Goal: Task Accomplishment & Management: Use online tool/utility

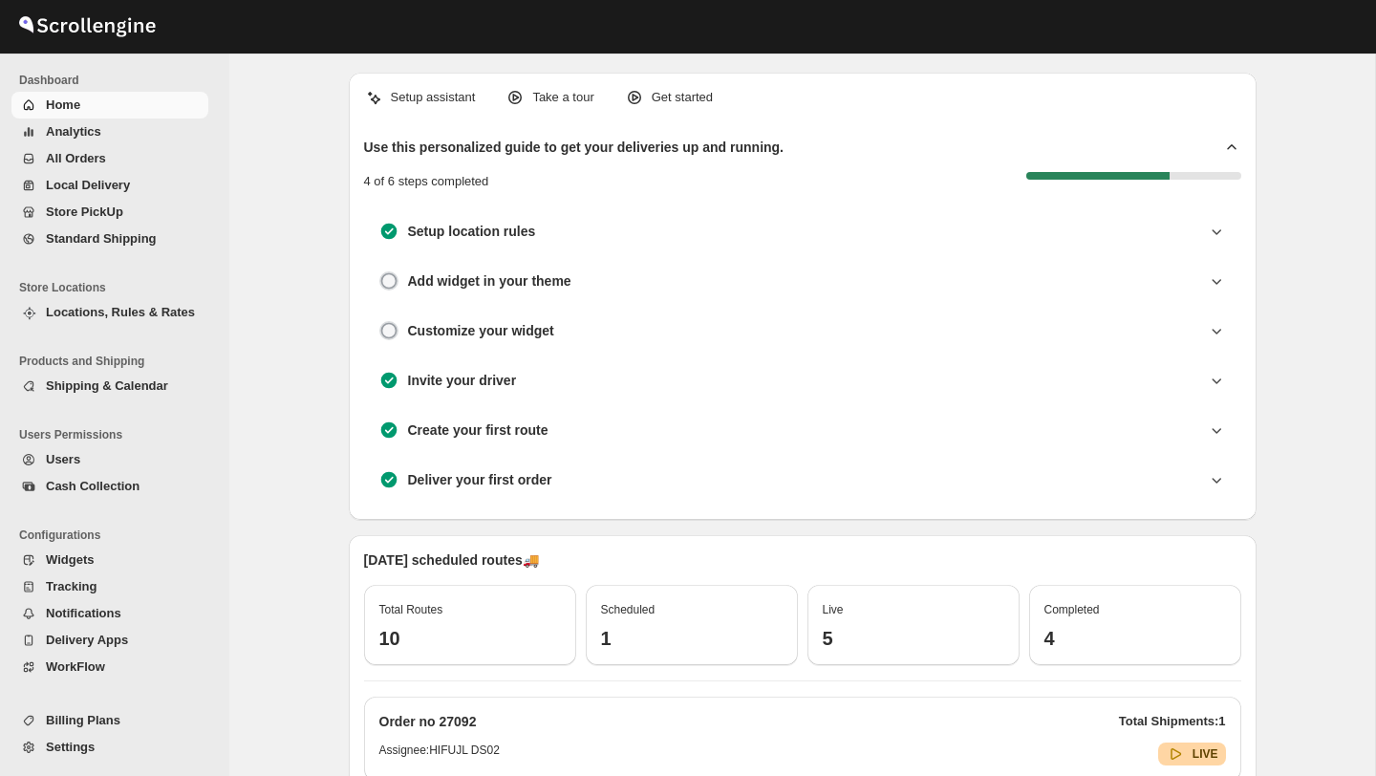
scroll to position [683, 0]
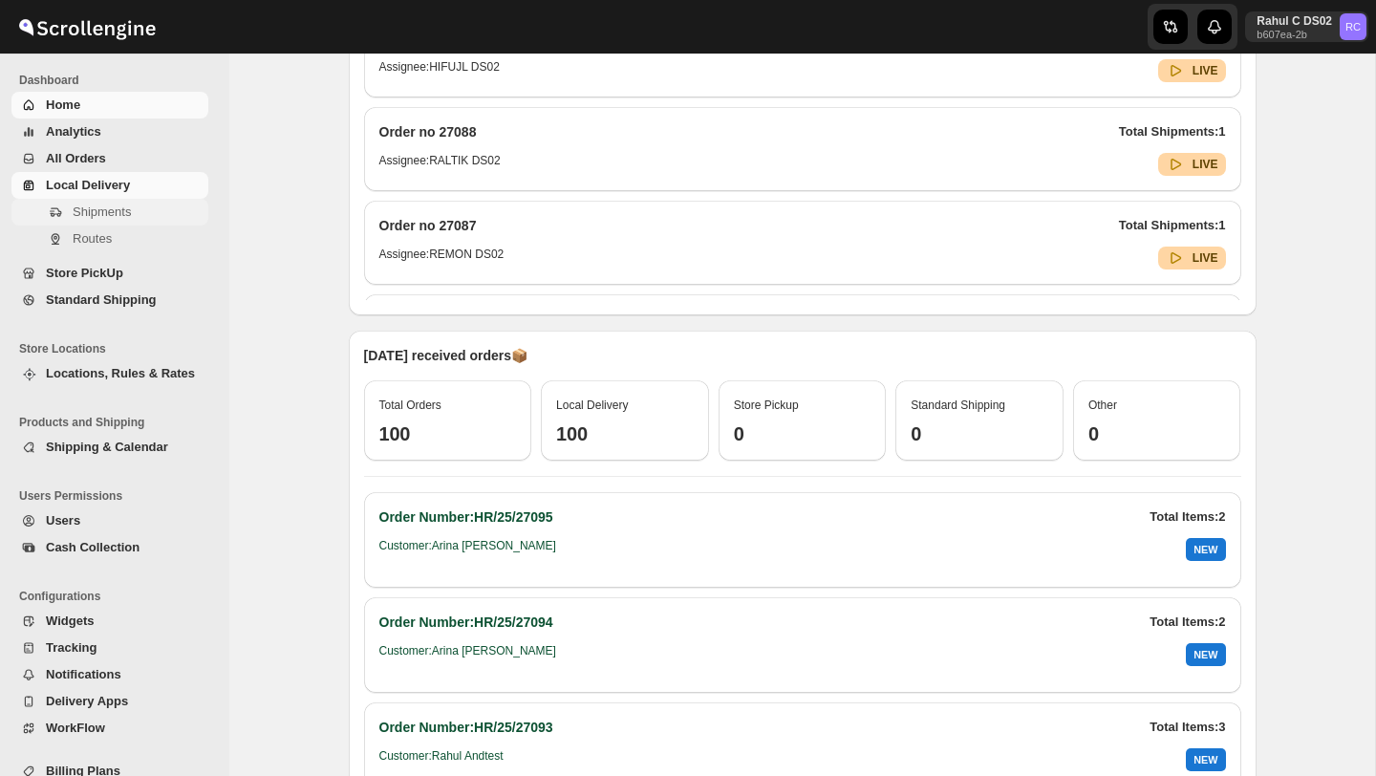
click at [108, 215] on span "Shipments" at bounding box center [102, 211] width 58 height 14
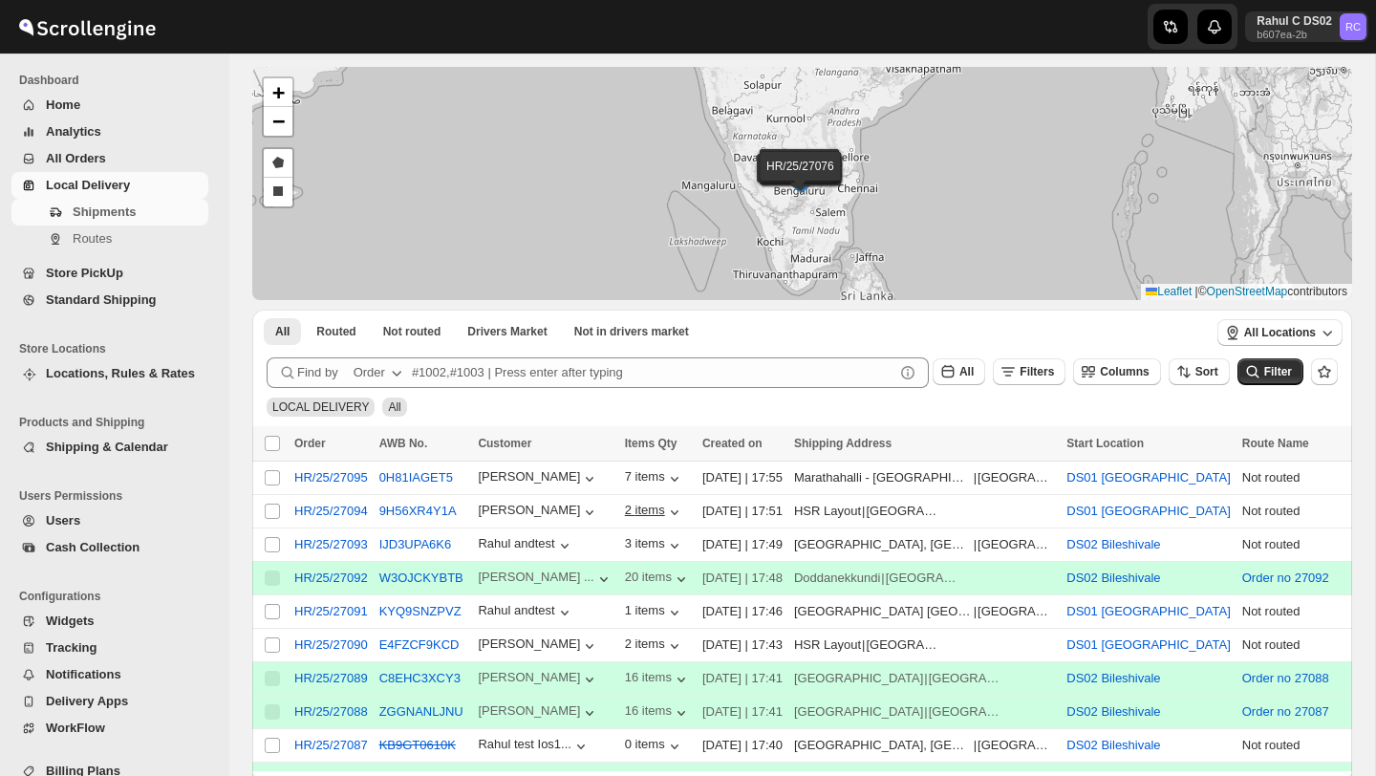
scroll to position [81, 0]
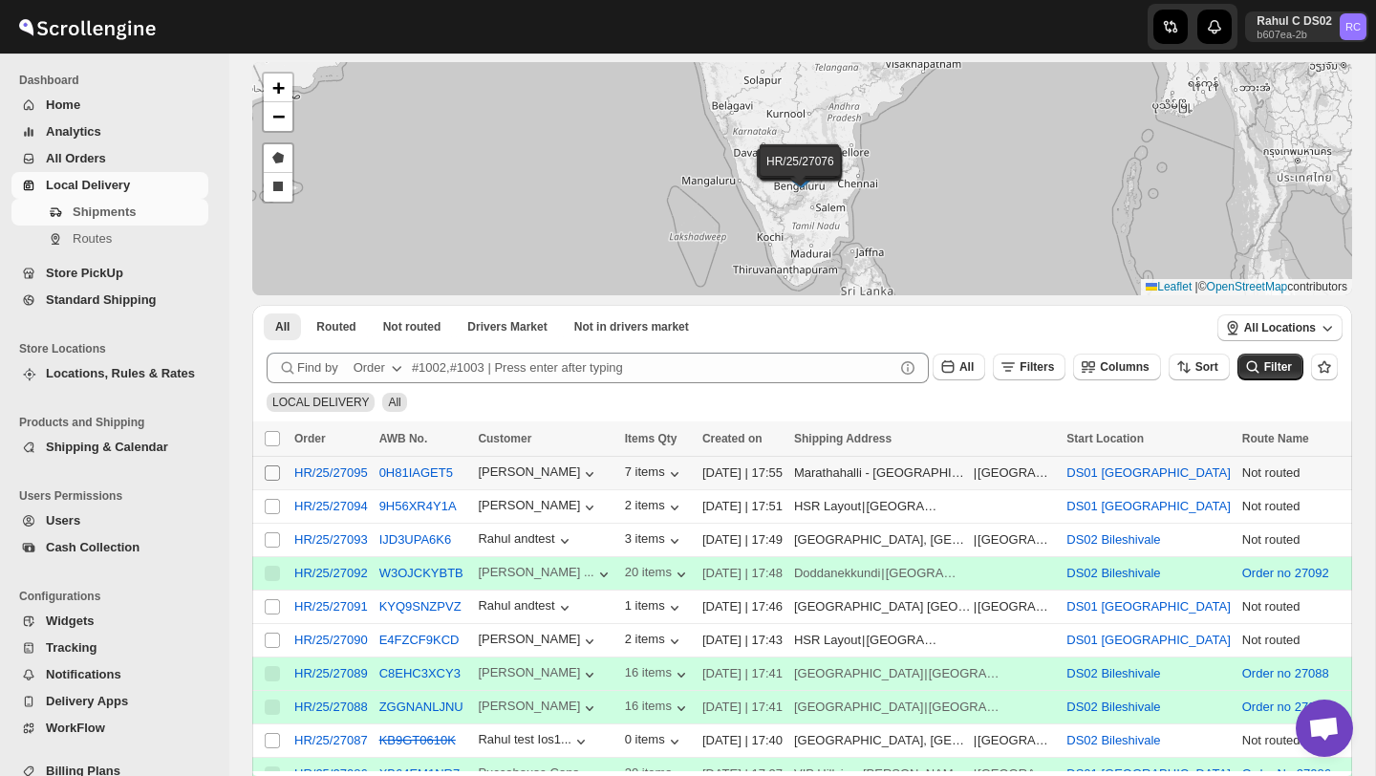
click at [268, 464] on span at bounding box center [272, 472] width 17 height 17
click at [268, 465] on input "Select shipment" at bounding box center [272, 472] width 15 height 15
click at [274, 474] on input "Select shipment" at bounding box center [272, 472] width 15 height 15
checkbox input "true"
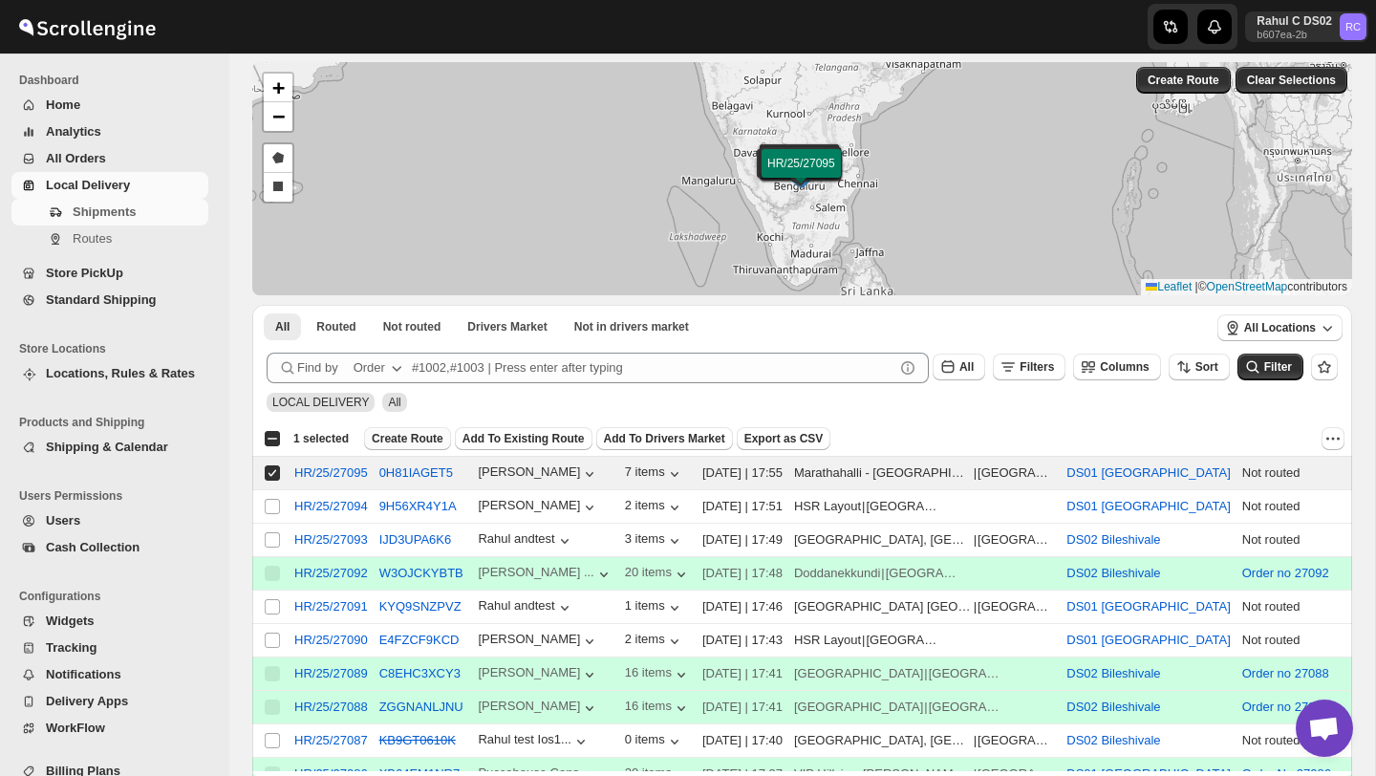
click at [427, 438] on span "Create Route" at bounding box center [408, 438] width 72 height 15
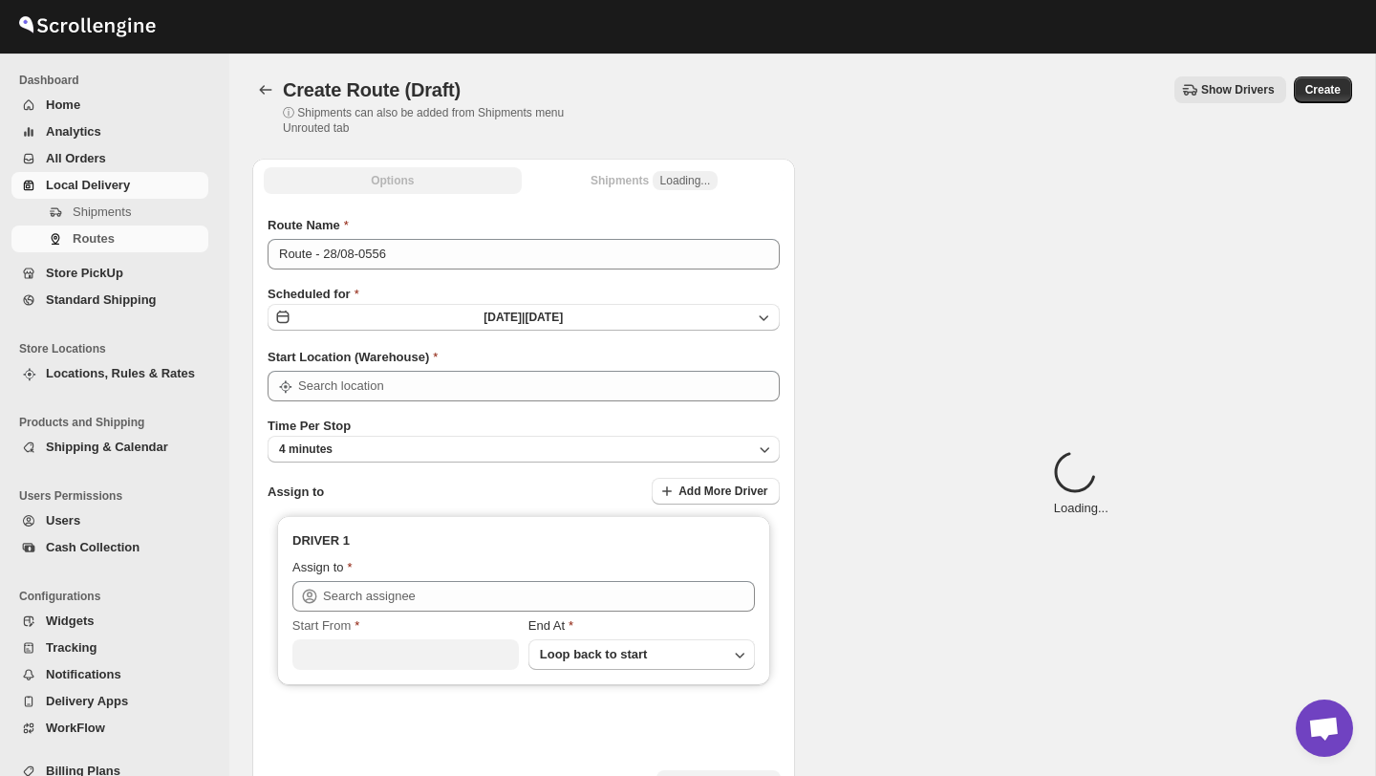
type input "DS01 [GEOGRAPHIC_DATA]"
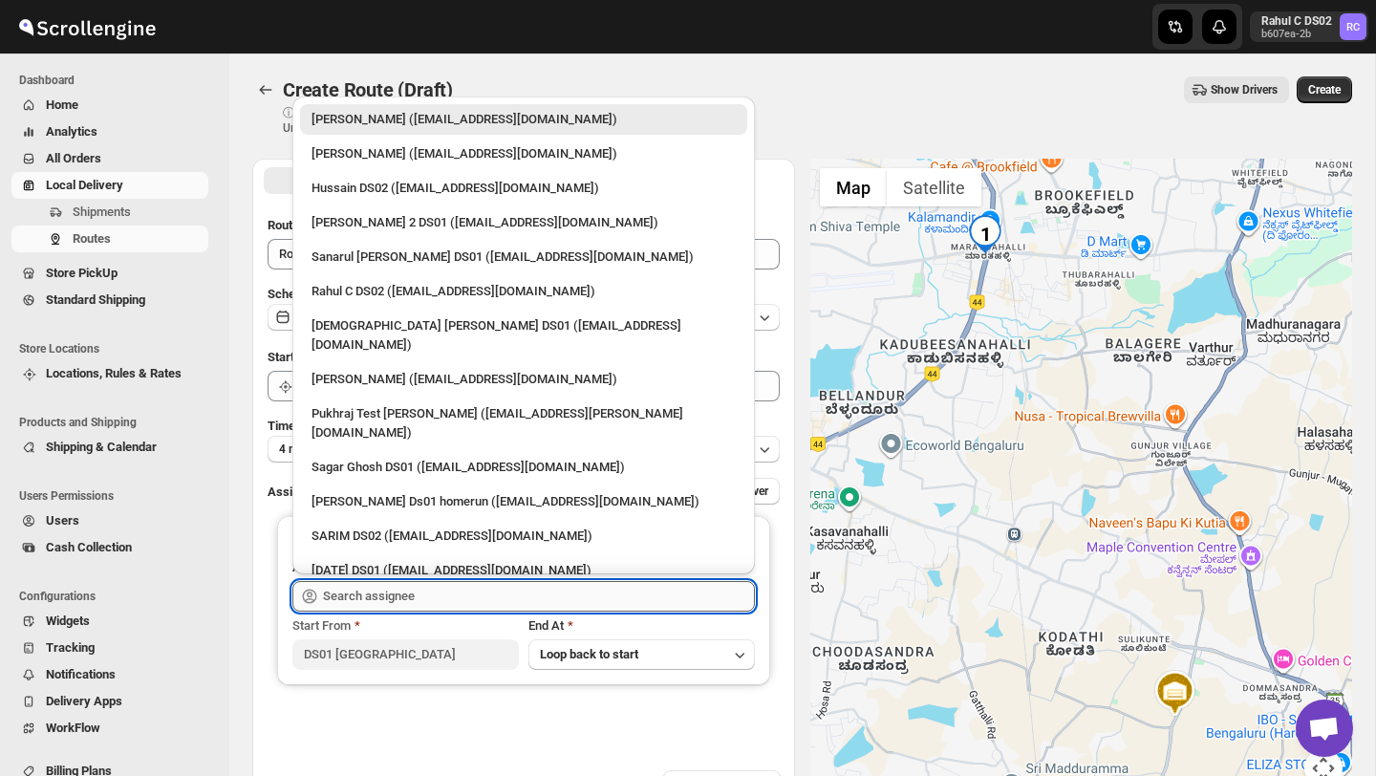
click at [436, 598] on input "text" at bounding box center [539, 596] width 432 height 31
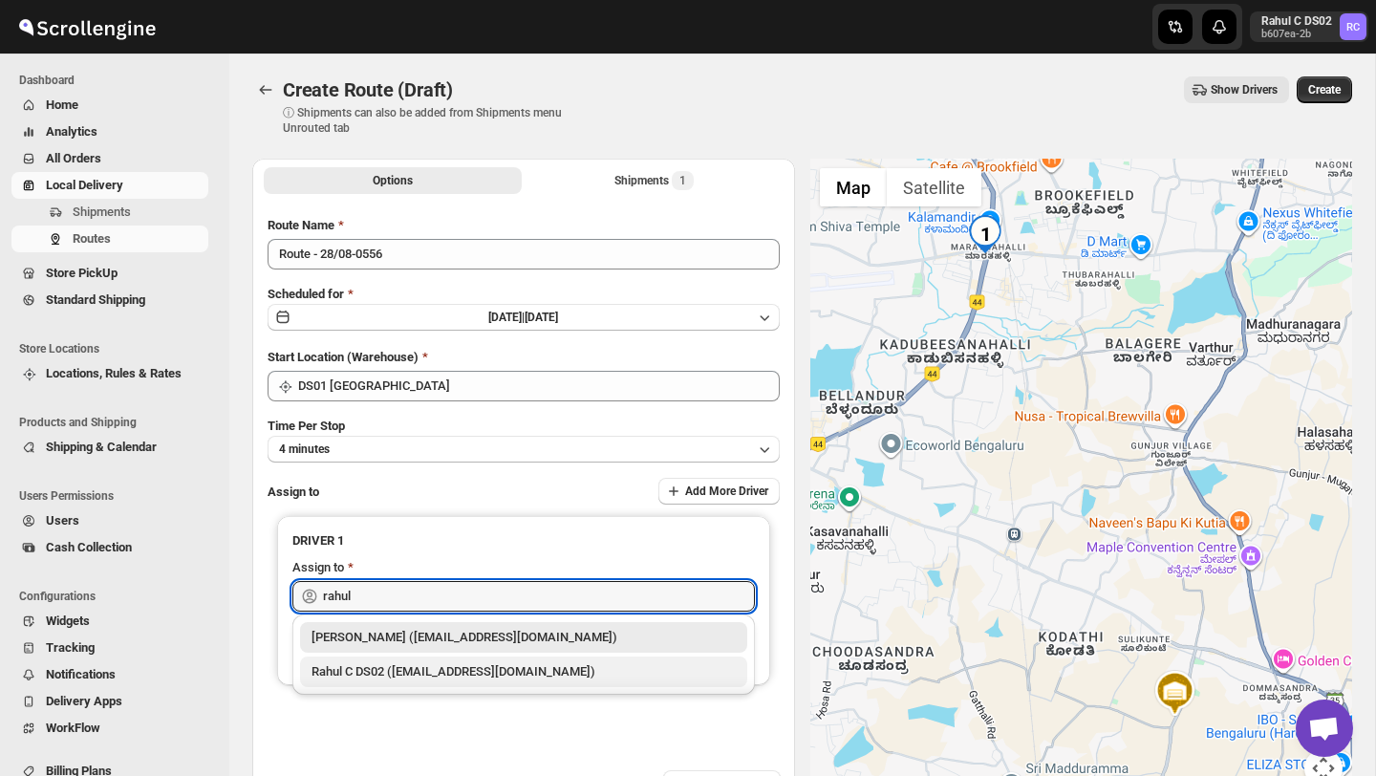
click at [428, 681] on div "Rahul C DS02 ([EMAIL_ADDRESS][DOMAIN_NAME])" at bounding box center [523, 671] width 447 height 31
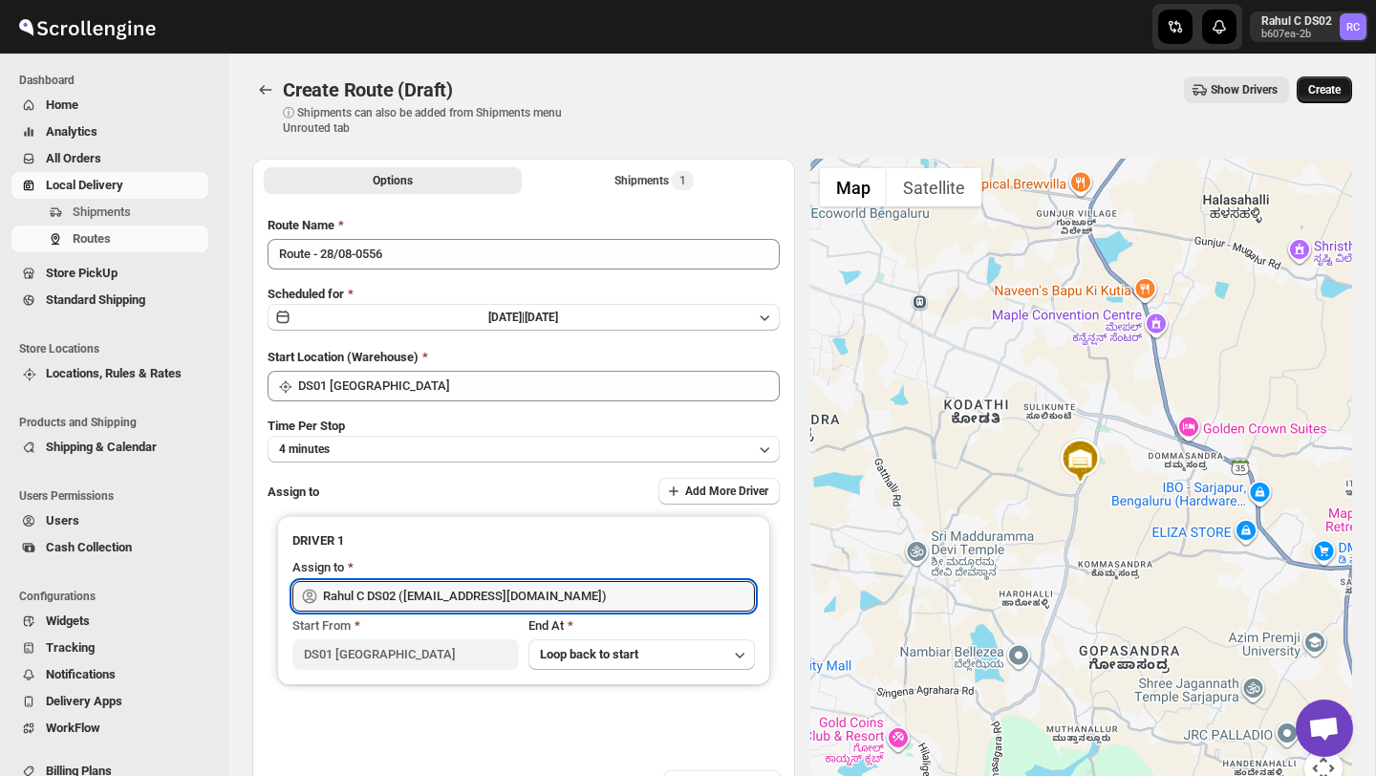
type input "Rahul C DS02 ([EMAIL_ADDRESS][DOMAIN_NAME])"
click at [1322, 96] on span "Create" at bounding box center [1324, 89] width 32 height 15
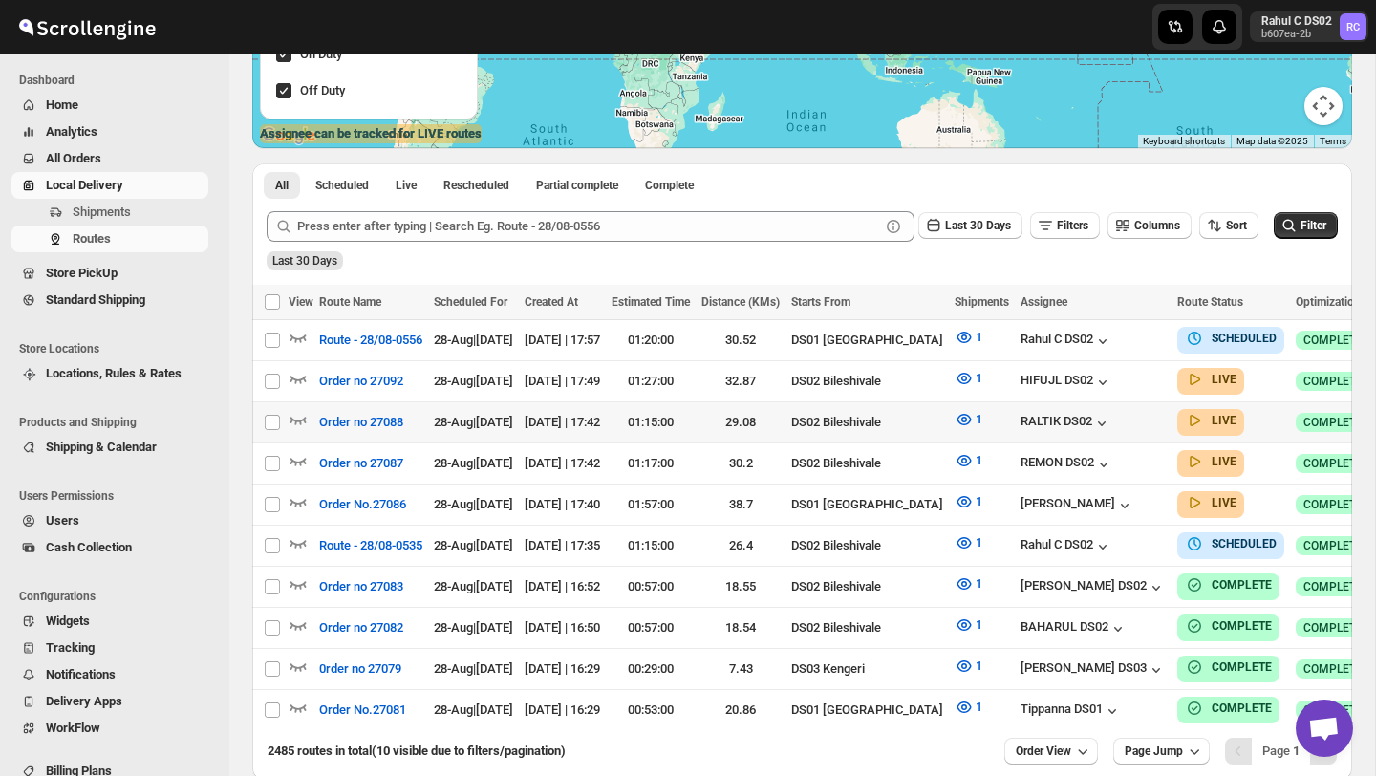
scroll to position [344, 0]
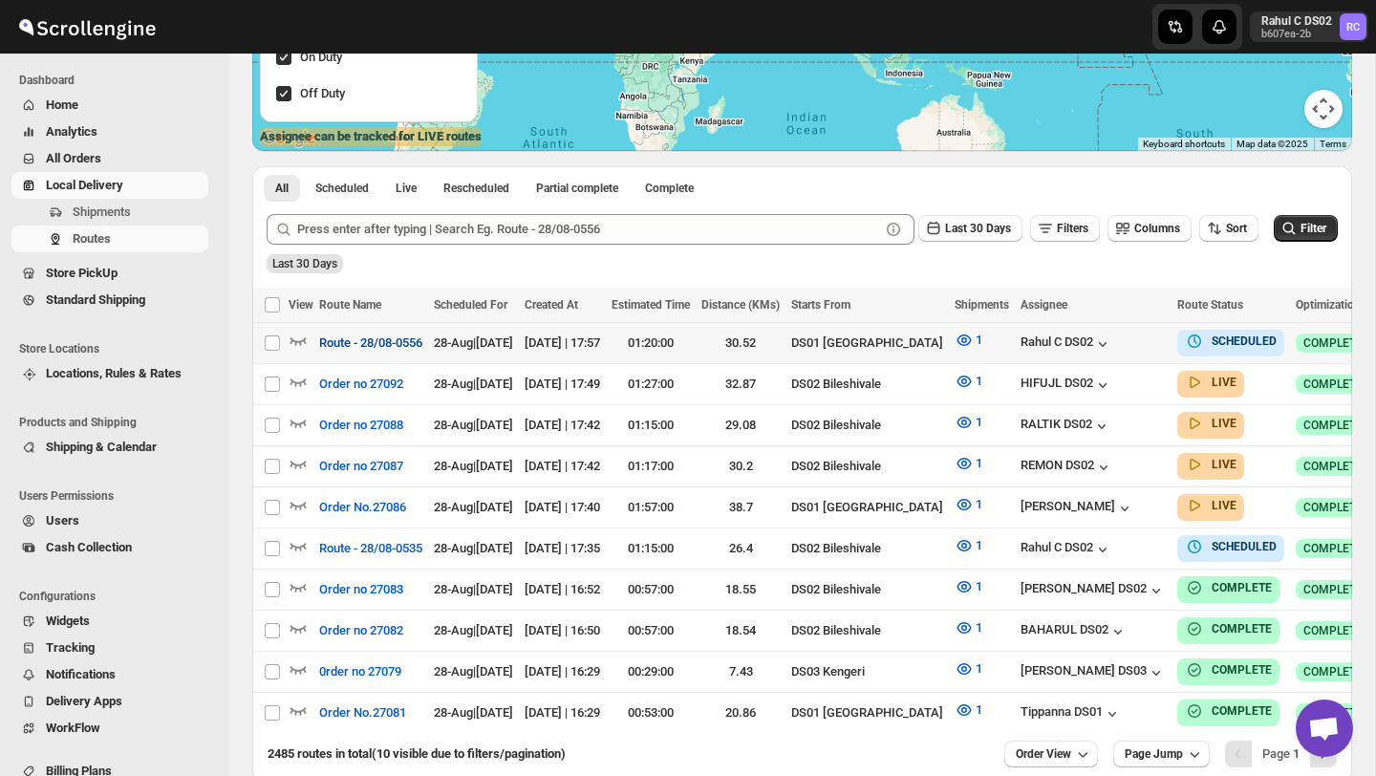
click at [422, 347] on span "Route - 28/08-0556" at bounding box center [370, 342] width 103 height 19
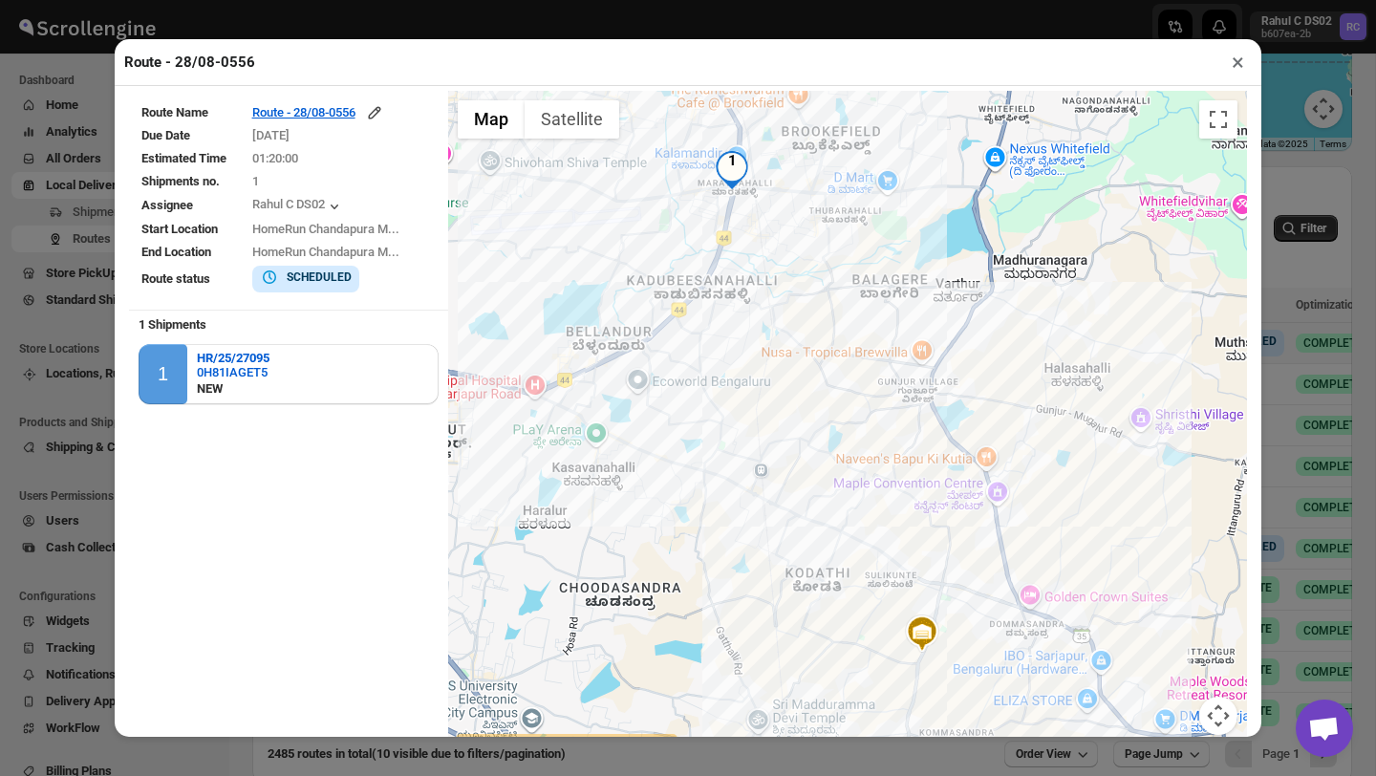
click at [737, 167] on img "1" at bounding box center [732, 170] width 38 height 38
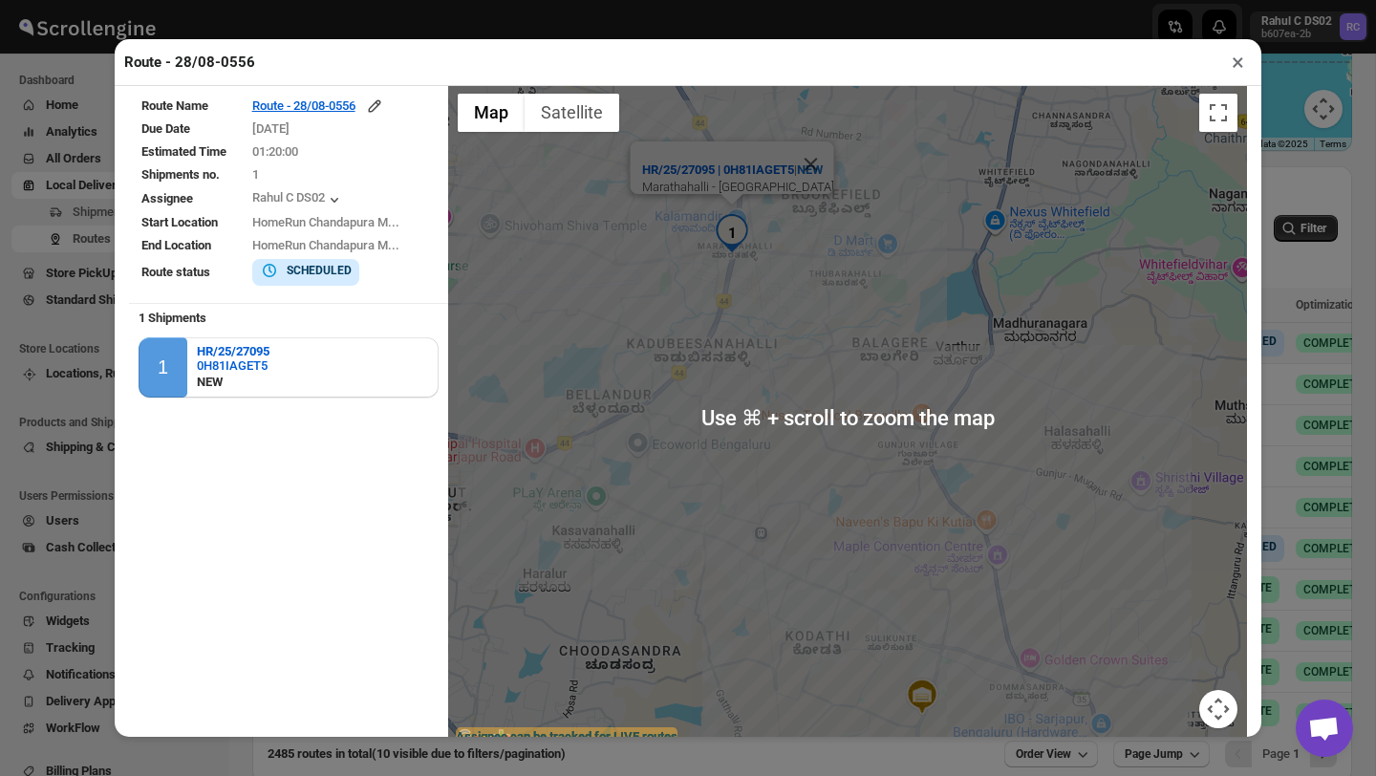
scroll to position [0, 0]
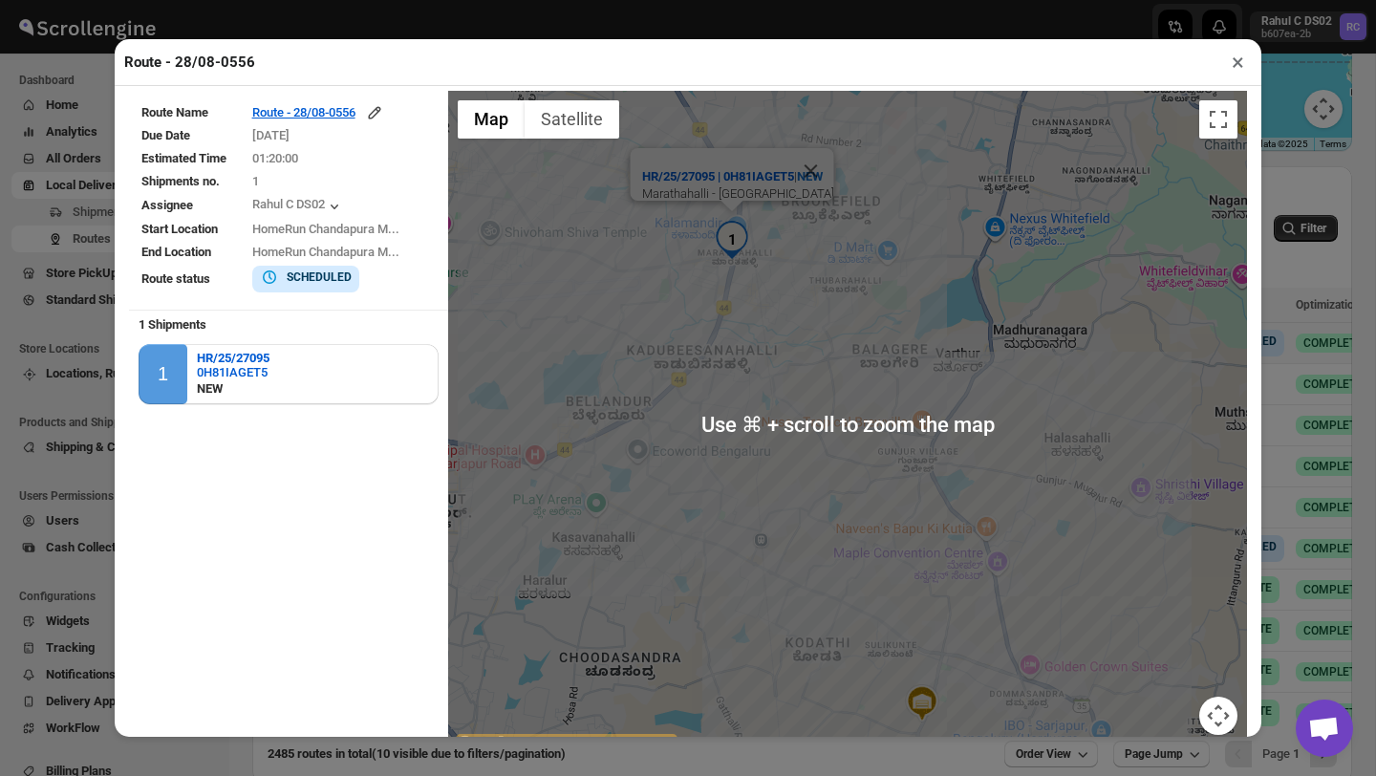
click at [630, 225] on div "HR/25/27095 | 0H81IAGET5 | [GEOGRAPHIC_DATA]" at bounding box center [847, 424] width 799 height 667
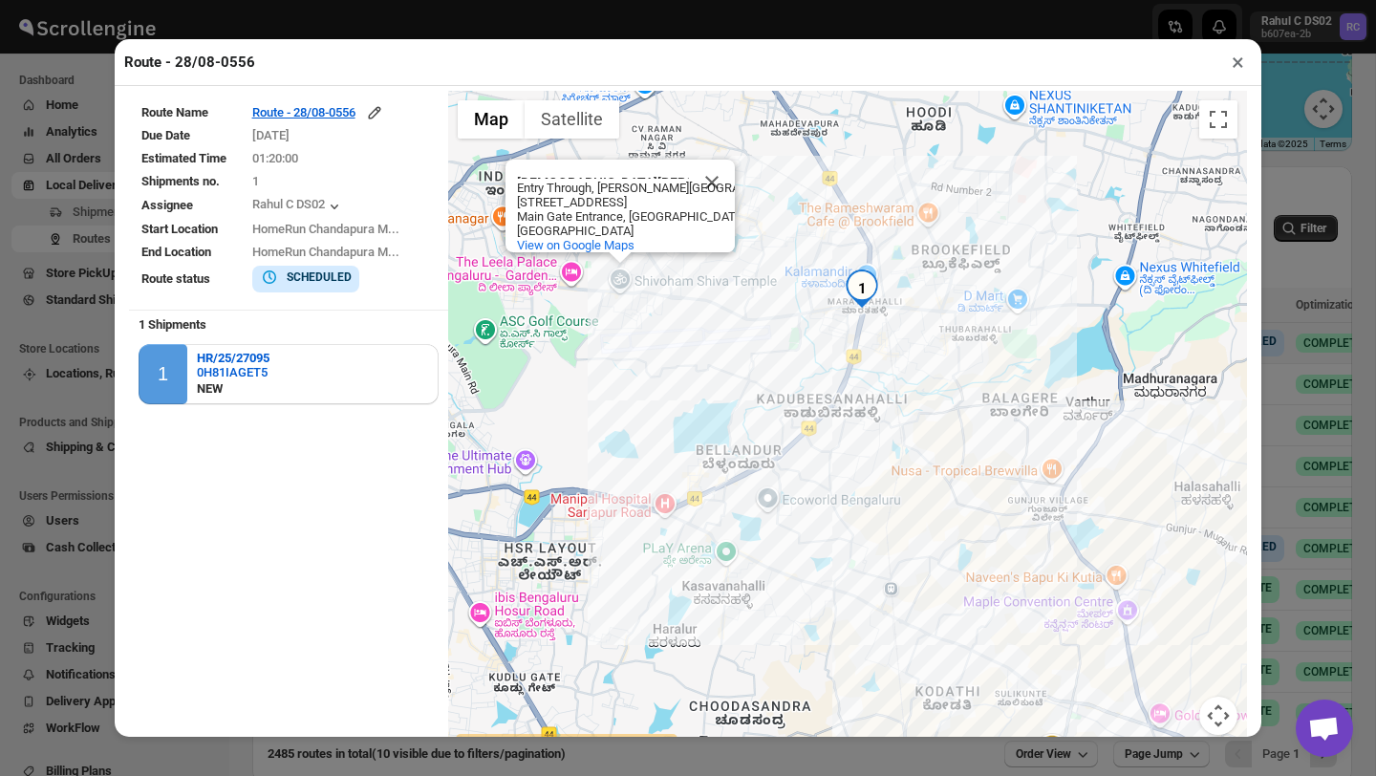
click at [868, 283] on img "1" at bounding box center [862, 288] width 38 height 38
click at [861, 280] on img "1" at bounding box center [862, 288] width 38 height 38
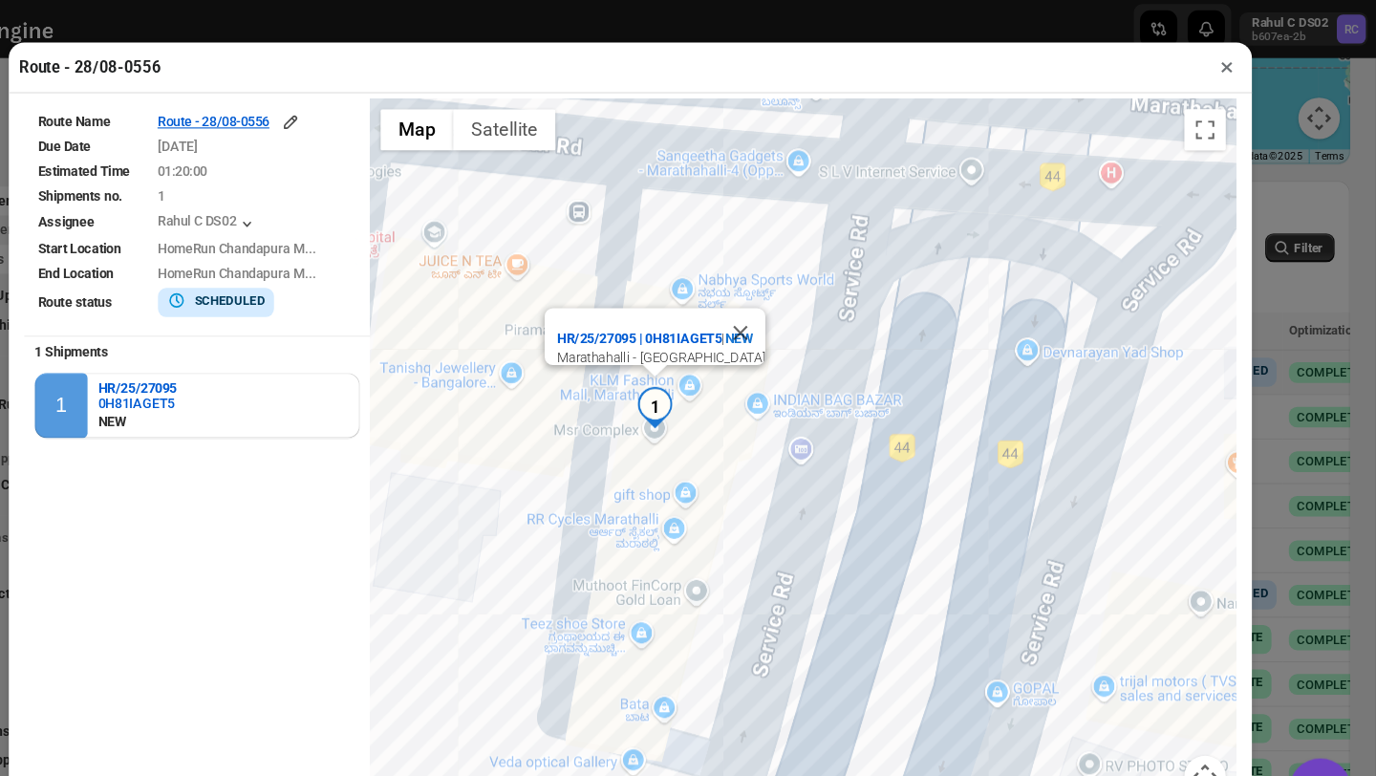
click at [1238, 65] on button "×" at bounding box center [1238, 62] width 28 height 27
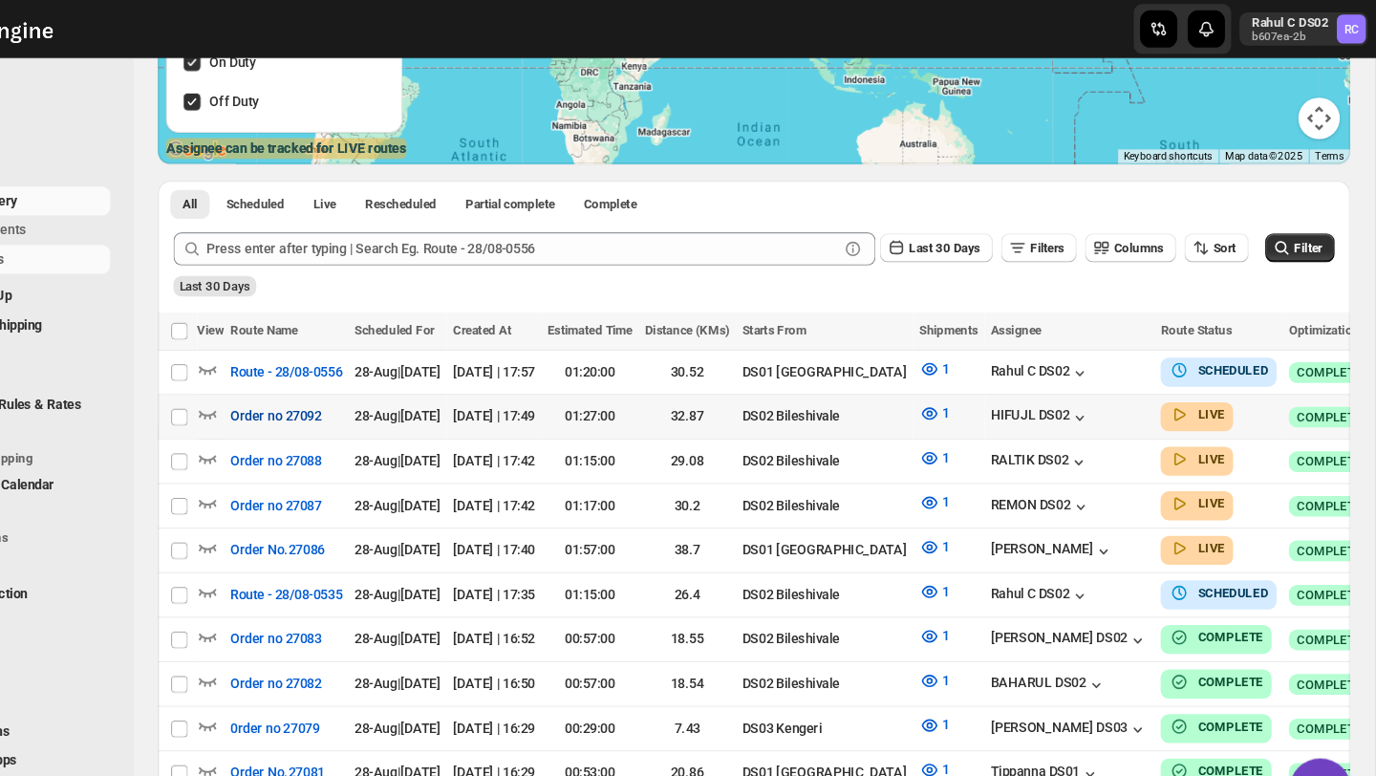
click at [393, 394] on button "Order no 27092" at bounding box center [361, 384] width 107 height 31
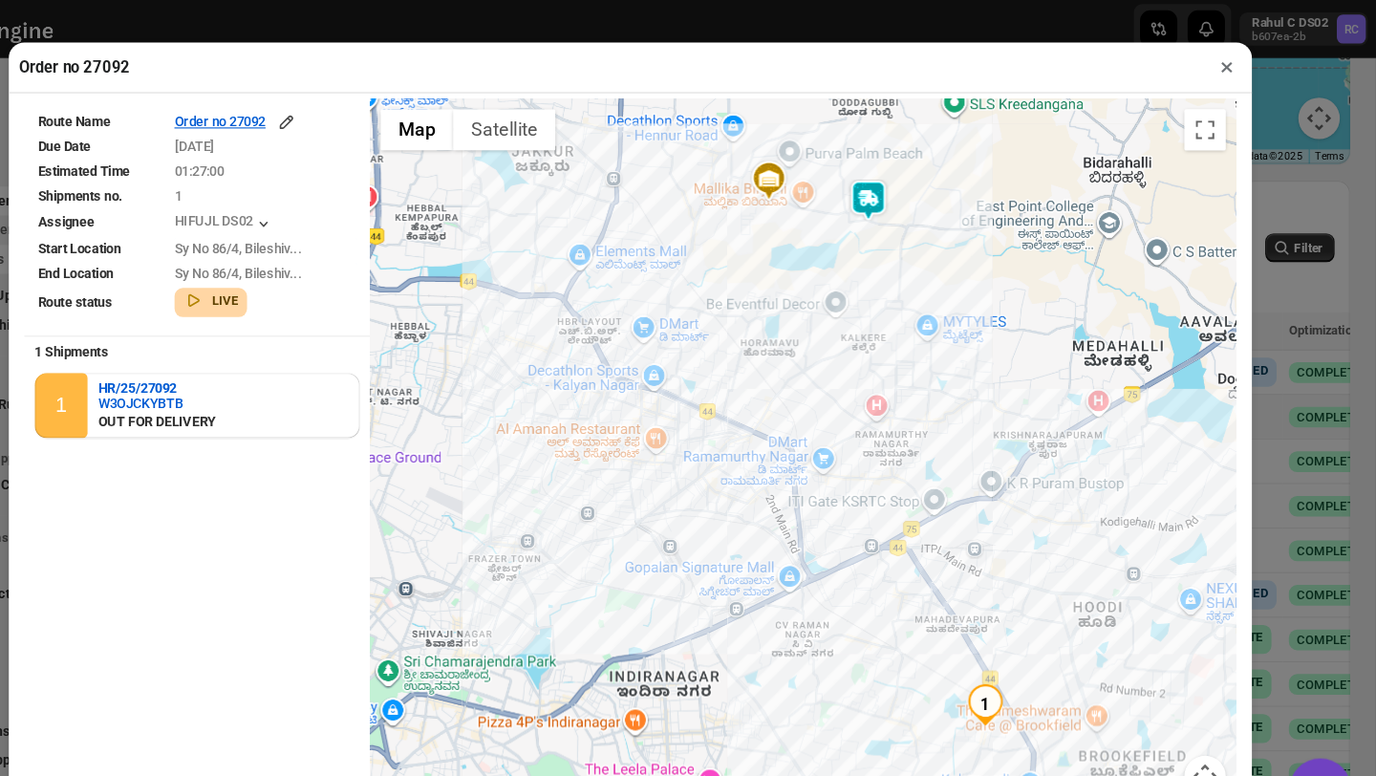
click at [908, 188] on img at bounding box center [908, 184] width 38 height 38
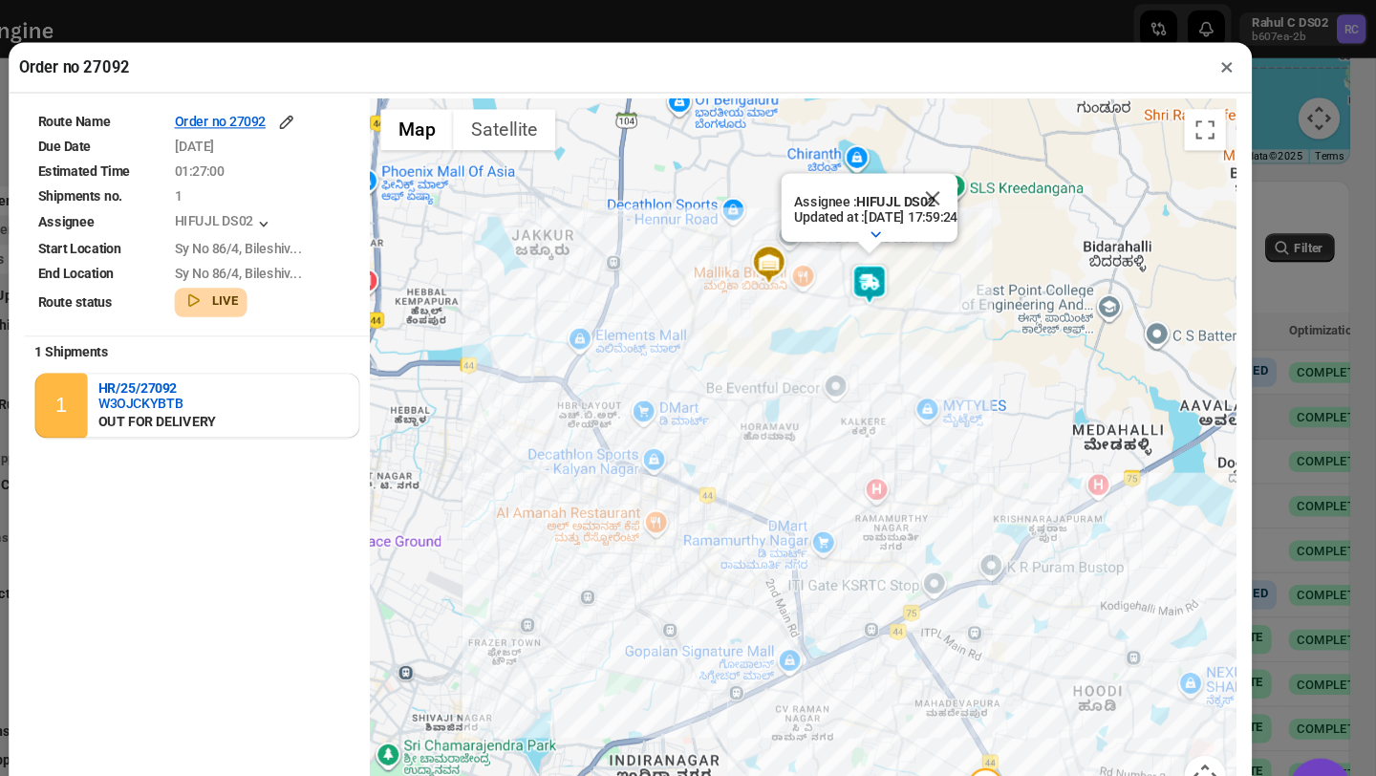
click at [1235, 66] on button "×" at bounding box center [1238, 62] width 28 height 27
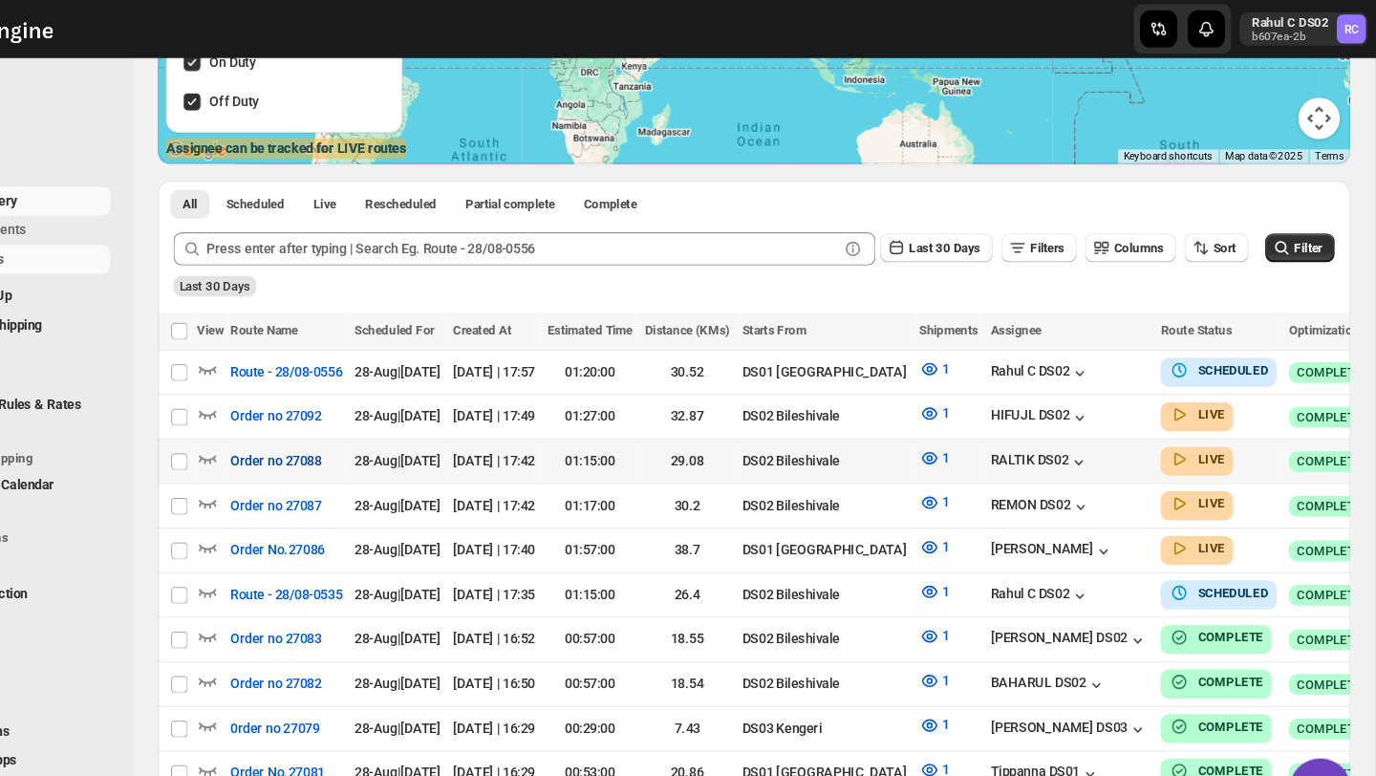
click at [376, 428] on span "Order no 27088" at bounding box center [361, 425] width 84 height 19
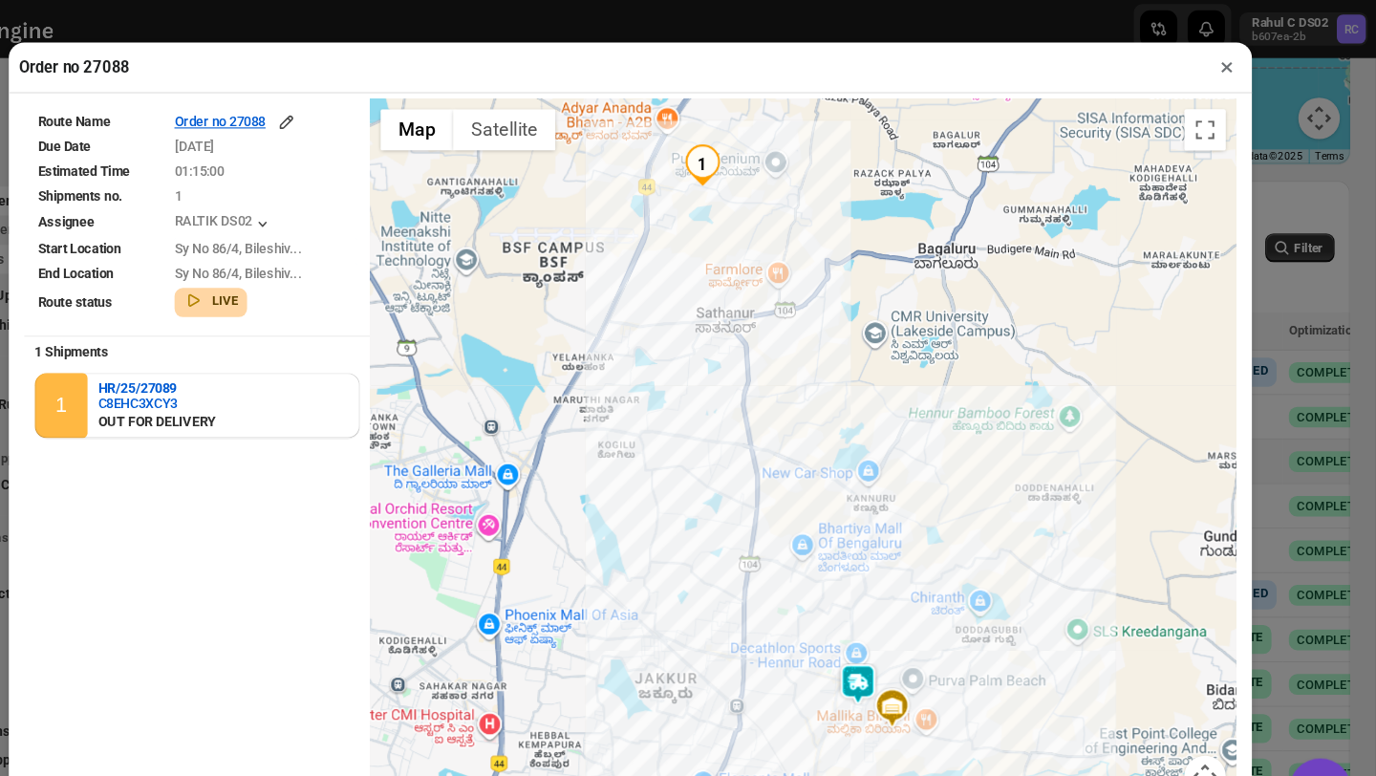
click at [902, 629] on img at bounding box center [898, 631] width 38 height 38
click at [1237, 64] on button "×" at bounding box center [1238, 62] width 28 height 27
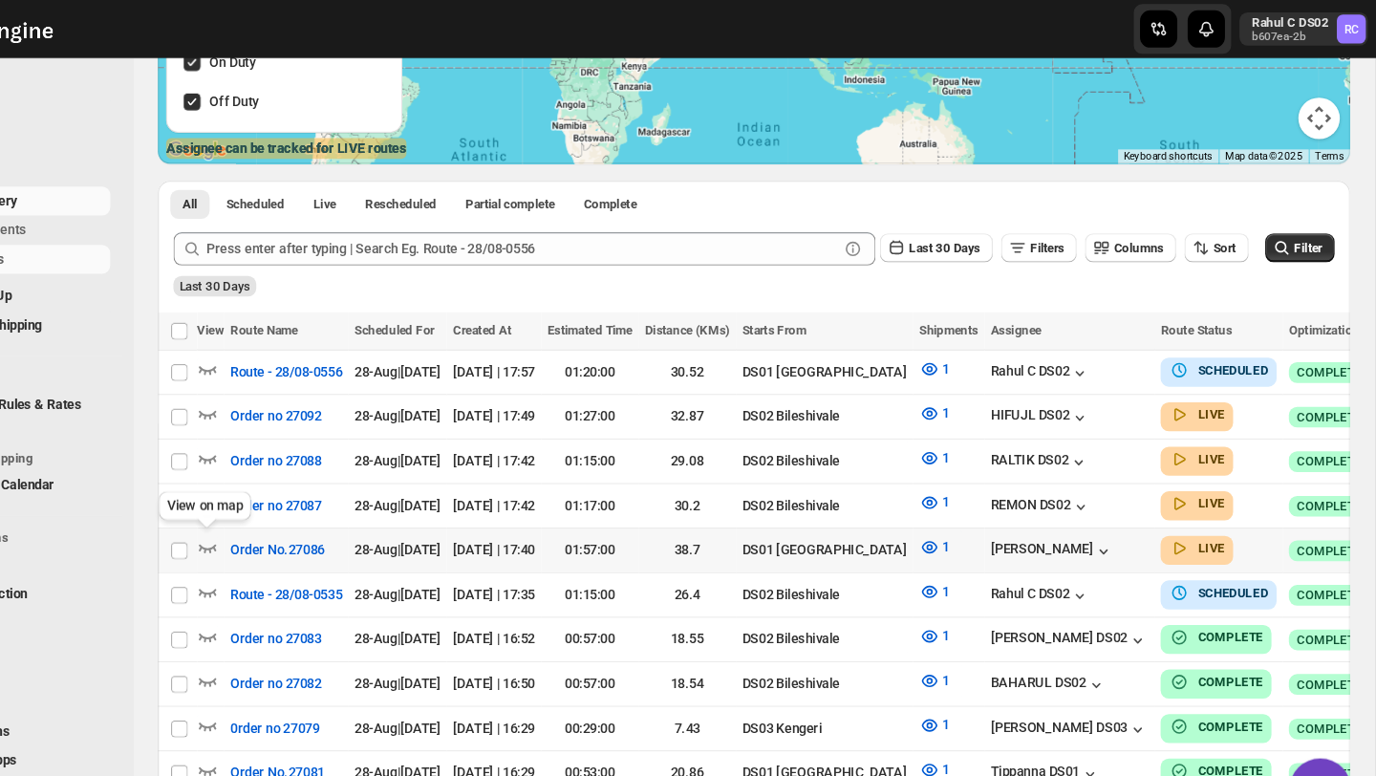
click at [299, 464] on div "View on map" at bounding box center [295, 470] width 93 height 42
click at [304, 461] on icon "button" at bounding box center [298, 465] width 16 height 8
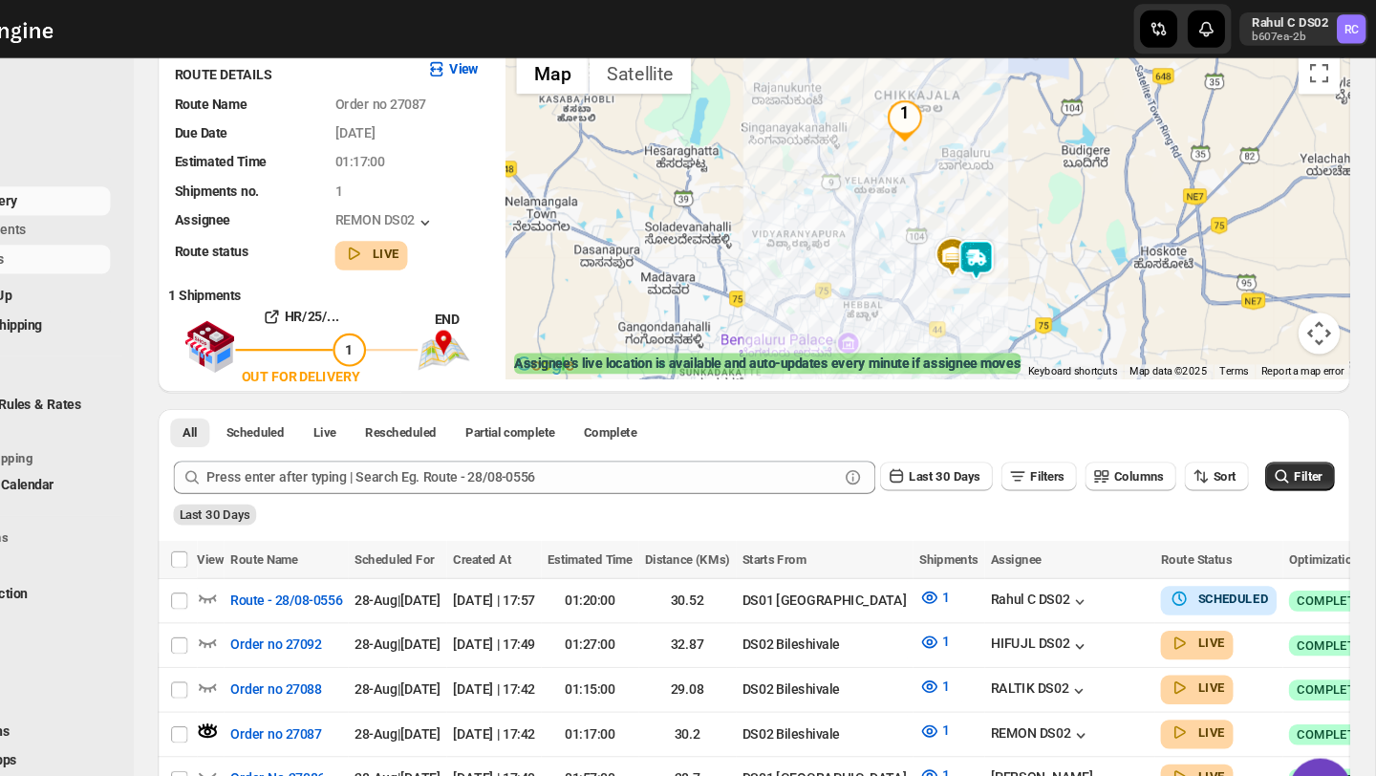
scroll to position [123, 0]
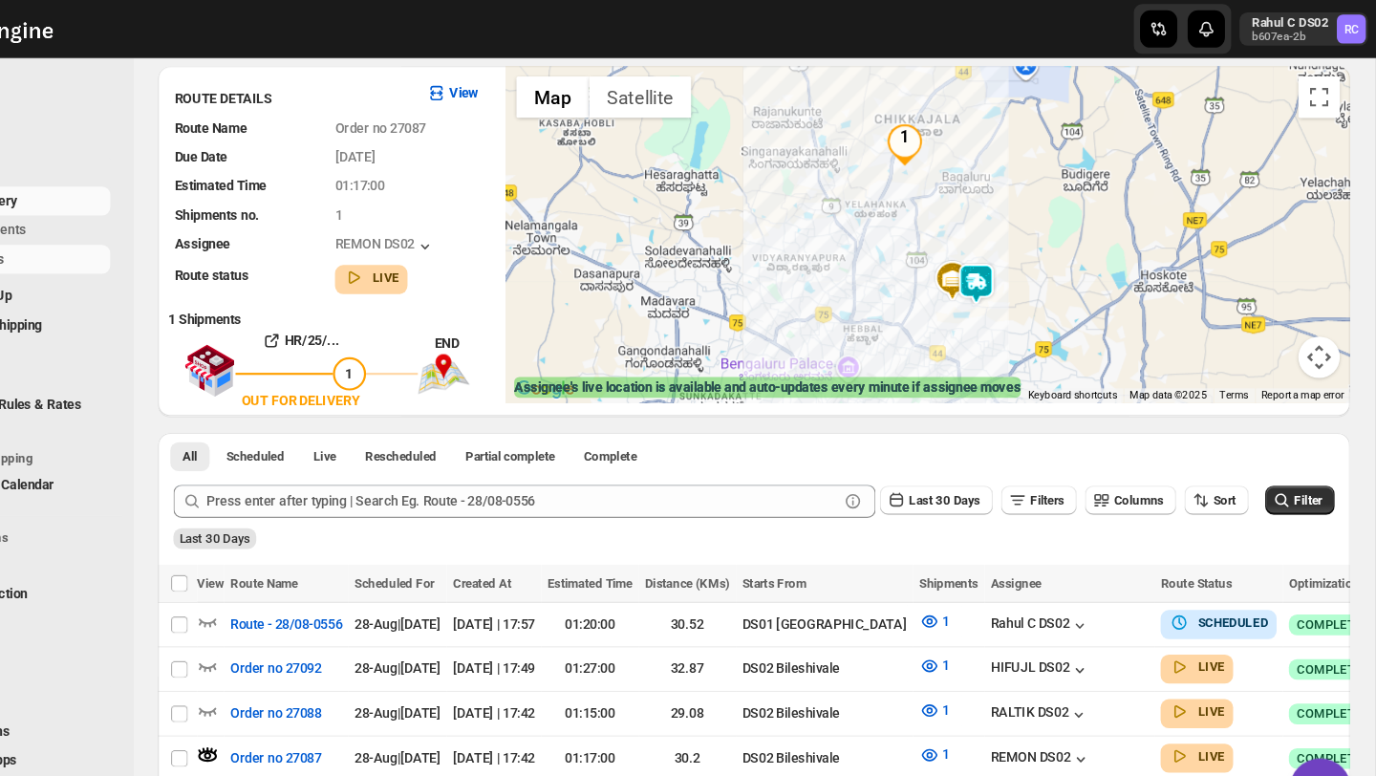
click at [1012, 264] on img at bounding box center [1007, 262] width 38 height 38
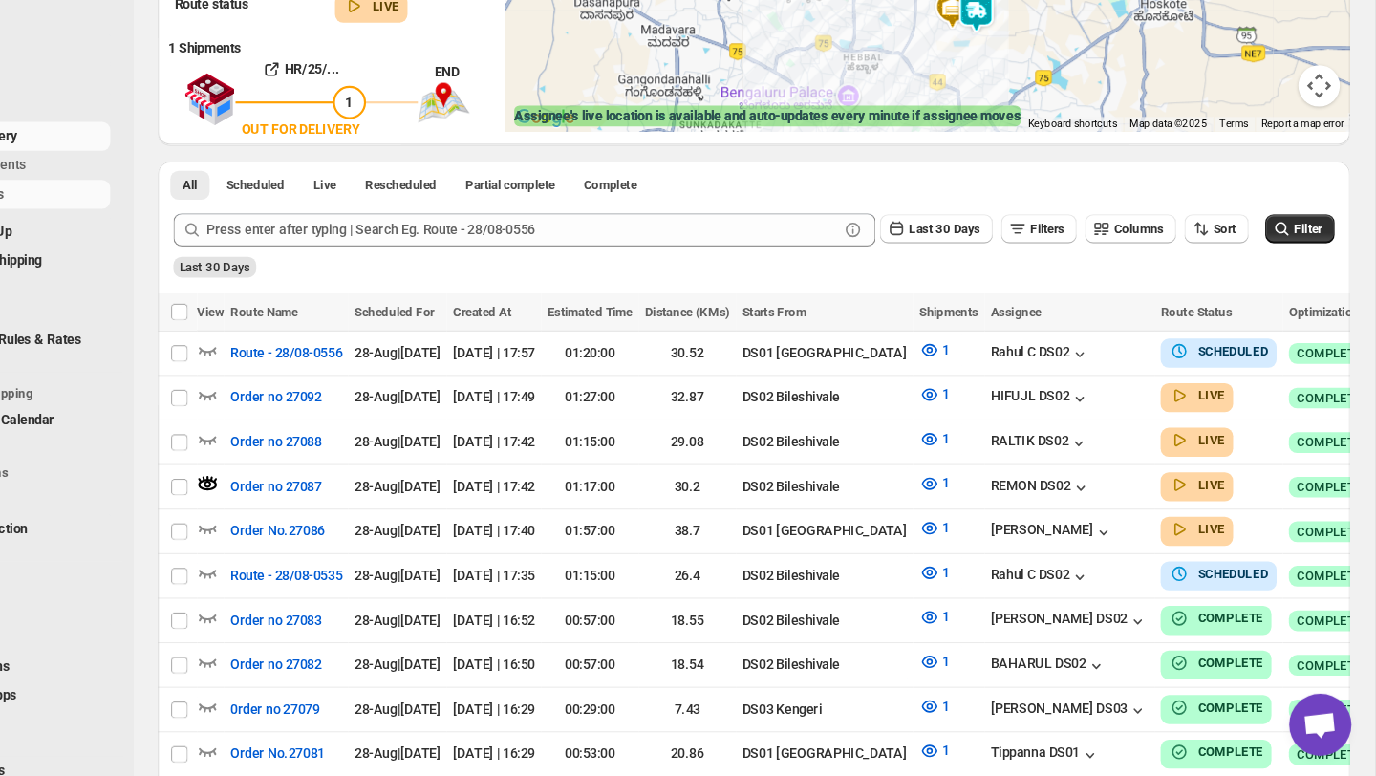
scroll to position [333, 0]
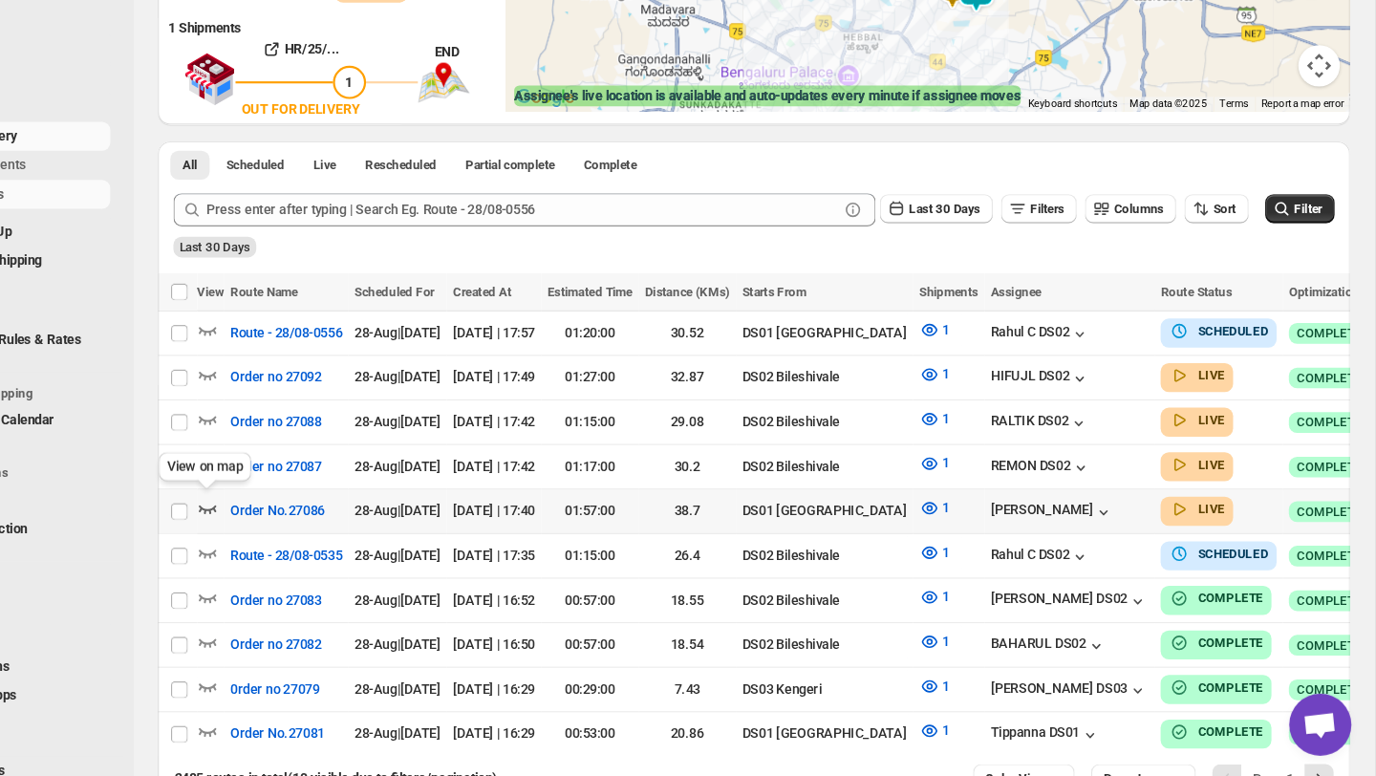
click at [296, 523] on icon "button" at bounding box center [298, 528] width 19 height 19
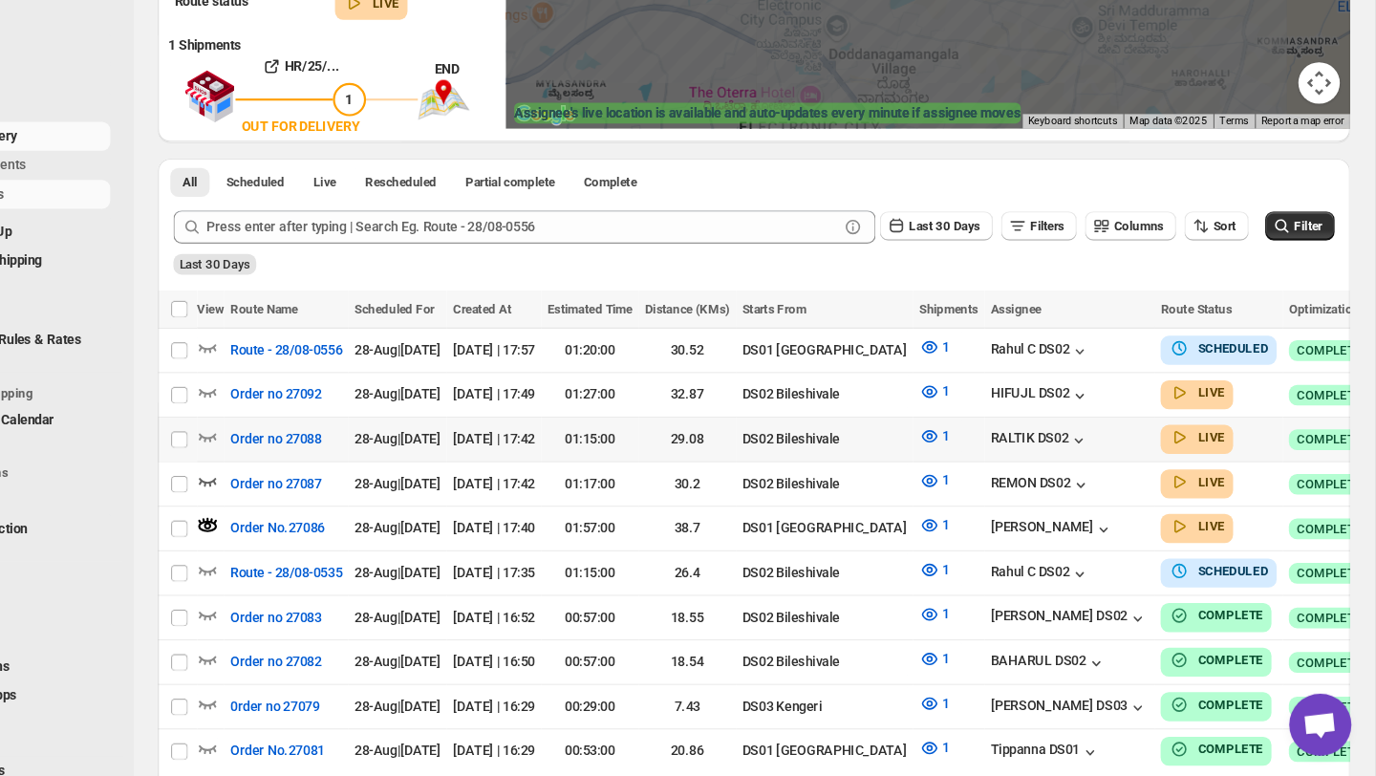
scroll to position [357, 0]
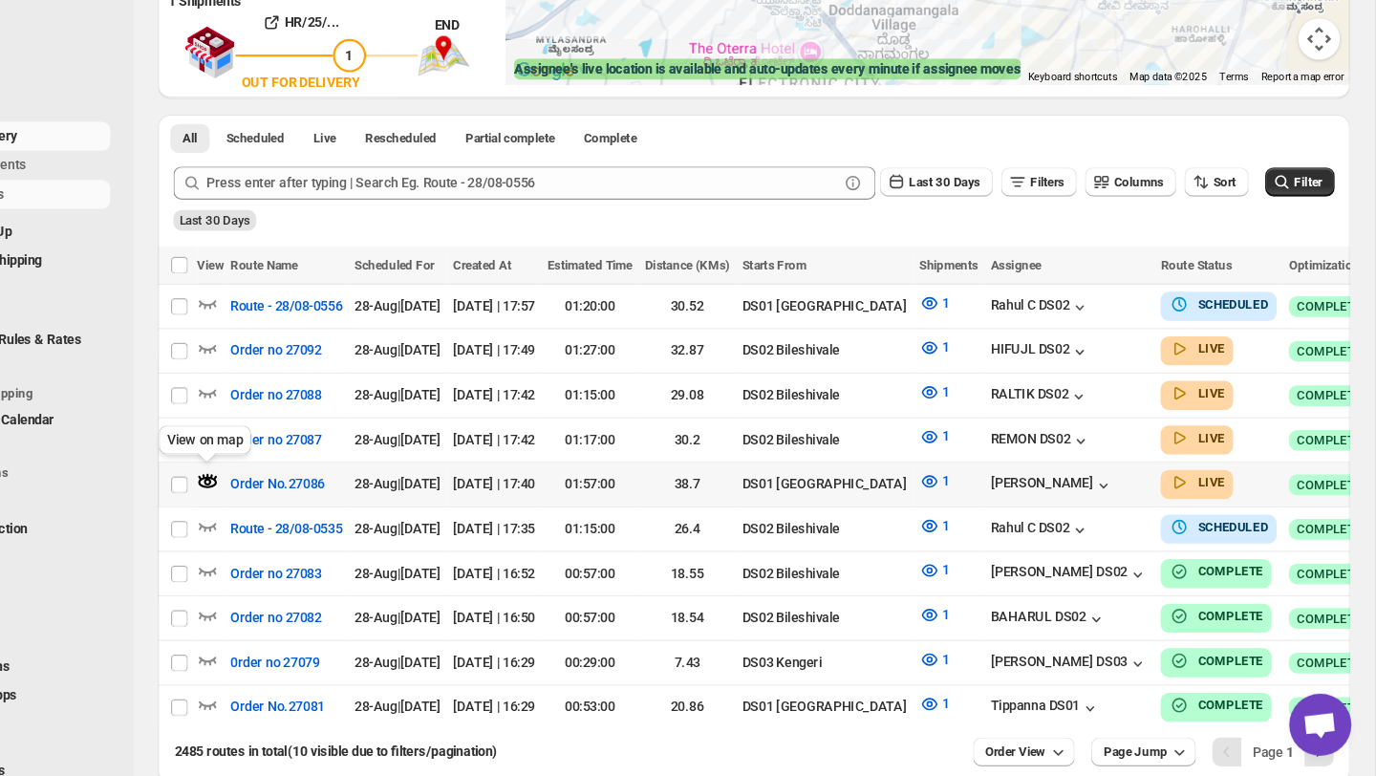
click at [297, 501] on icon "button" at bounding box center [298, 504] width 7 height 7
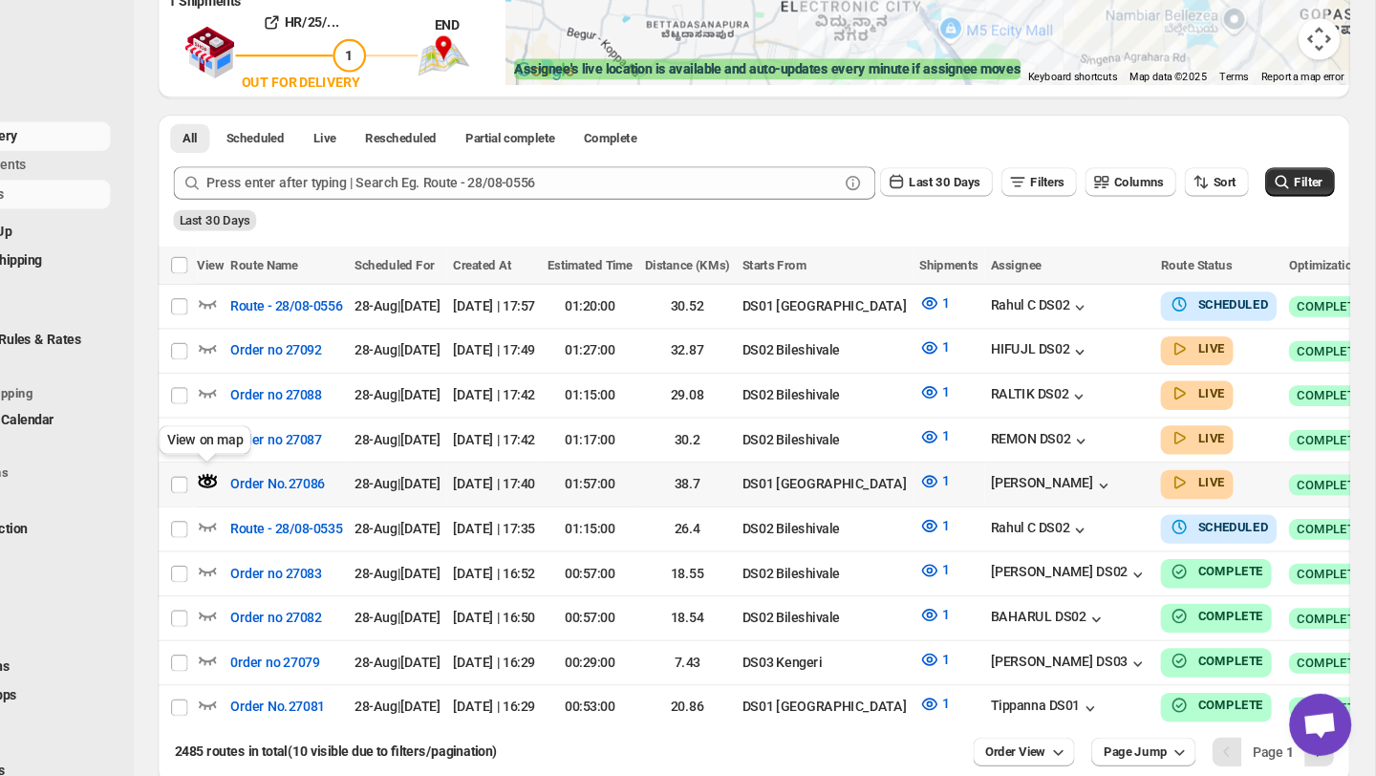
click at [299, 503] on icon "button" at bounding box center [298, 504] width 7 height 7
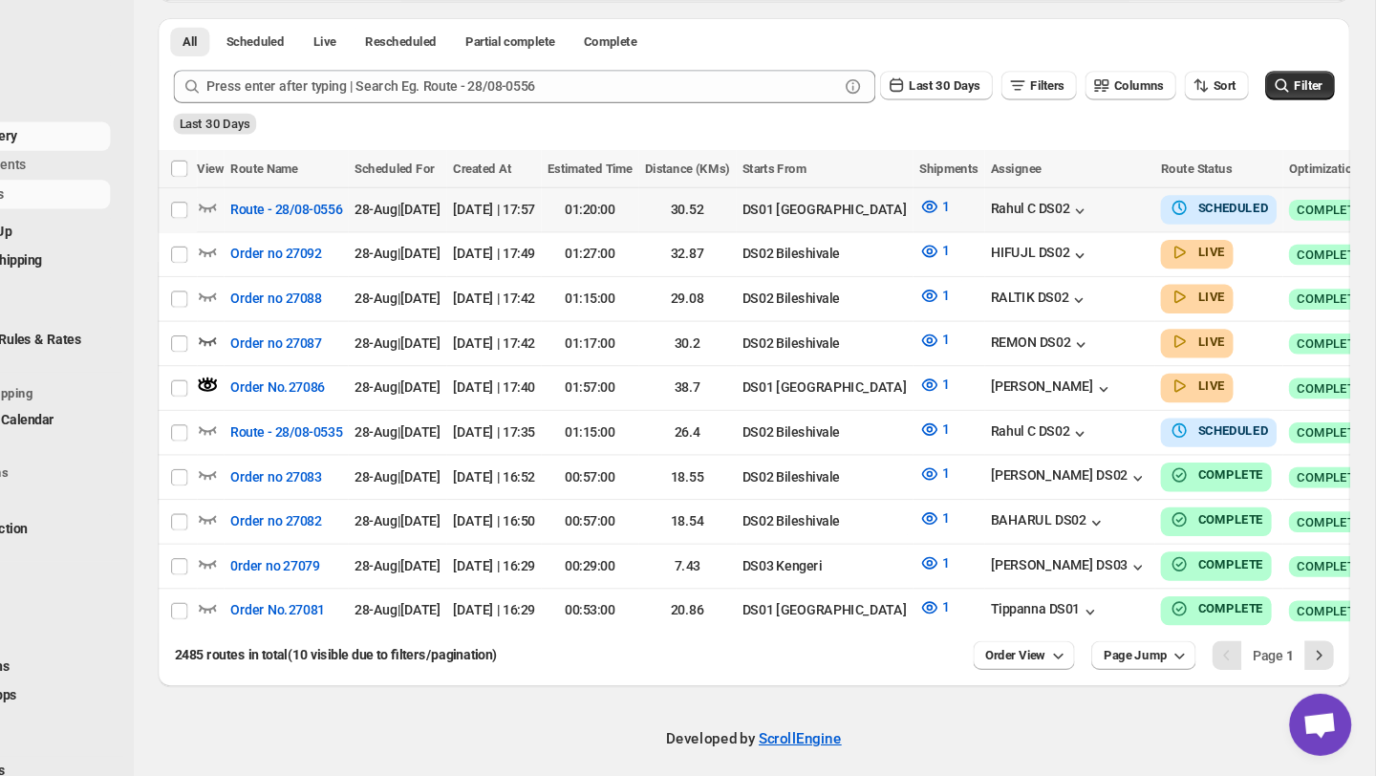
scroll to position [449, 0]
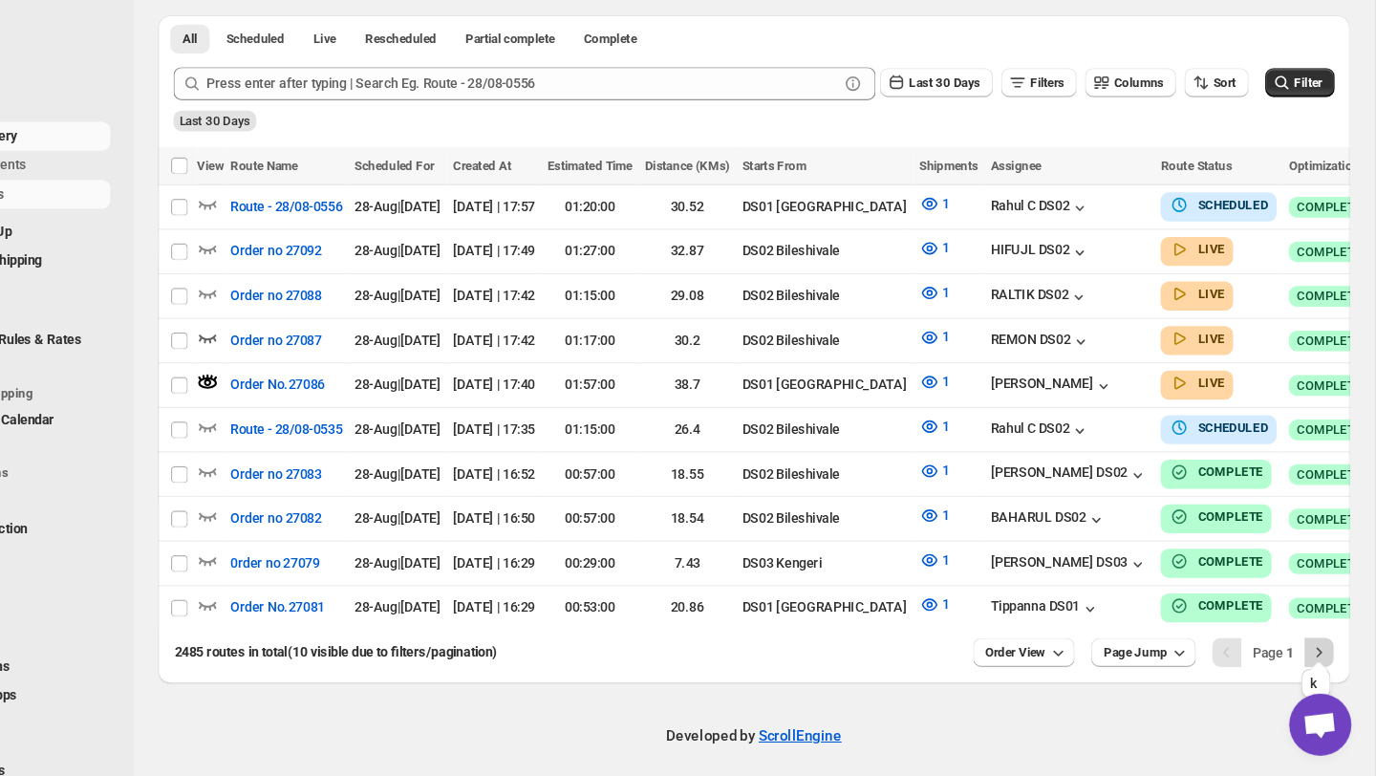
click at [1317, 652] on icon "Next" at bounding box center [1323, 661] width 19 height 19
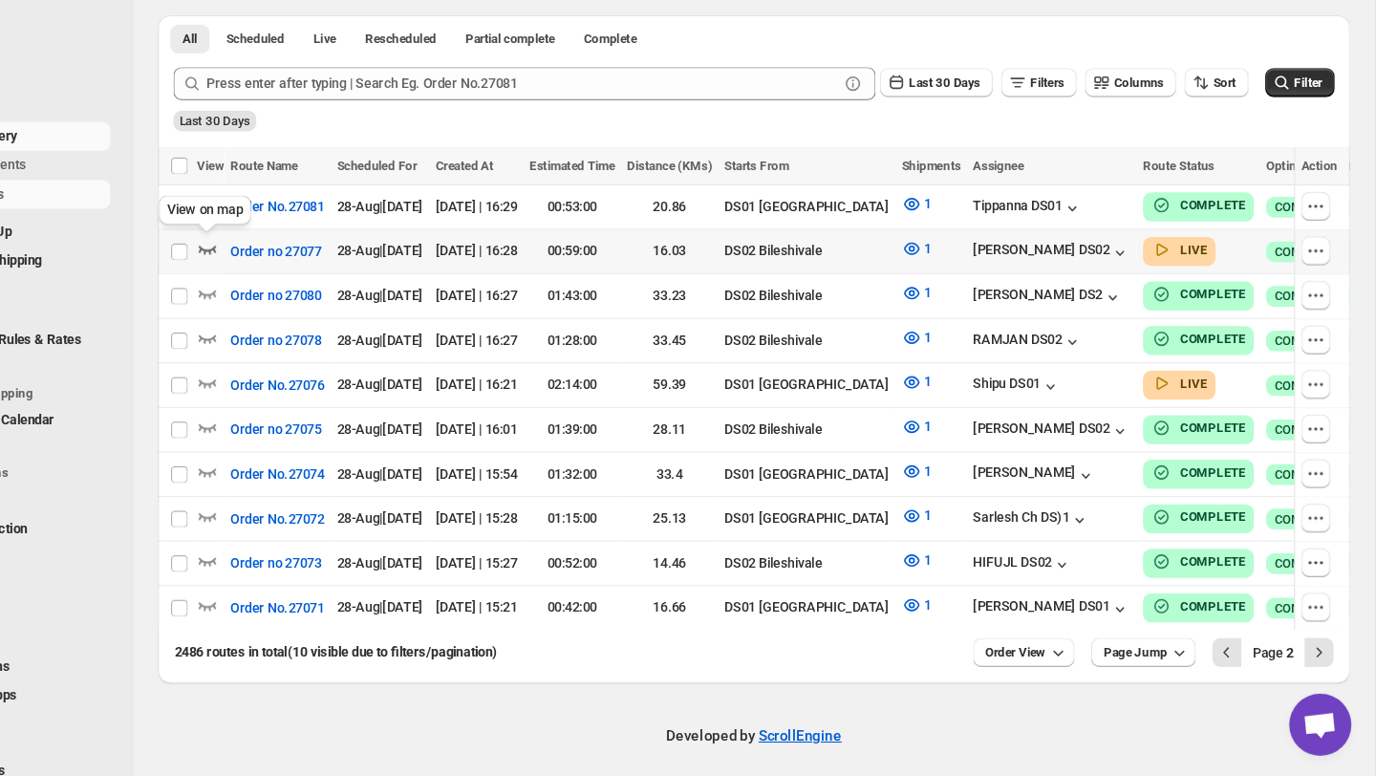
click at [294, 289] on icon "button" at bounding box center [298, 291] width 16 height 8
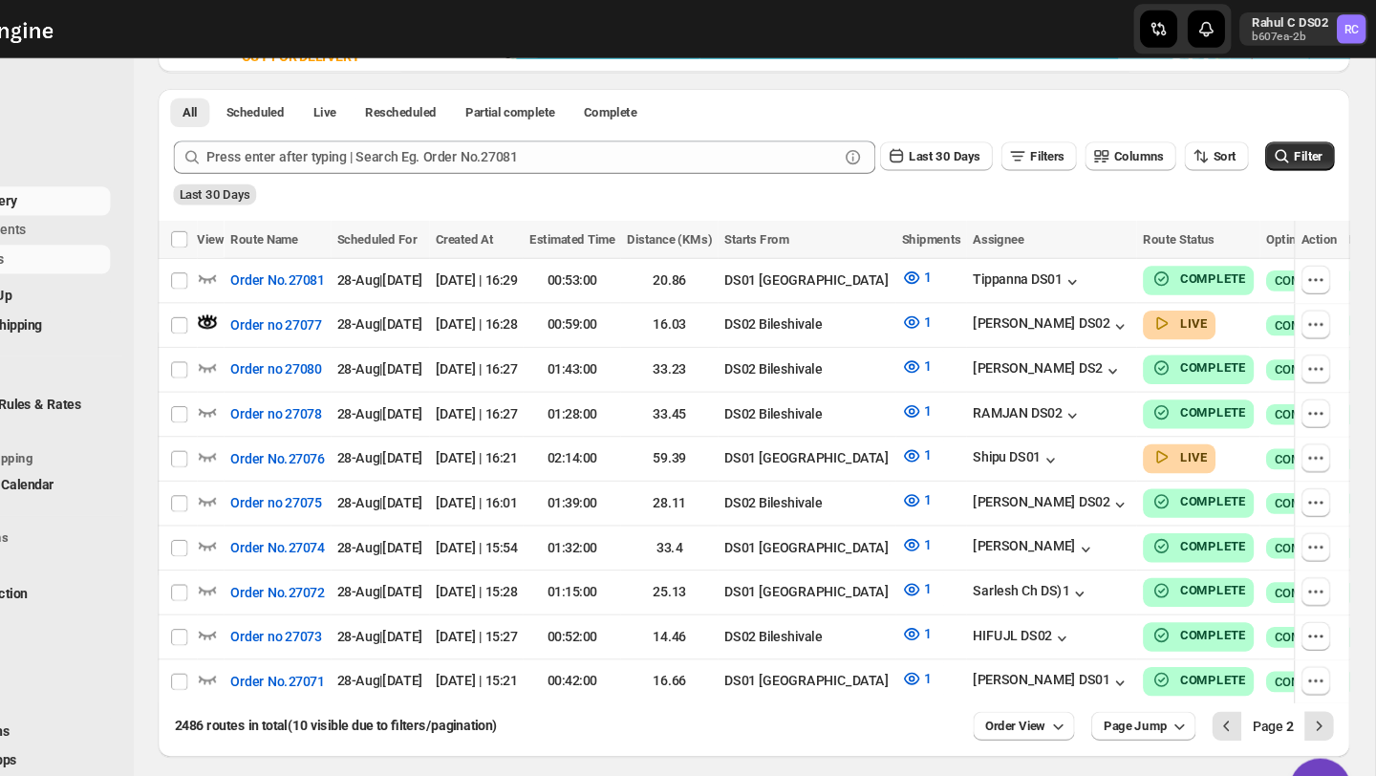
scroll to position [0, 0]
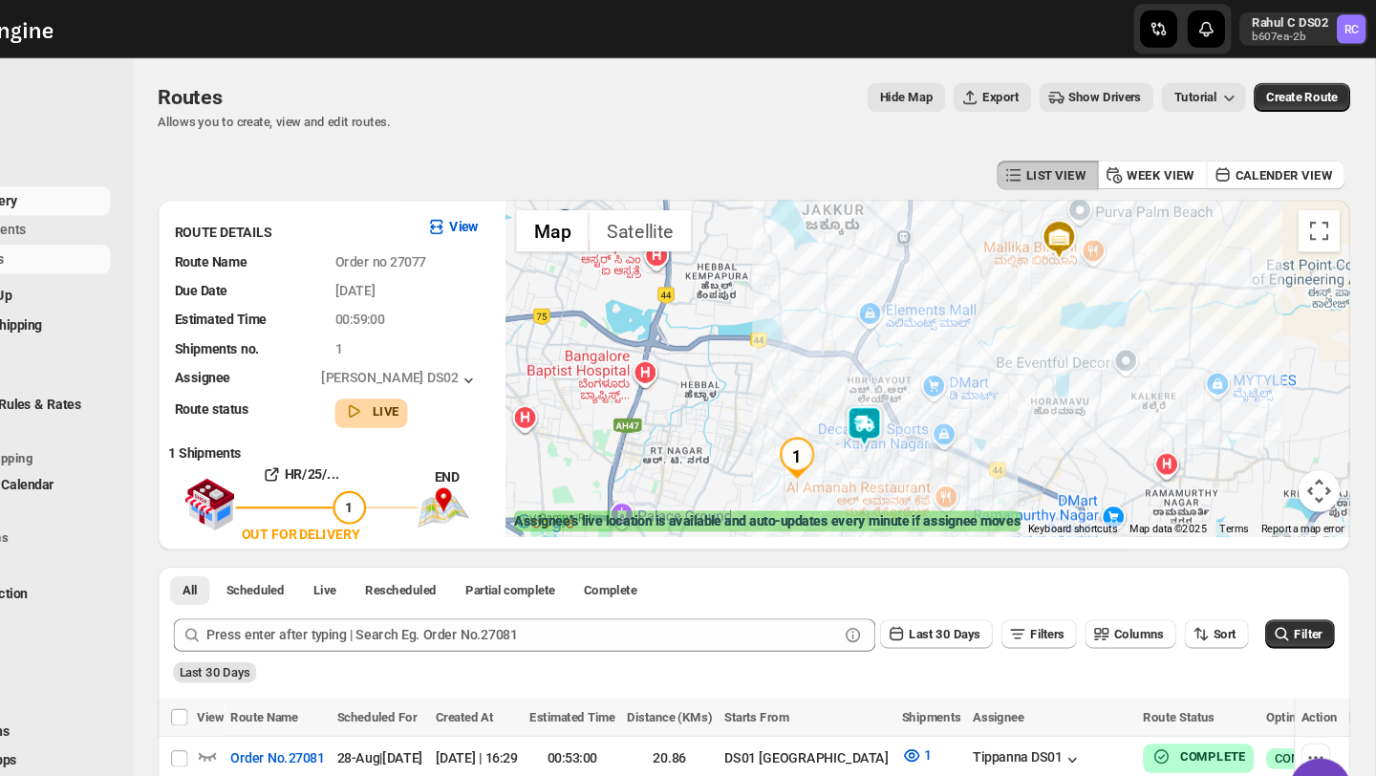
click at [901, 390] on img at bounding box center [904, 393] width 38 height 38
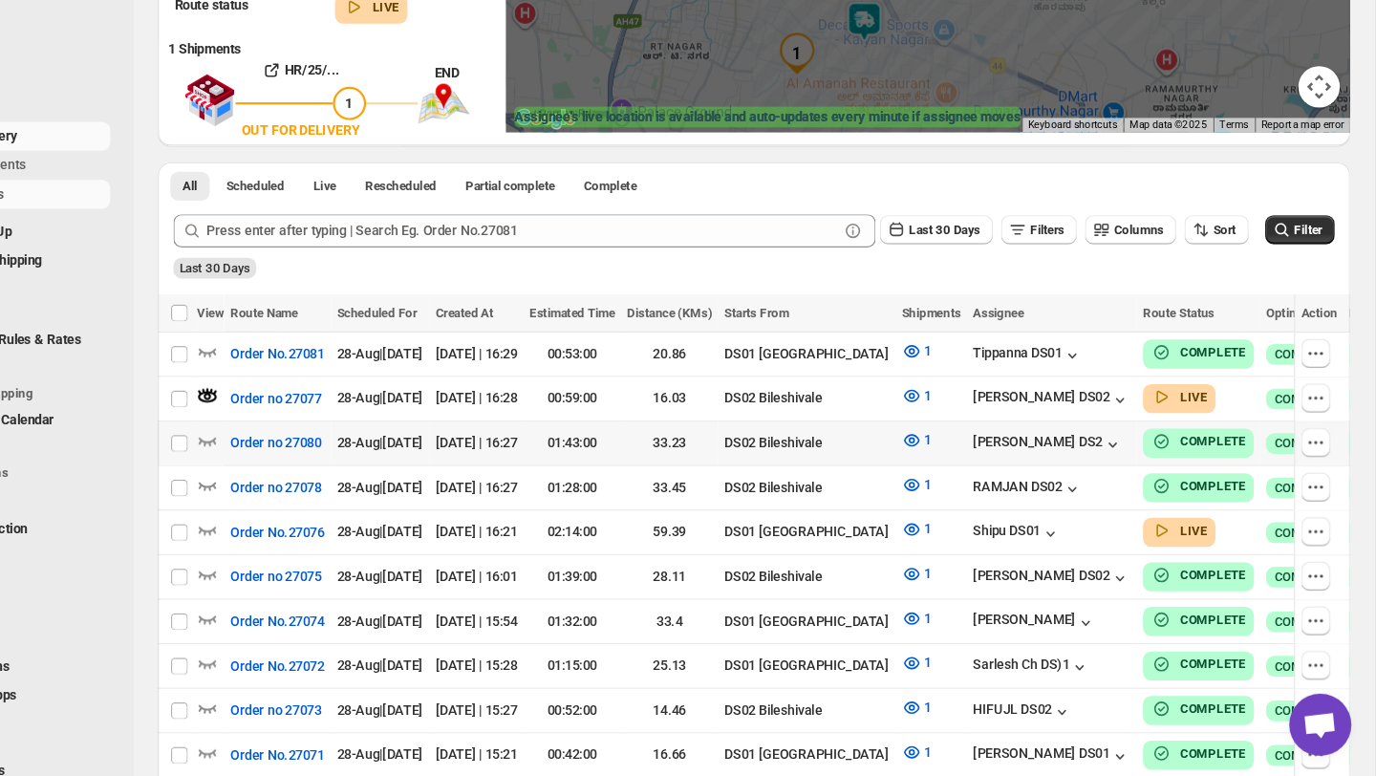
scroll to position [354, 0]
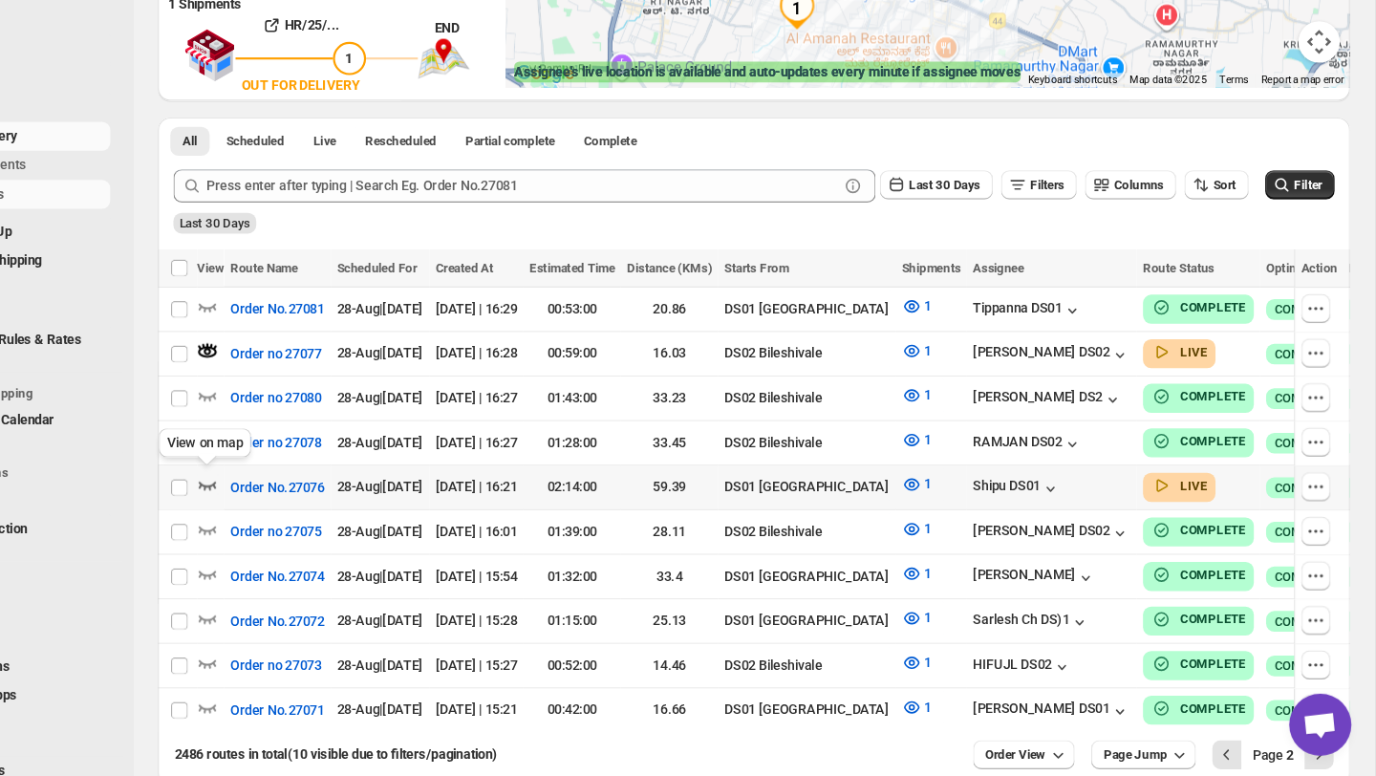
click at [296, 502] on icon "button" at bounding box center [298, 506] width 19 height 19
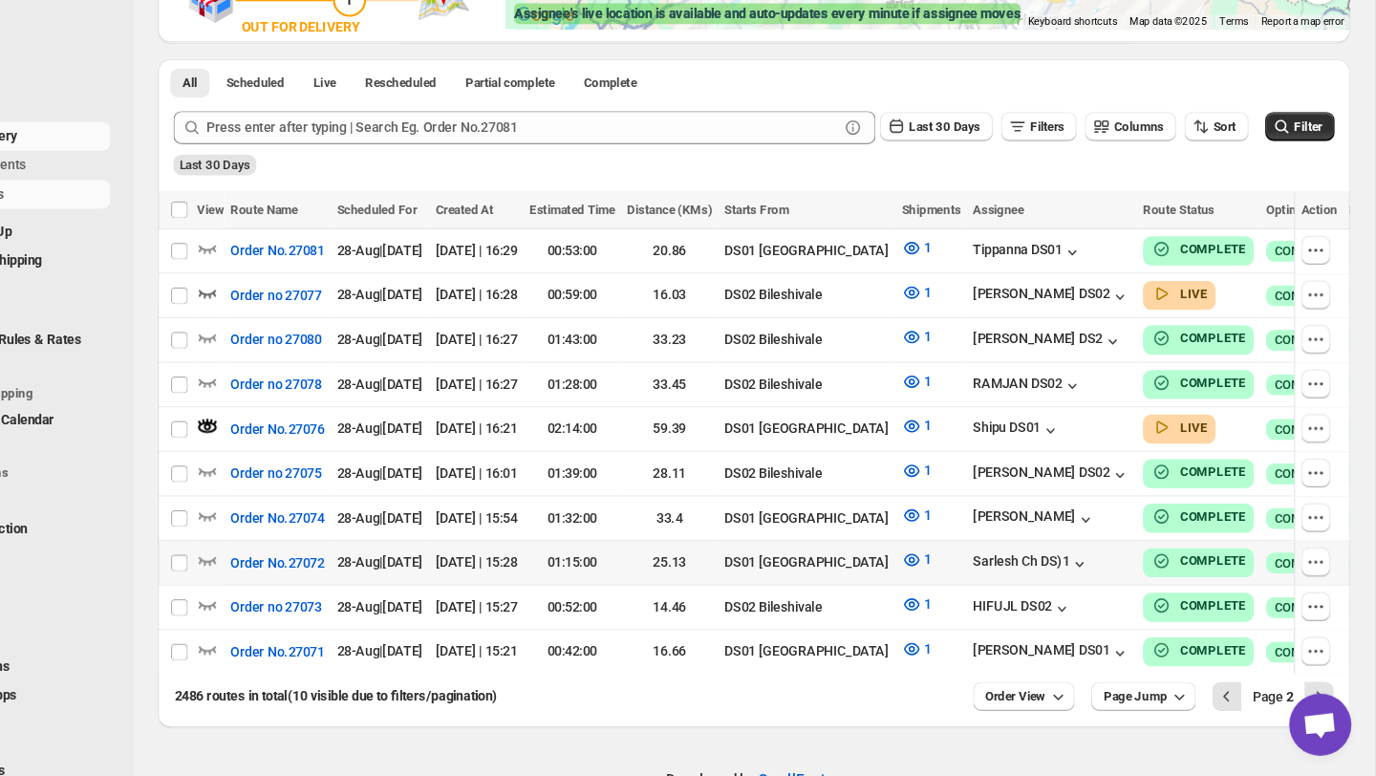
scroll to position [421, 0]
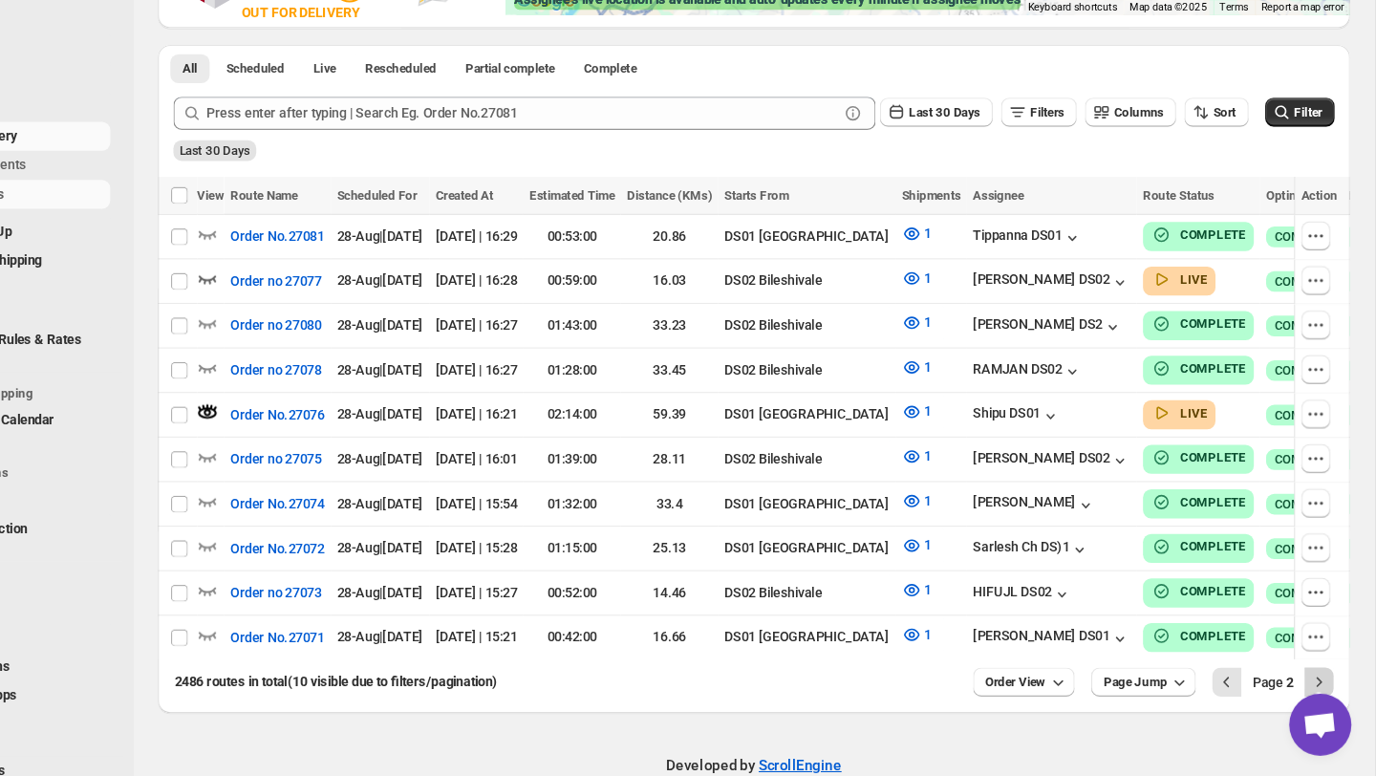
click at [1320, 688] on icon "Next" at bounding box center [1323, 688] width 19 height 19
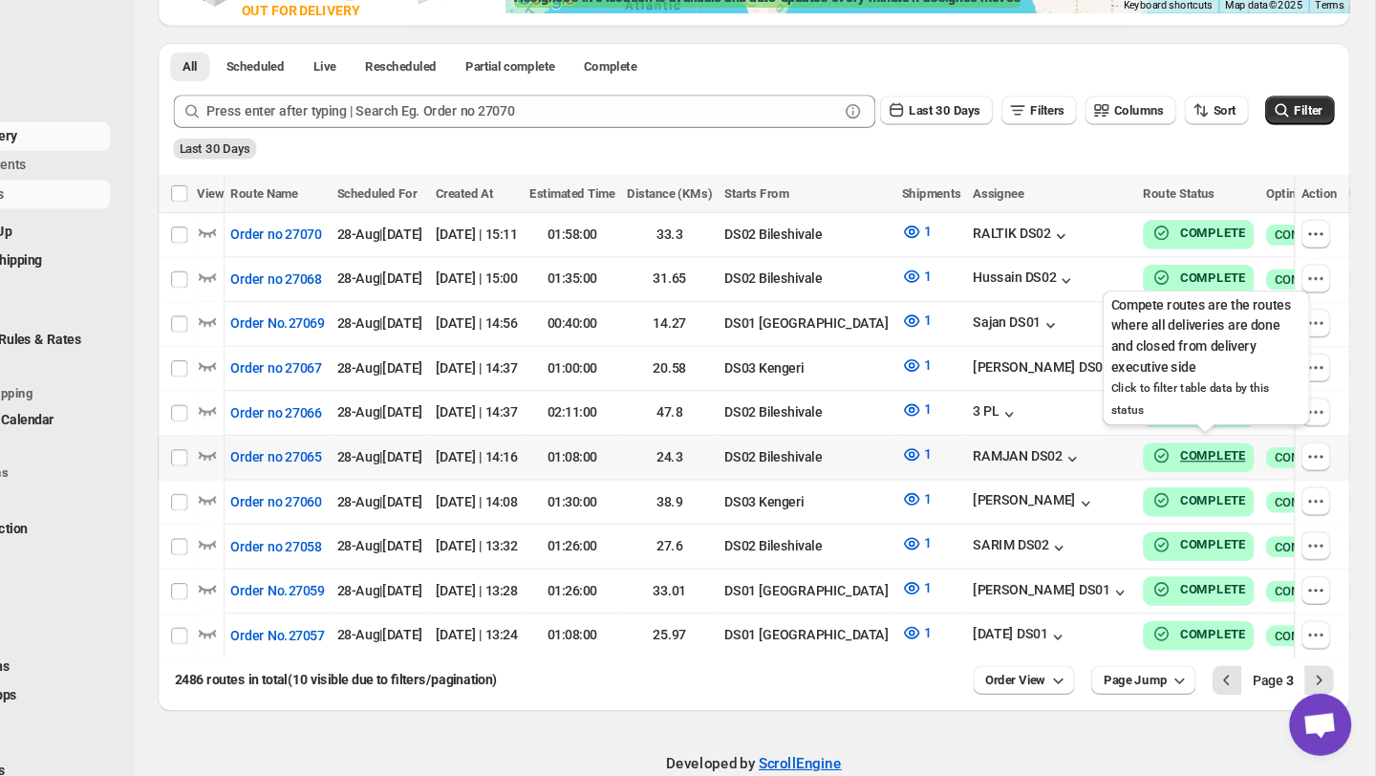
scroll to position [0, 86]
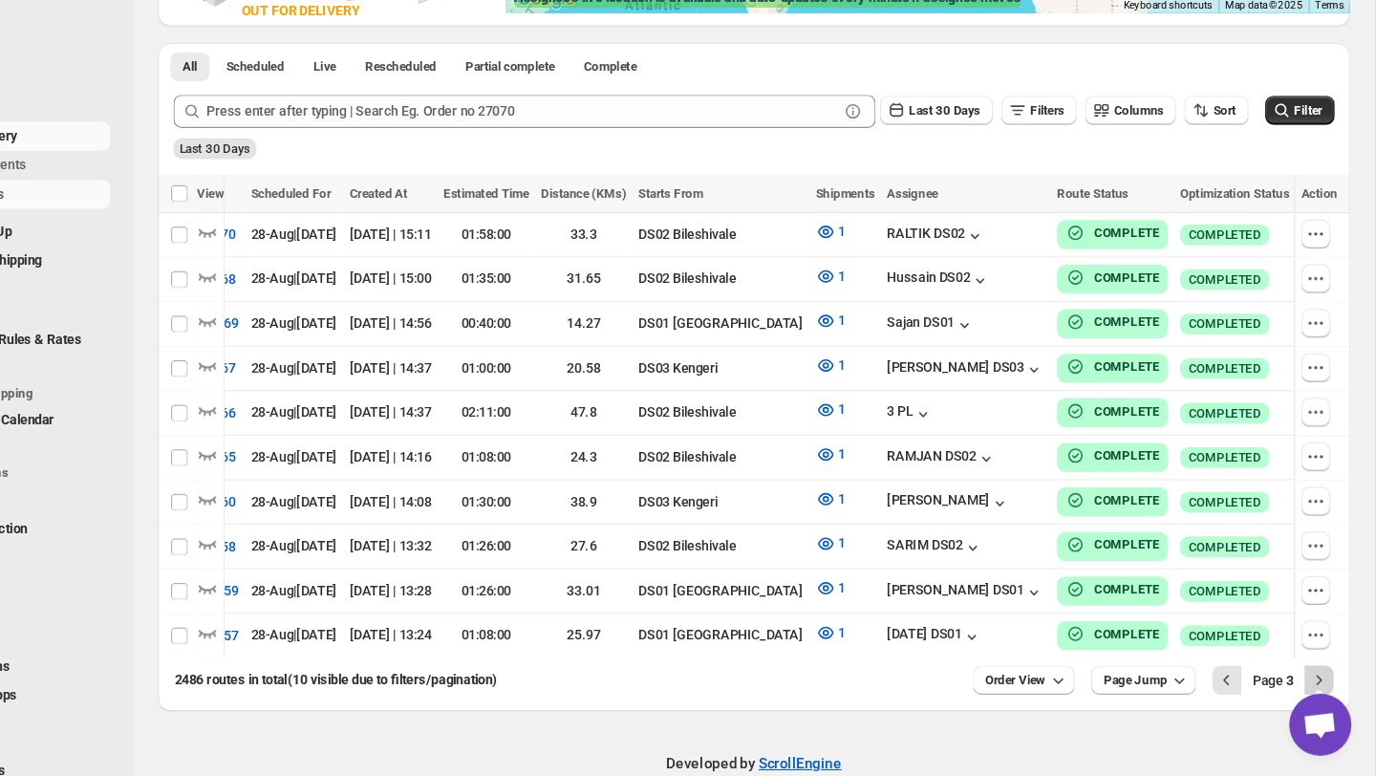
click at [1323, 677] on icon "Next" at bounding box center [1323, 686] width 19 height 19
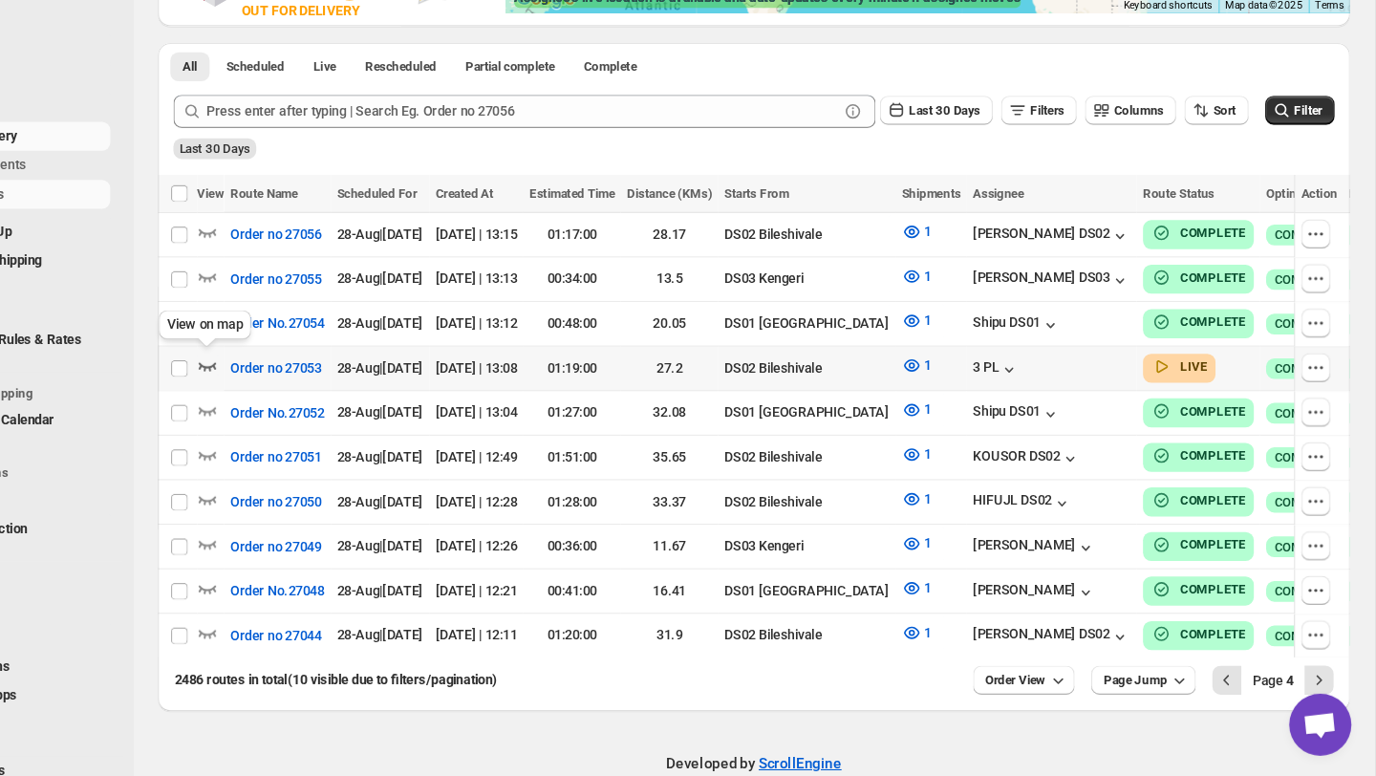
click at [298, 393] on icon "button" at bounding box center [298, 396] width 19 height 19
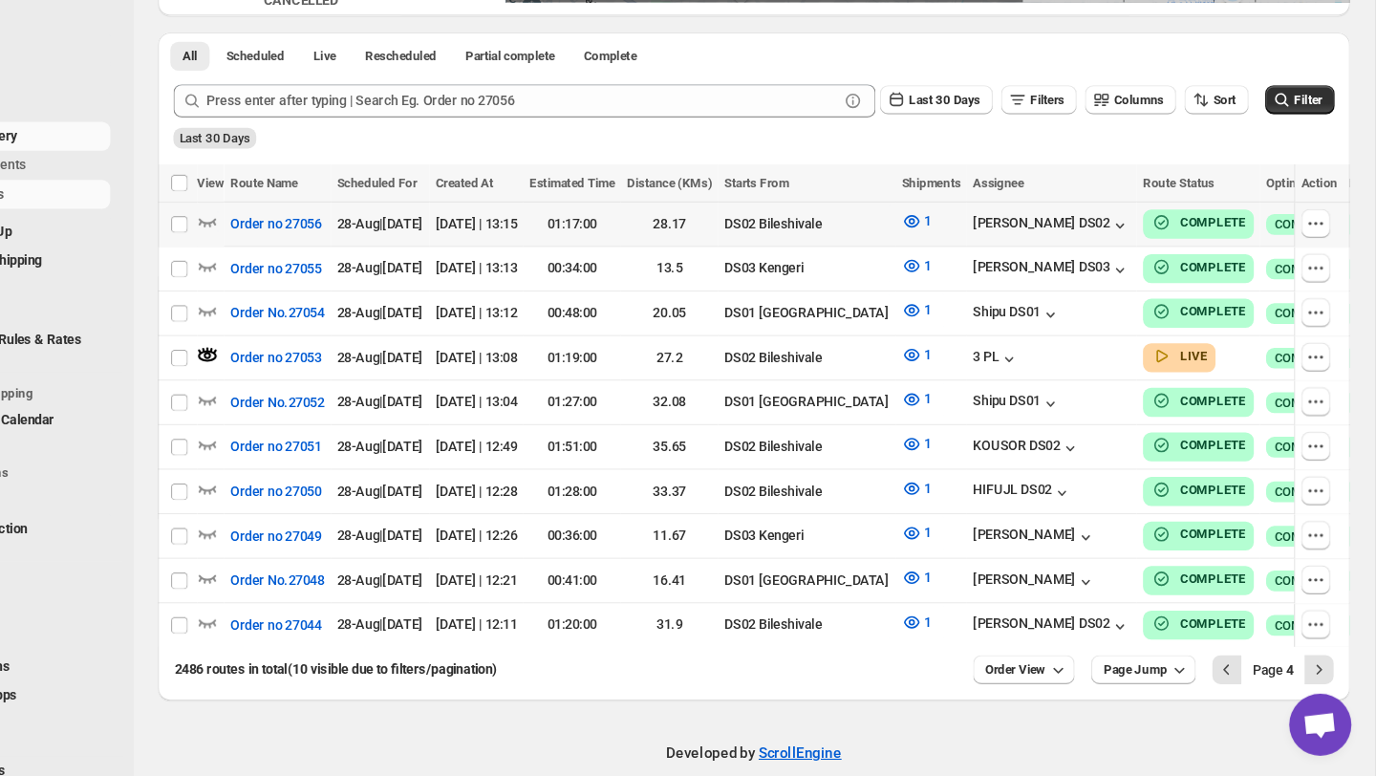
scroll to position [449, 0]
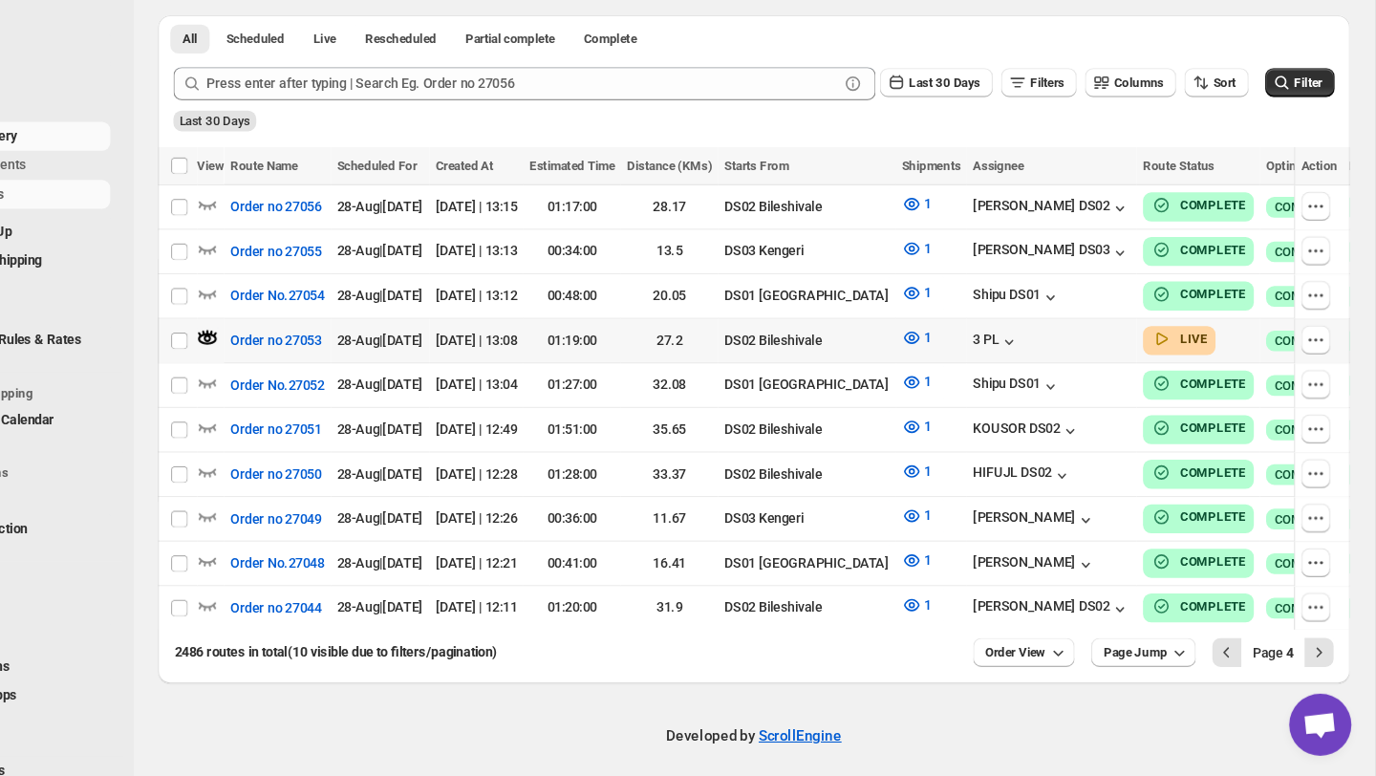
click at [309, 365] on div at bounding box center [301, 373] width 25 height 25
click at [1325, 654] on icon "Next" at bounding box center [1323, 661] width 19 height 19
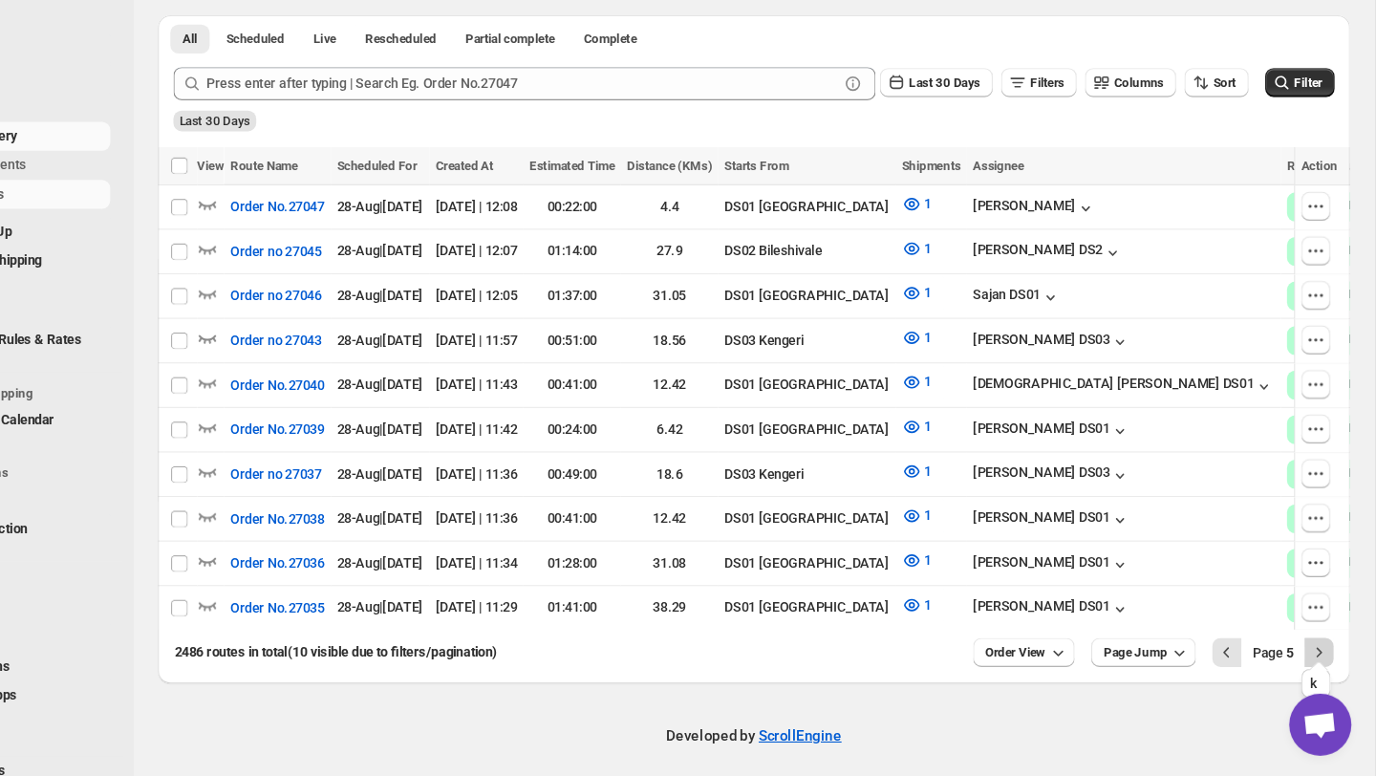
click at [1333, 653] on button "Next" at bounding box center [1323, 661] width 27 height 27
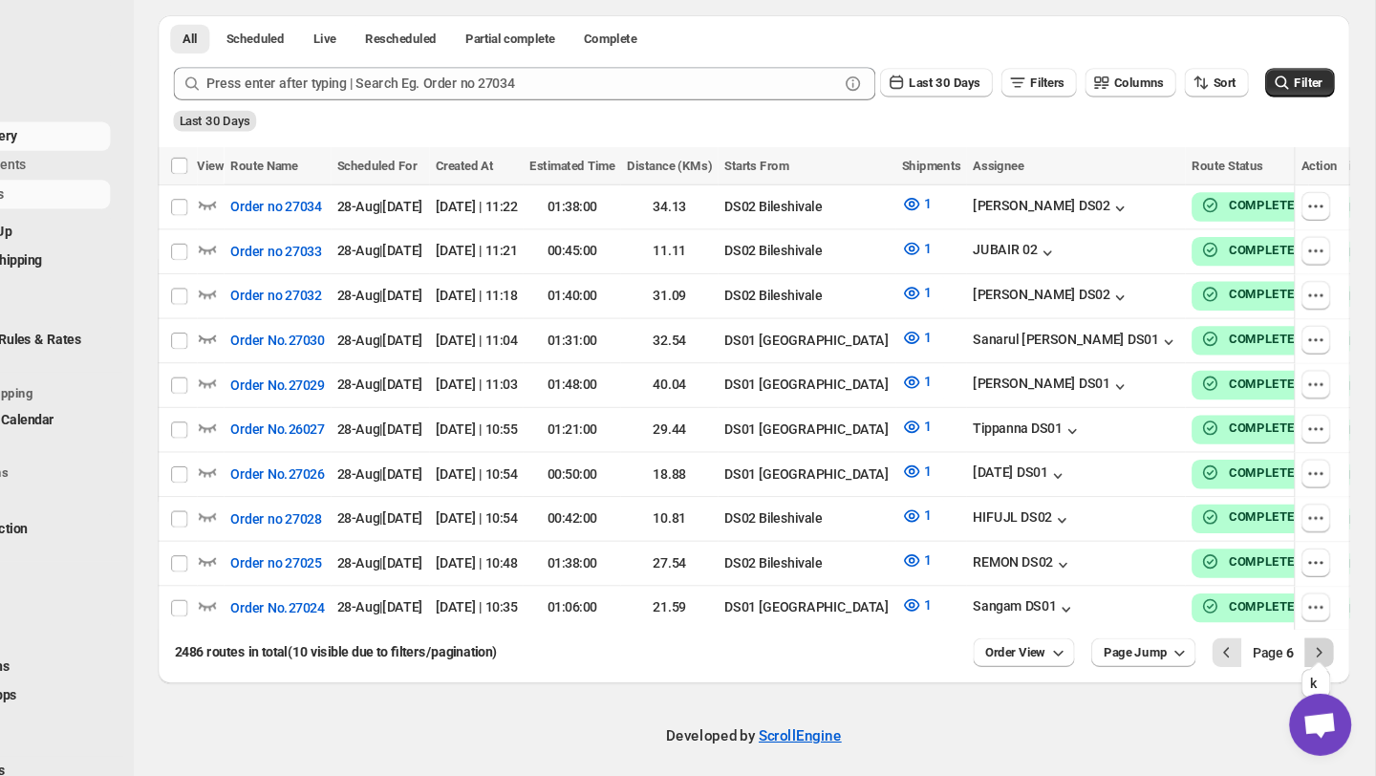
click at [1322, 657] on icon "Next" at bounding box center [1323, 661] width 5 height 9
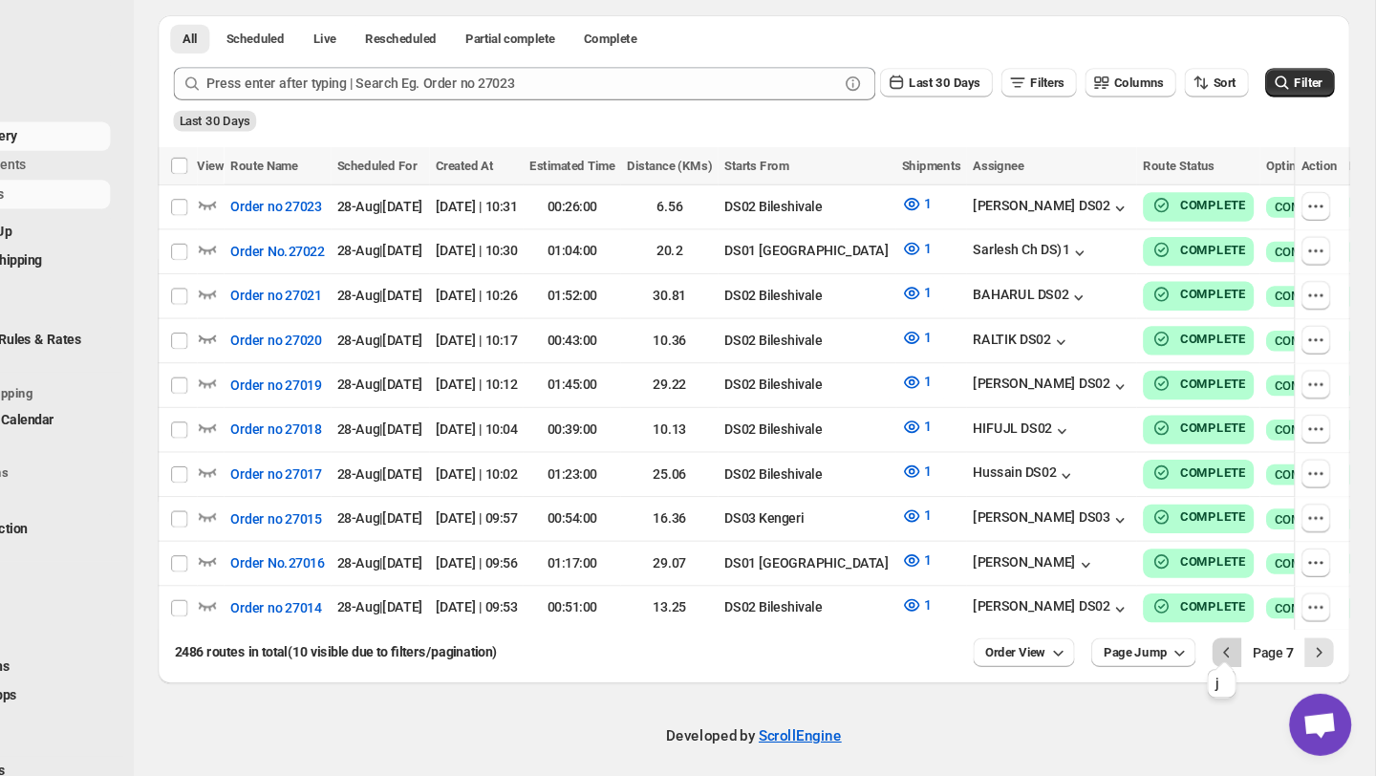
click at [1232, 652] on icon "Previous" at bounding box center [1238, 661] width 19 height 19
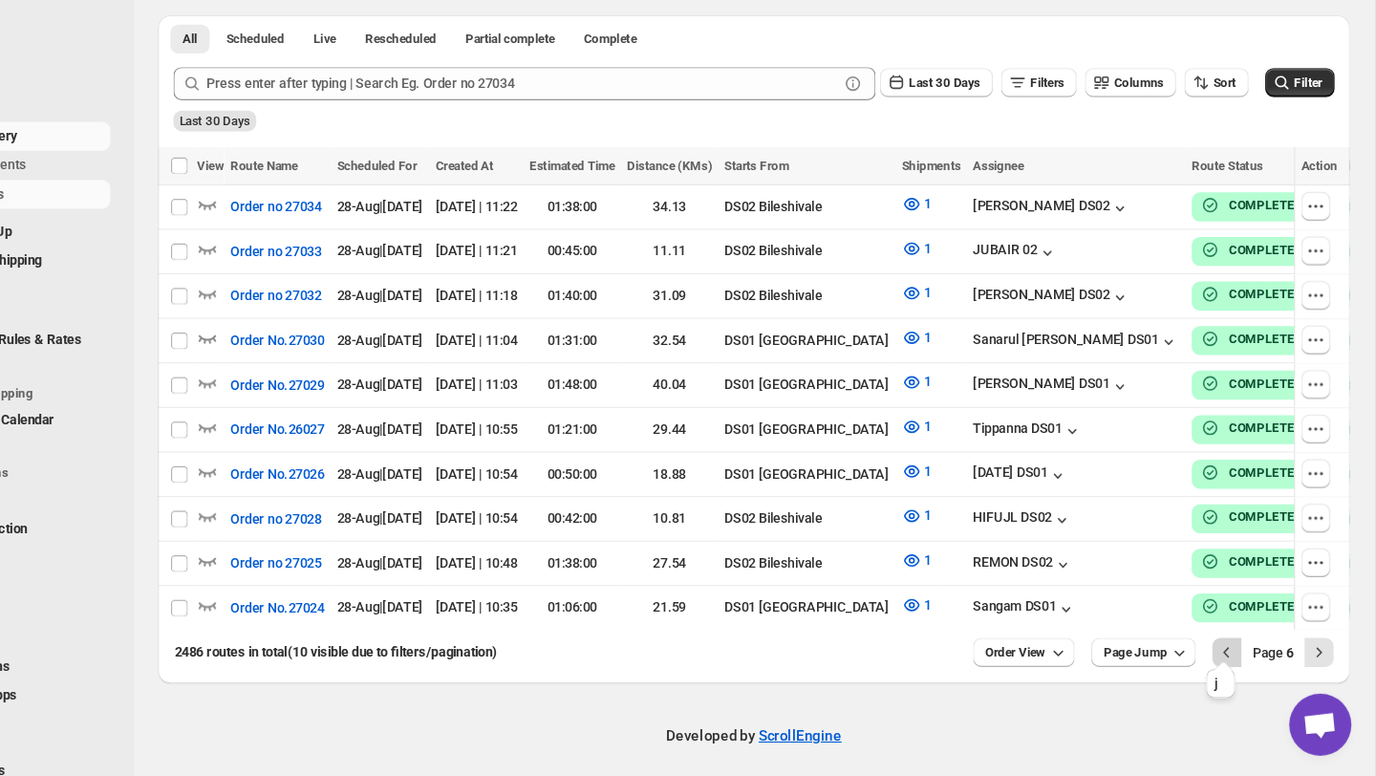
click at [1235, 652] on icon "Previous" at bounding box center [1238, 661] width 19 height 19
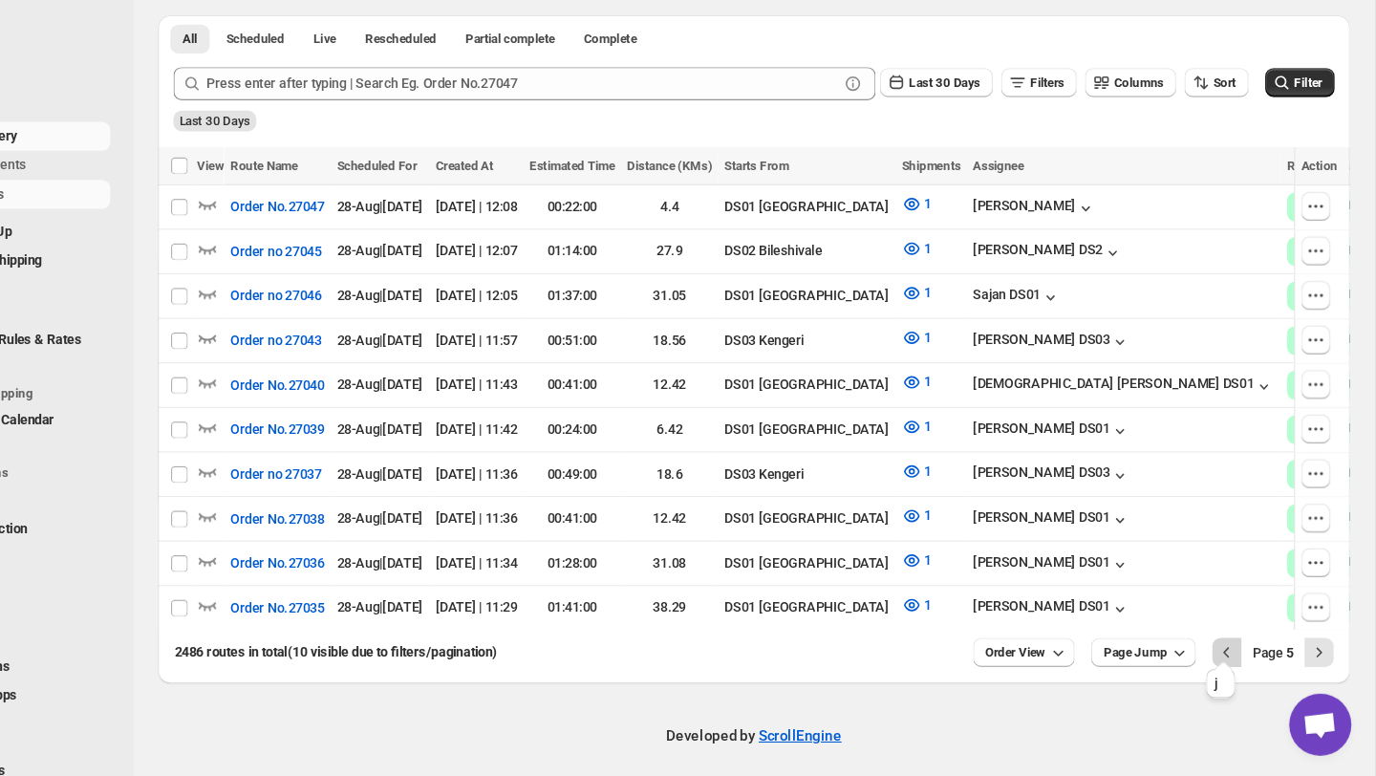
click at [1235, 652] on icon "Previous" at bounding box center [1238, 661] width 19 height 19
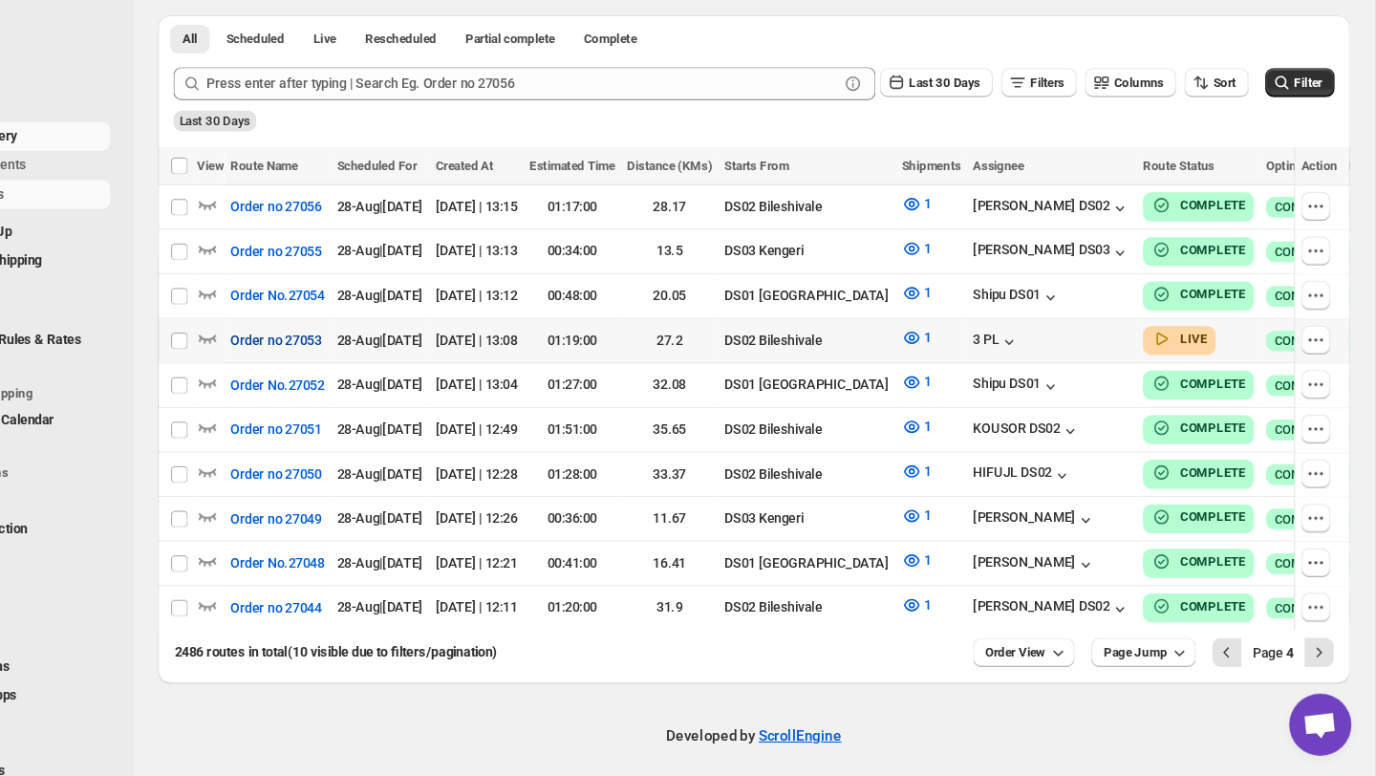
click at [349, 367] on span "Order no 27053" at bounding box center [361, 373] width 84 height 19
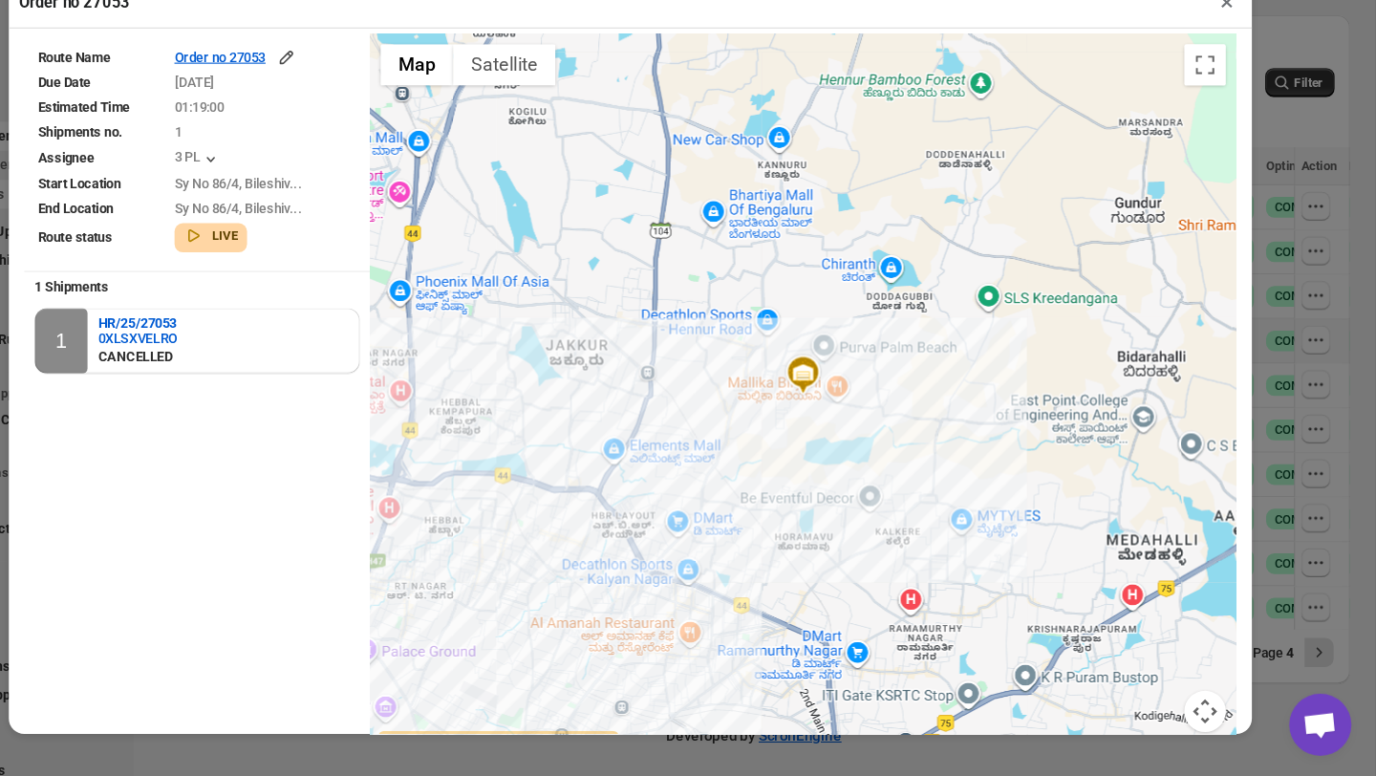
click at [1235, 69] on button "×" at bounding box center [1238, 62] width 28 height 27
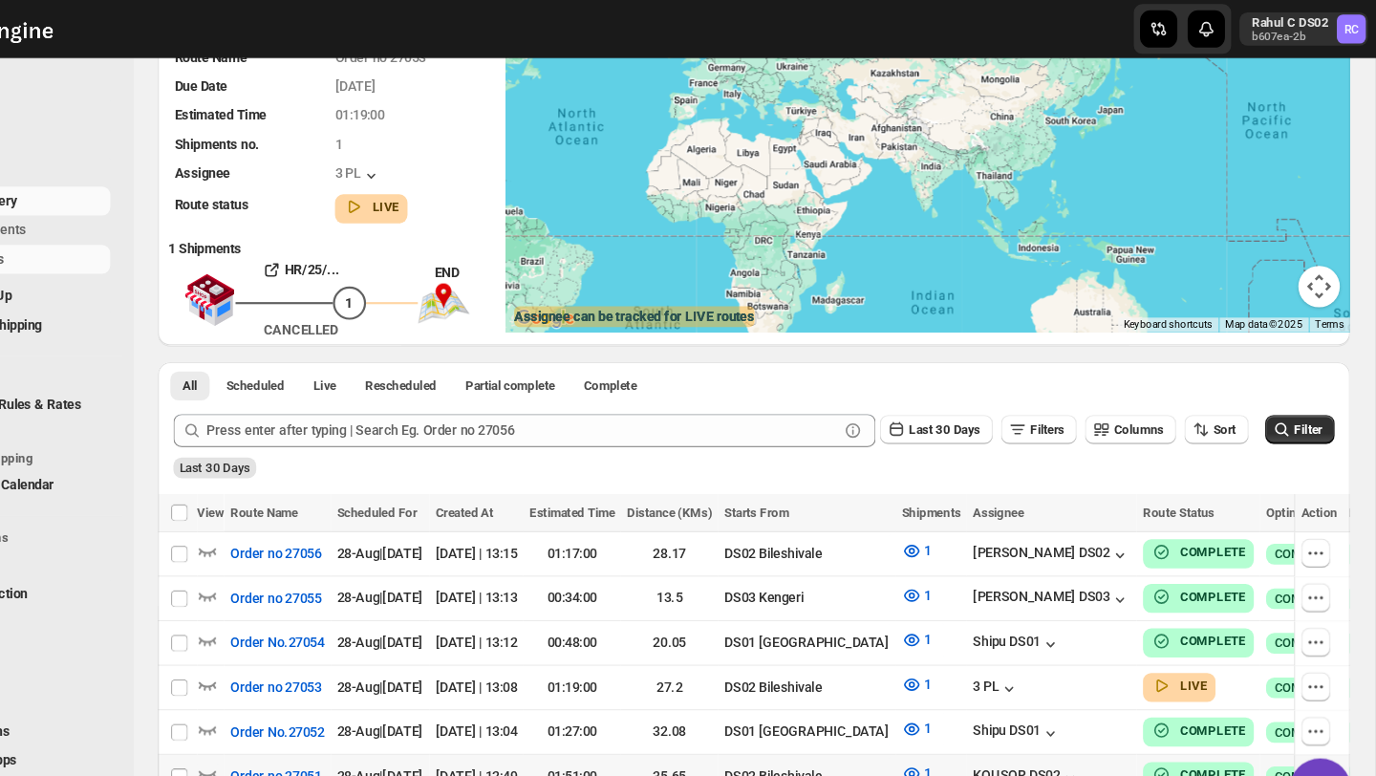
scroll to position [0, 0]
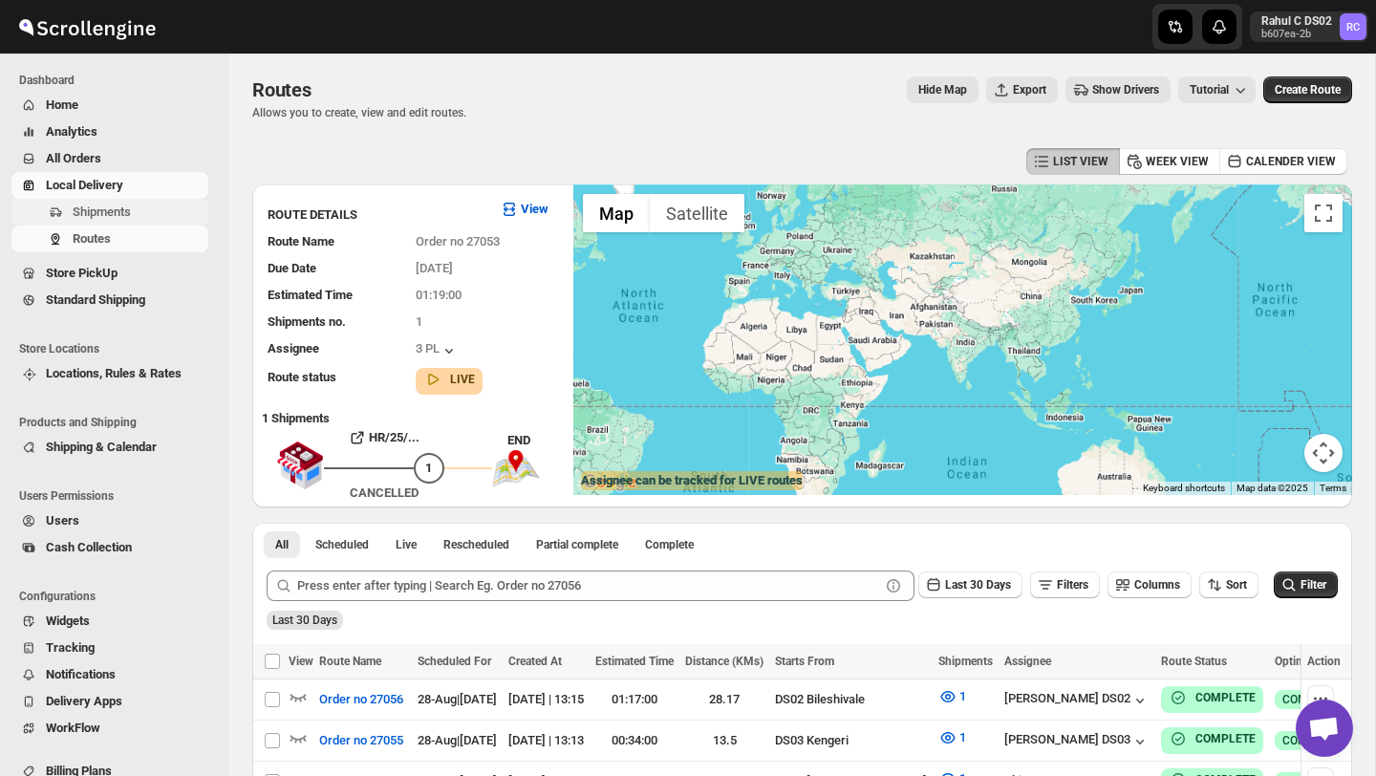
click at [121, 212] on span "Shipments" at bounding box center [102, 211] width 58 height 14
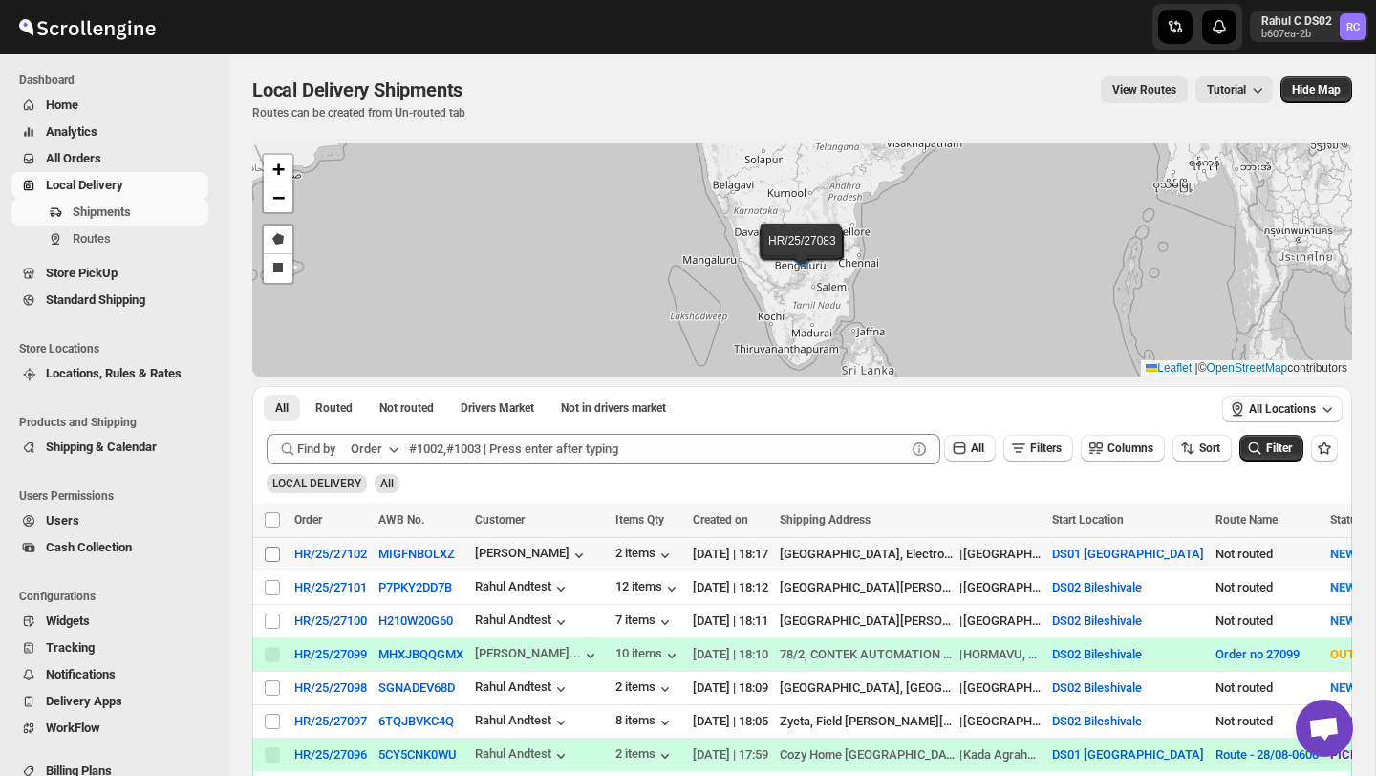
click at [274, 556] on input "Select shipment" at bounding box center [272, 554] width 15 height 15
checkbox input "true"
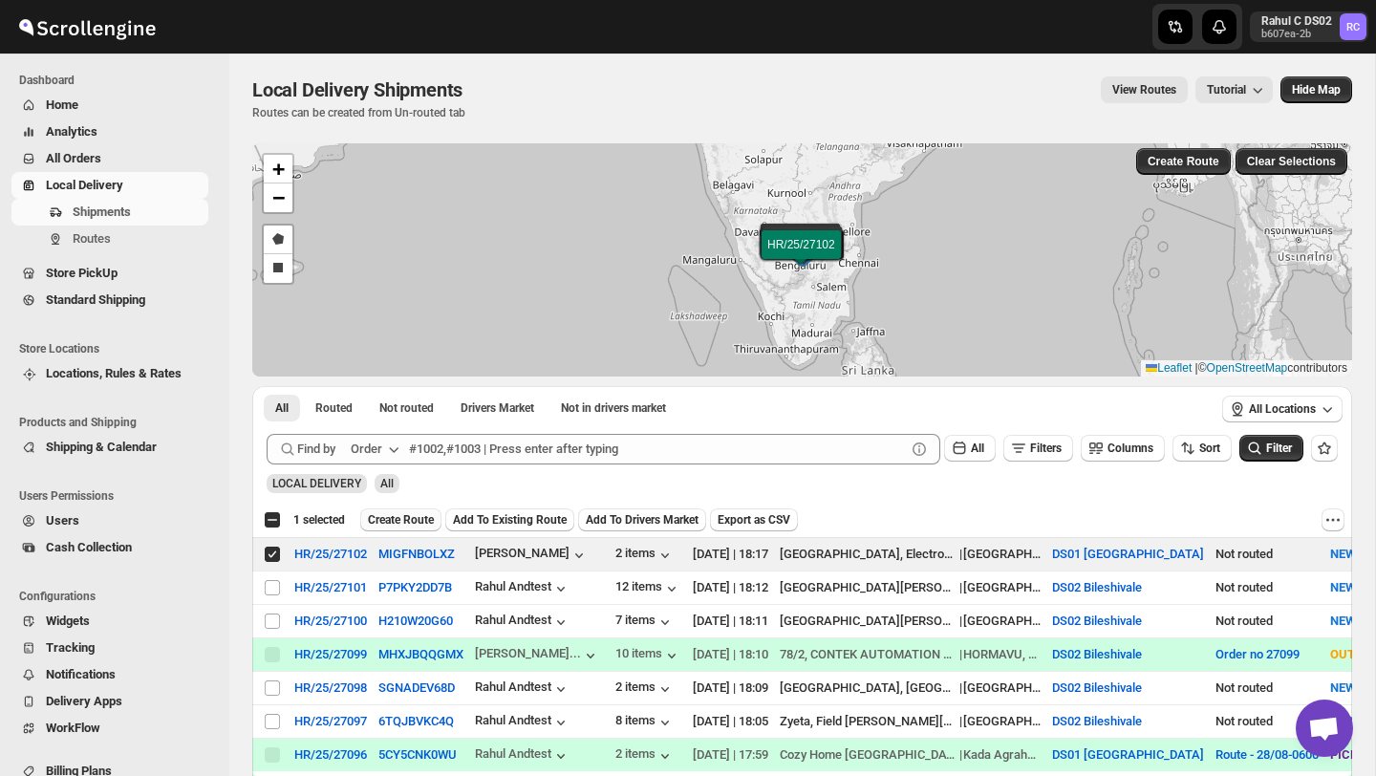
click at [412, 512] on span "Create Route" at bounding box center [401, 519] width 66 height 15
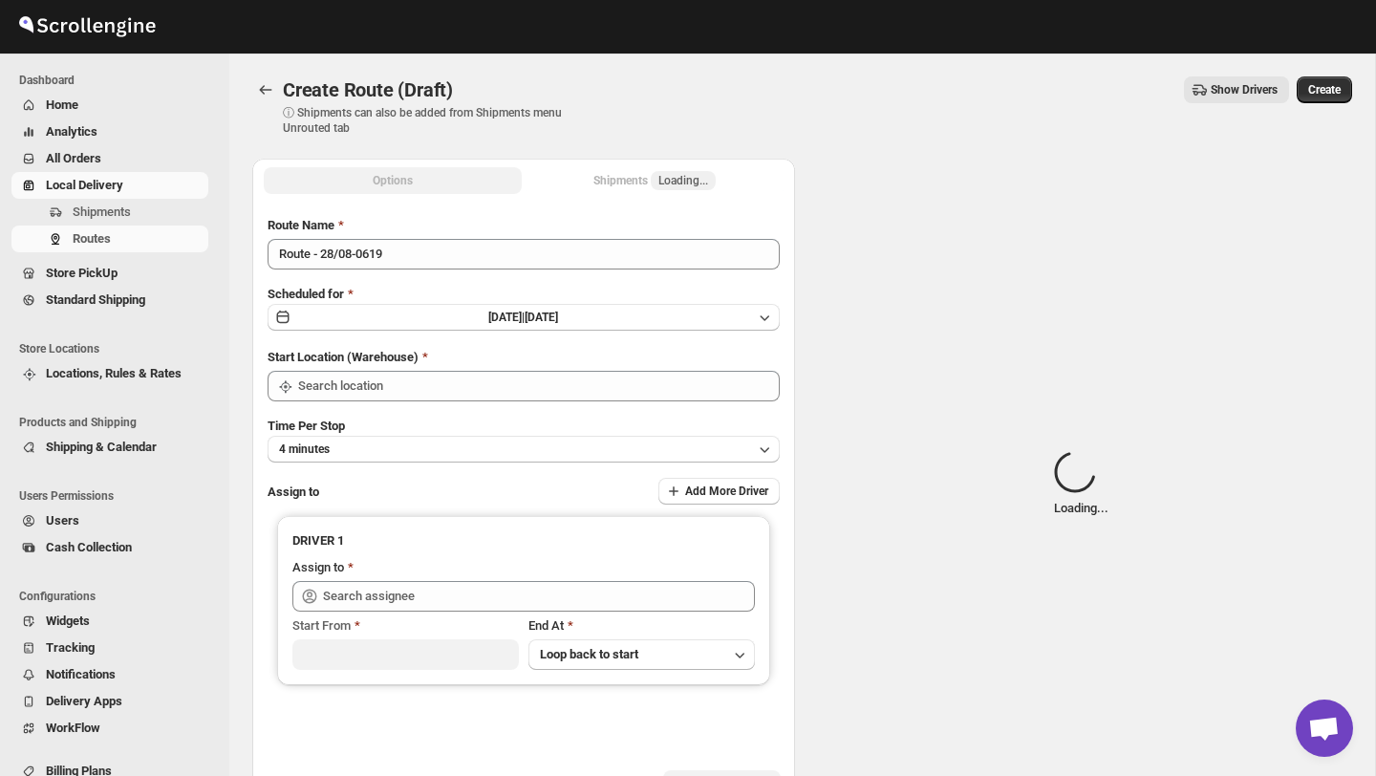
type input "DS01 [GEOGRAPHIC_DATA]"
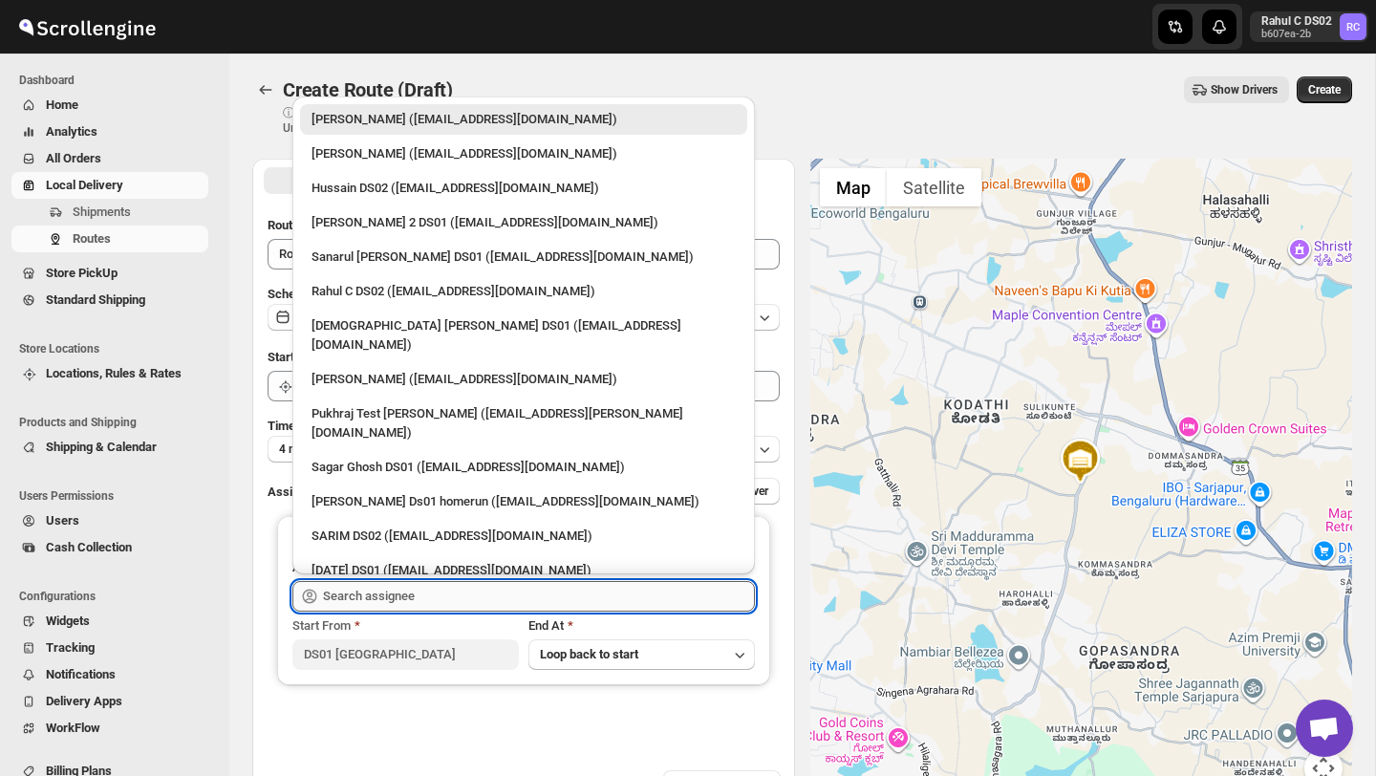
click at [395, 598] on input "text" at bounding box center [539, 596] width 432 height 31
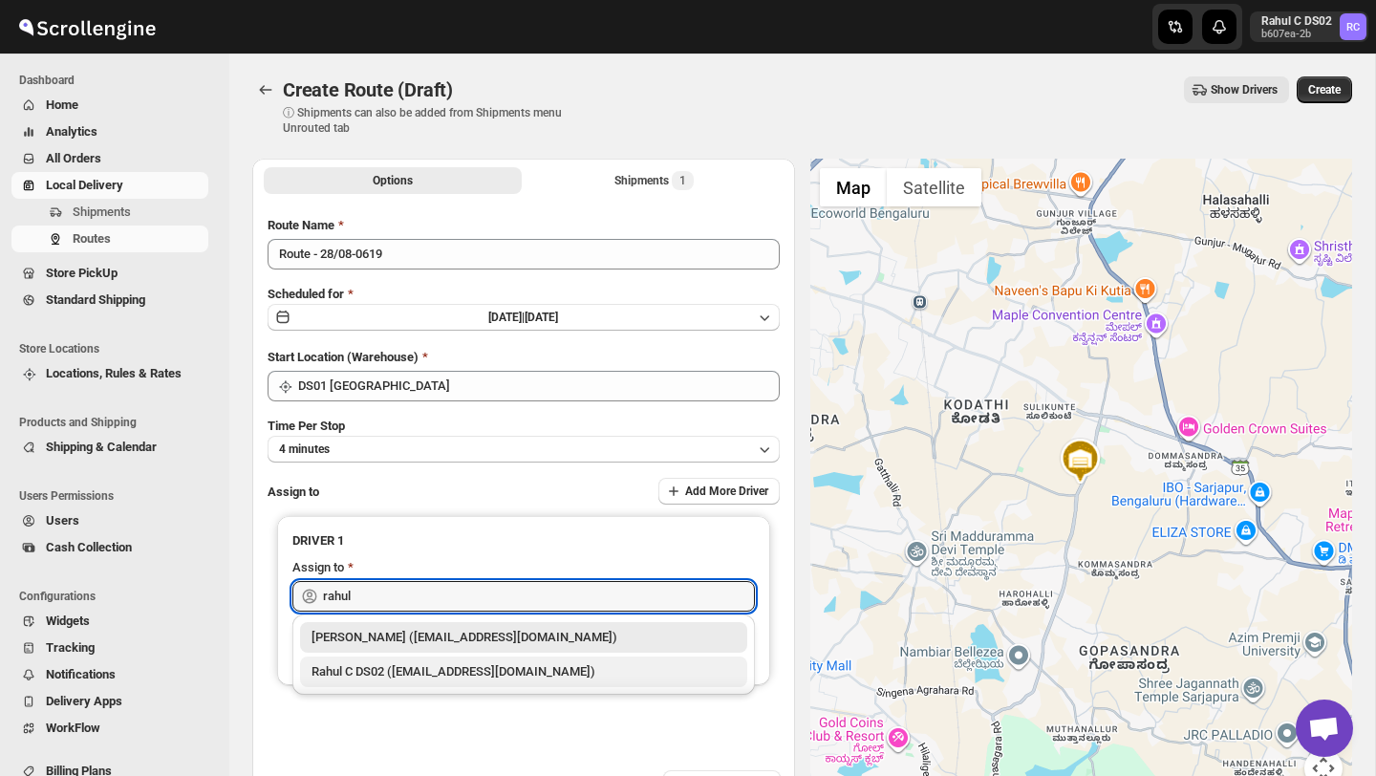
click at [428, 676] on div "Rahul C DS02 ([EMAIL_ADDRESS][DOMAIN_NAME])" at bounding box center [523, 671] width 424 height 19
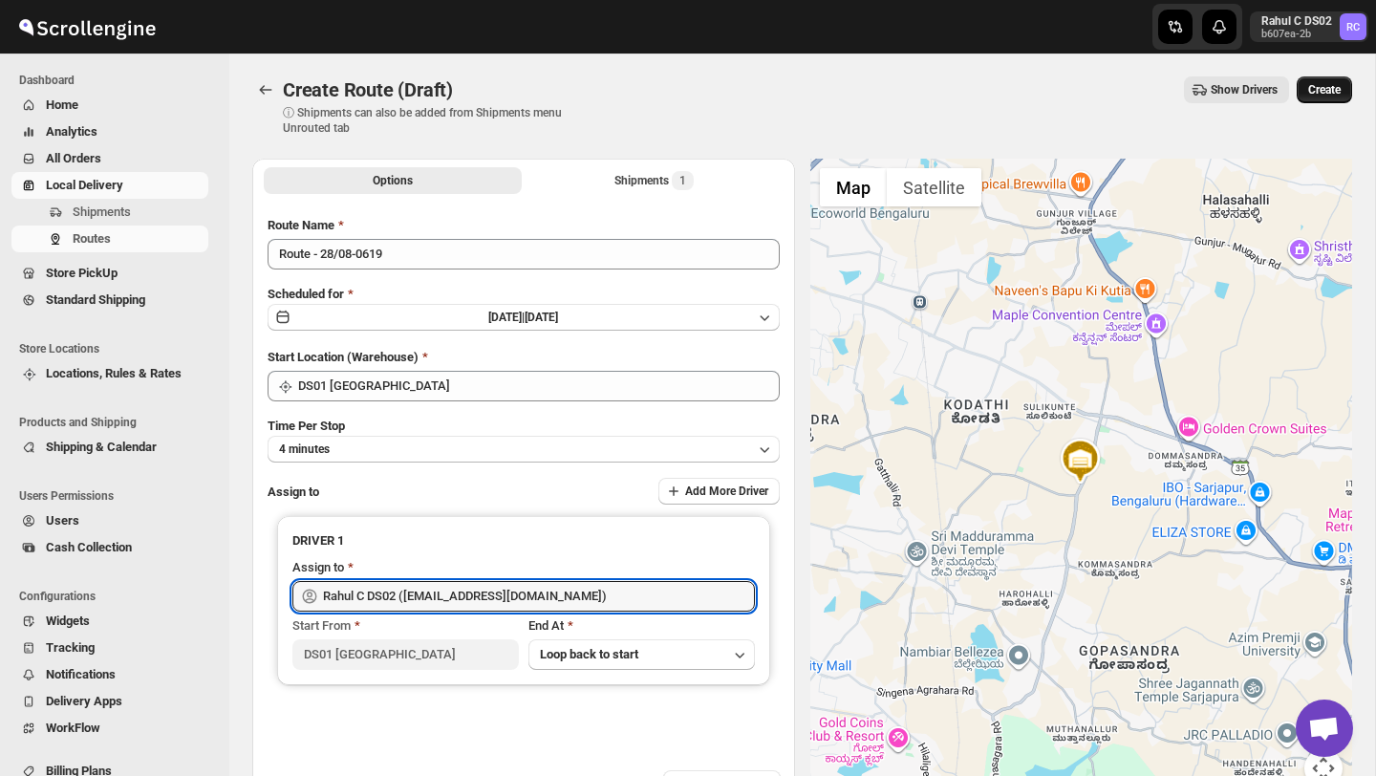
type input "Rahul C DS02 ([EMAIL_ADDRESS][DOMAIN_NAME])"
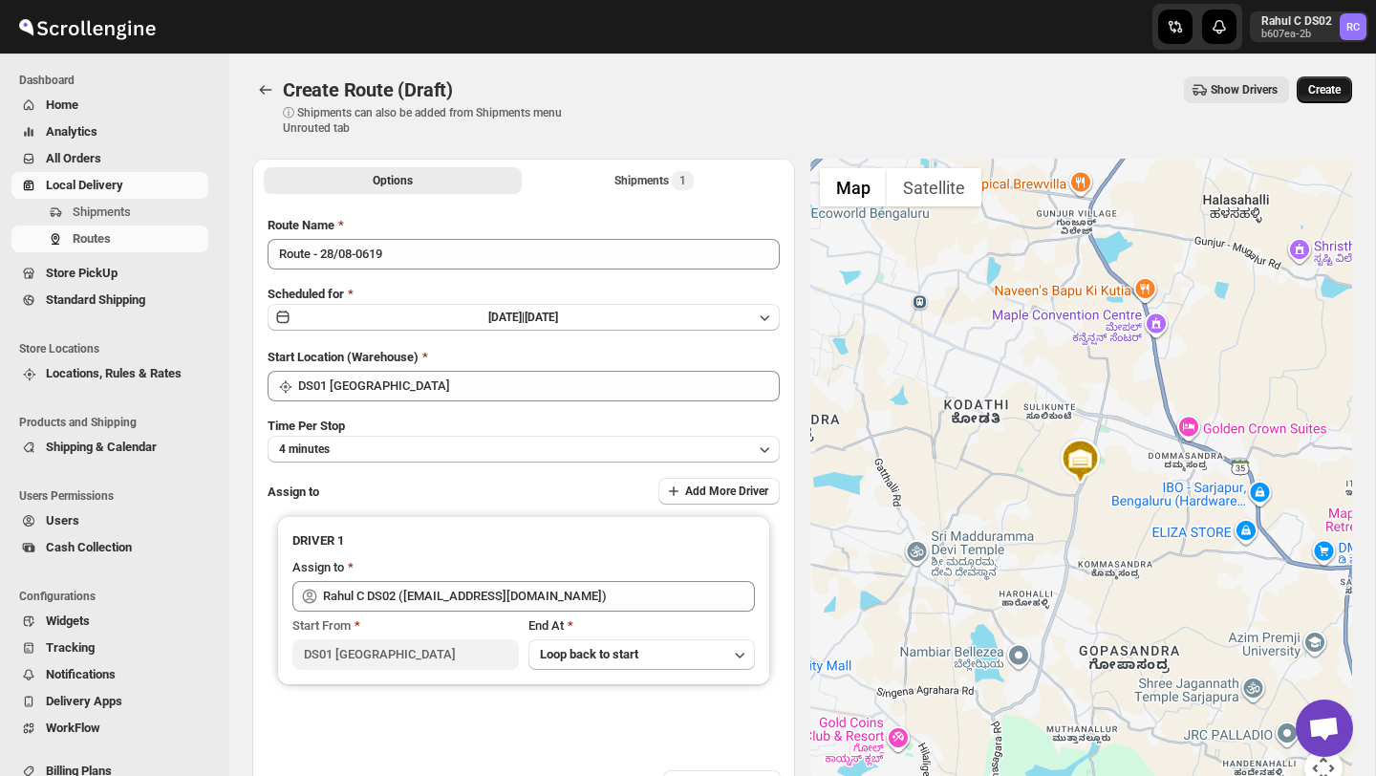
click at [1337, 93] on span "Create" at bounding box center [1324, 89] width 32 height 15
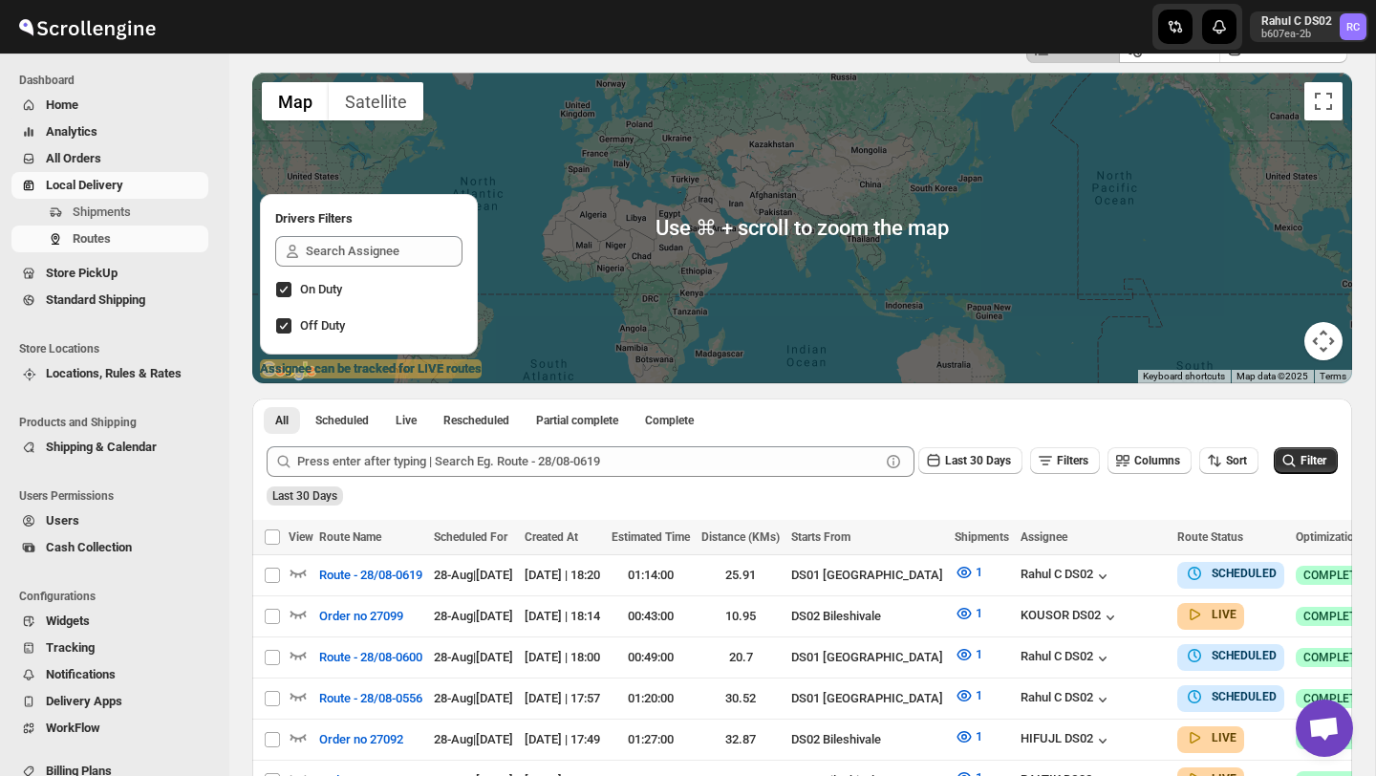
scroll to position [118, 0]
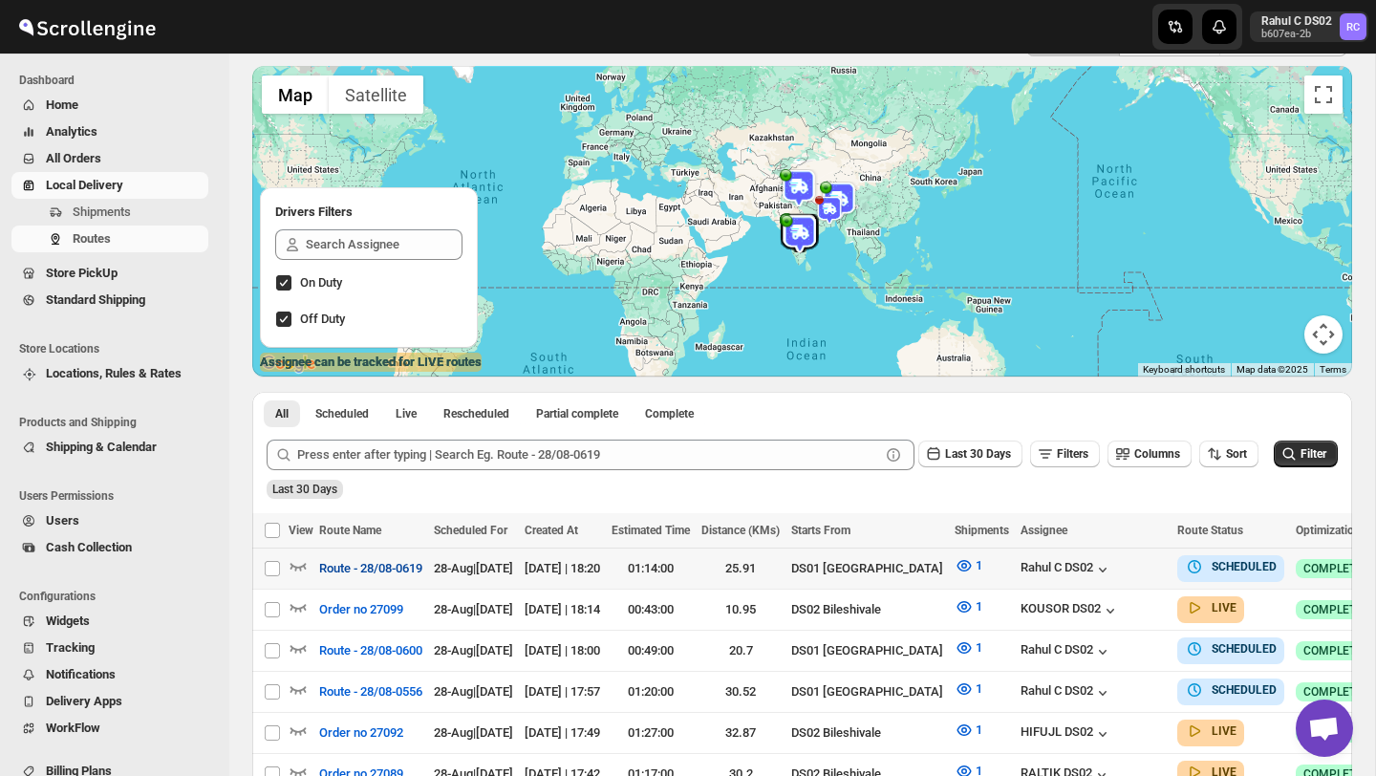
click at [408, 572] on span "Route - 28/08-0619" at bounding box center [370, 568] width 103 height 19
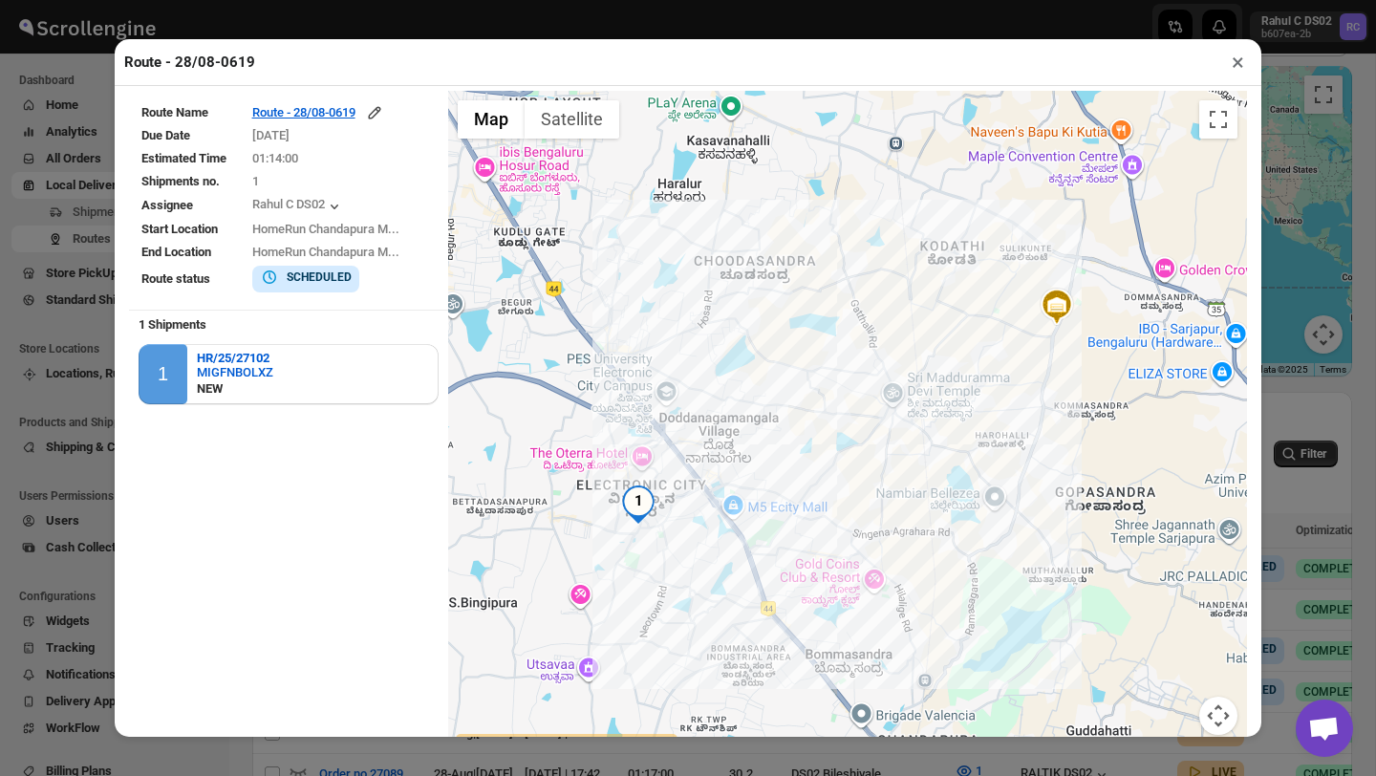
click at [643, 504] on img "1" at bounding box center [638, 504] width 38 height 38
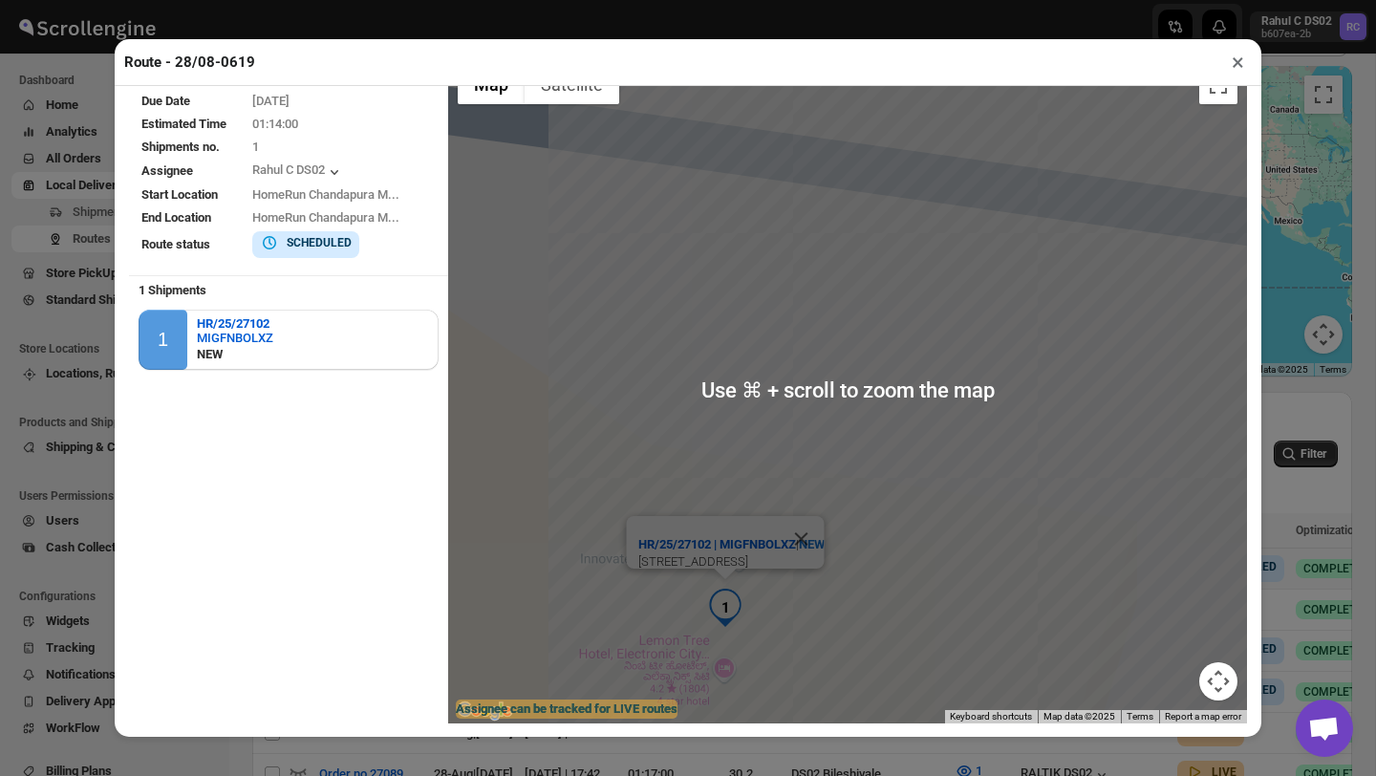
scroll to position [38, 0]
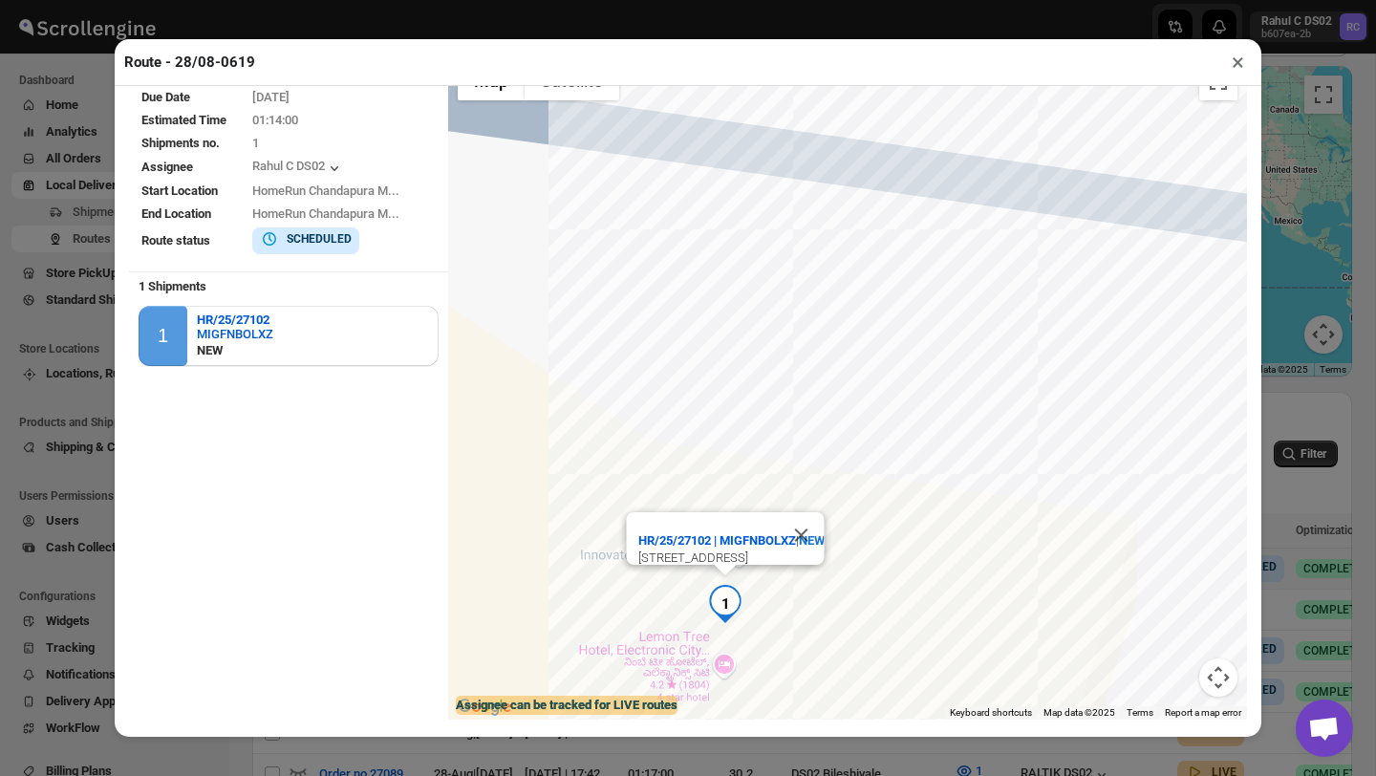
click at [1233, 69] on button "×" at bounding box center [1238, 62] width 28 height 27
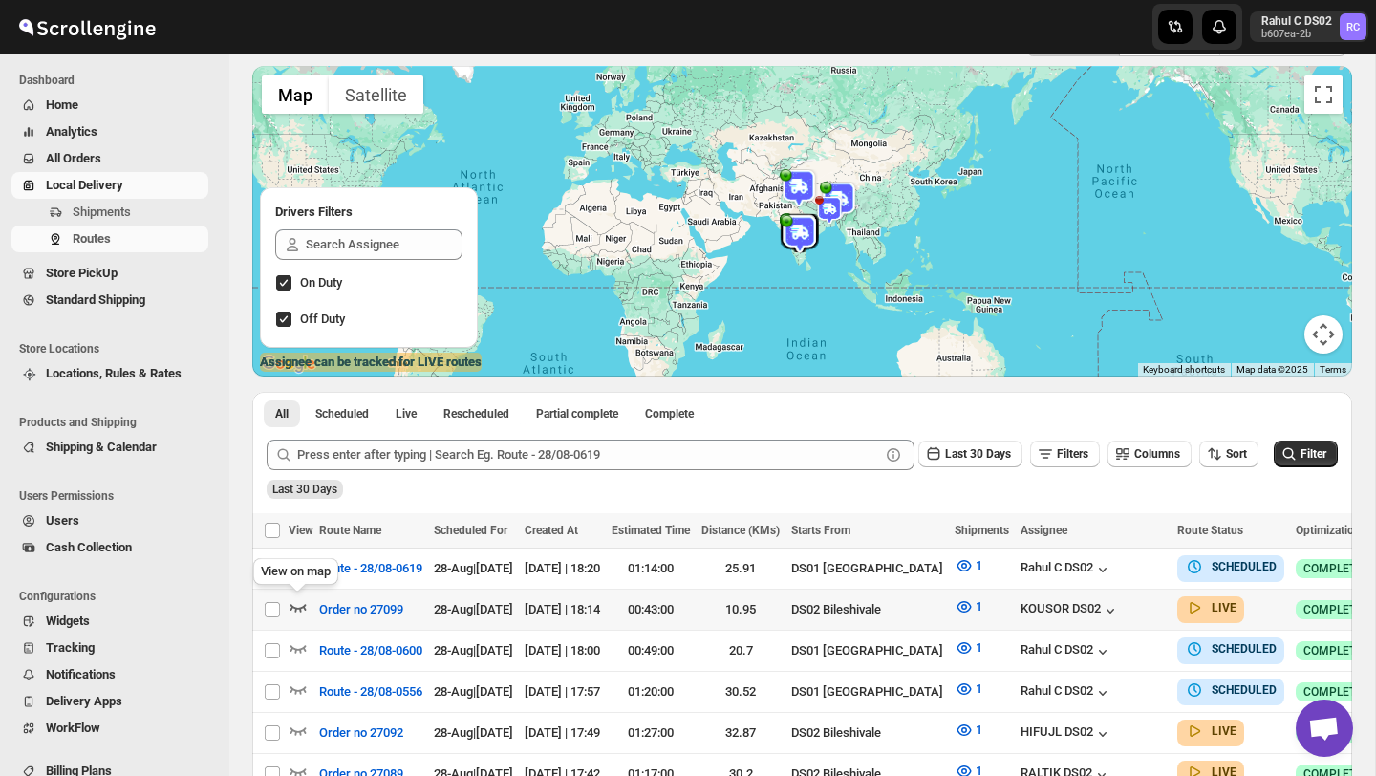
click at [293, 607] on icon "button" at bounding box center [298, 606] width 19 height 19
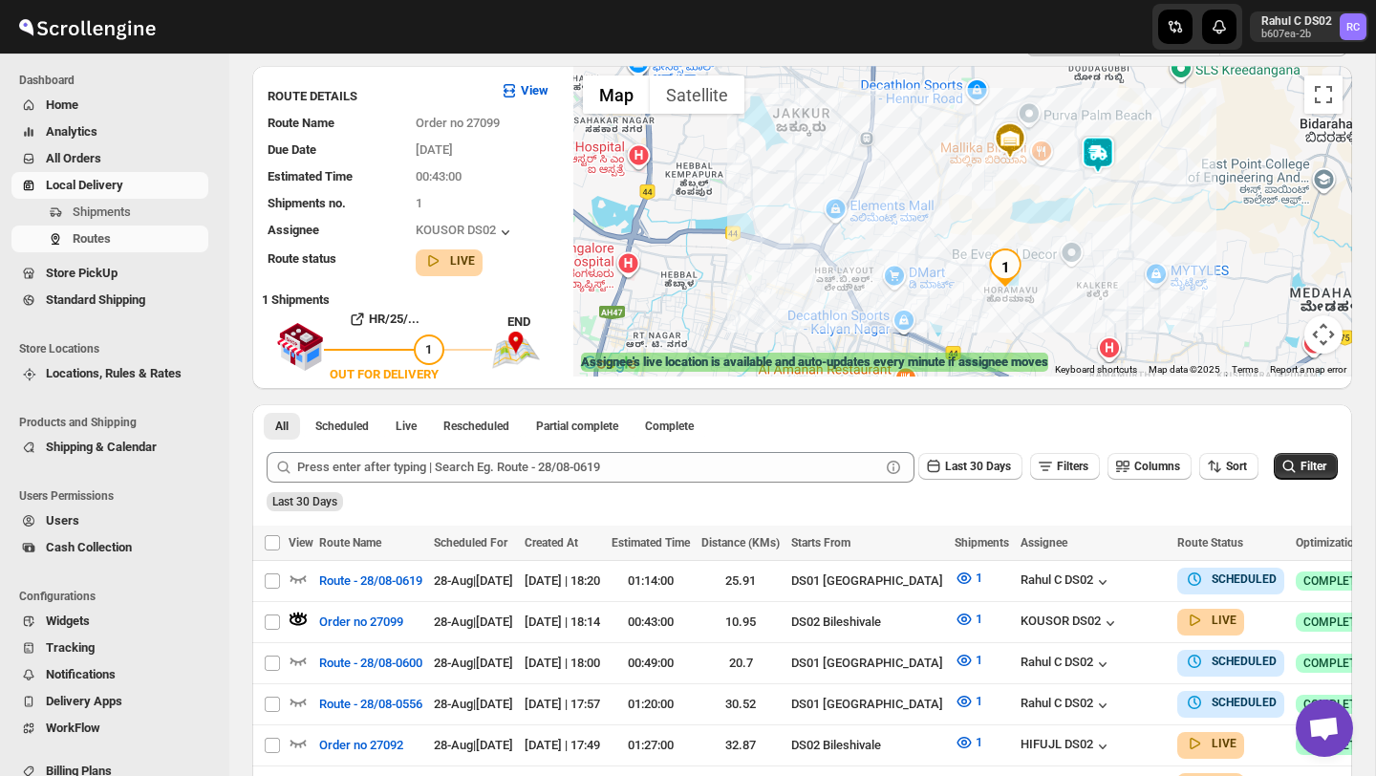
click at [1103, 162] on img at bounding box center [1098, 155] width 38 height 38
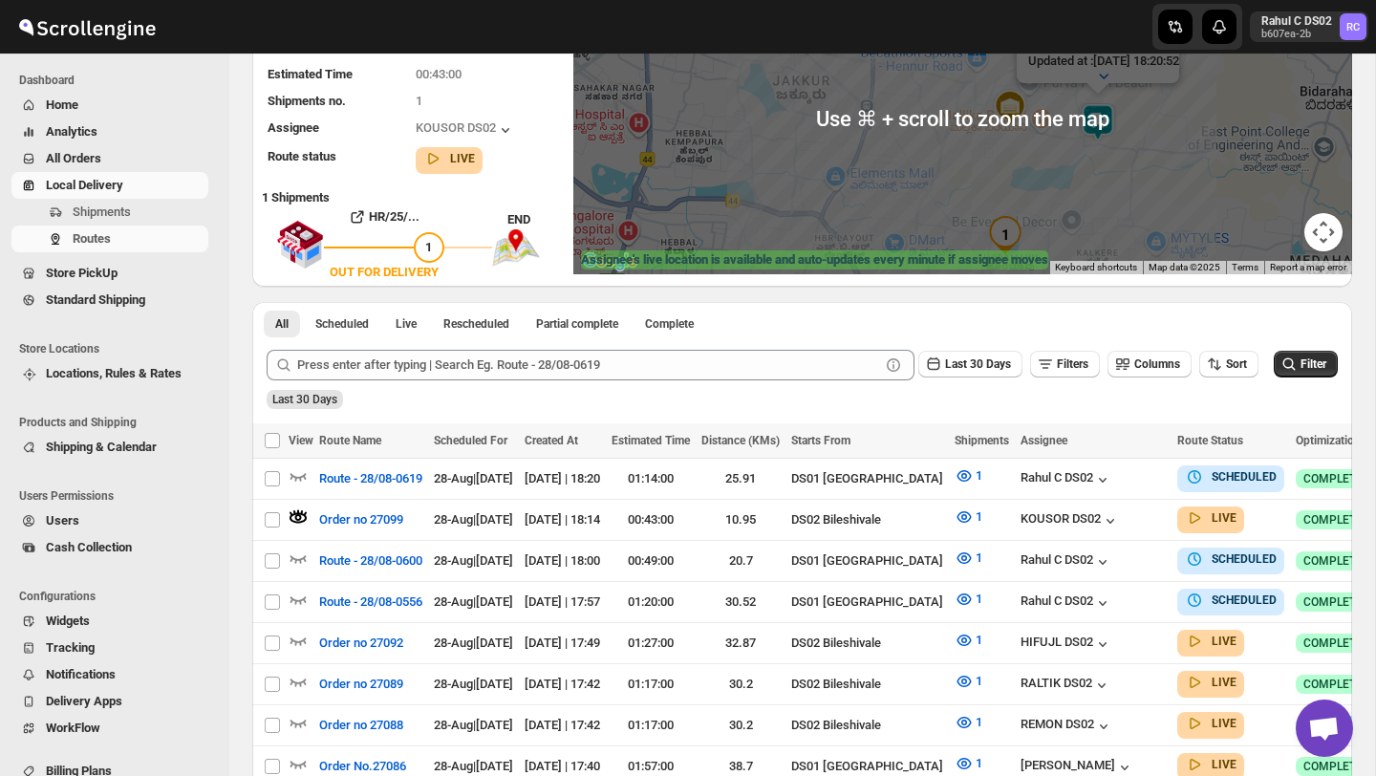
scroll to position [224, 0]
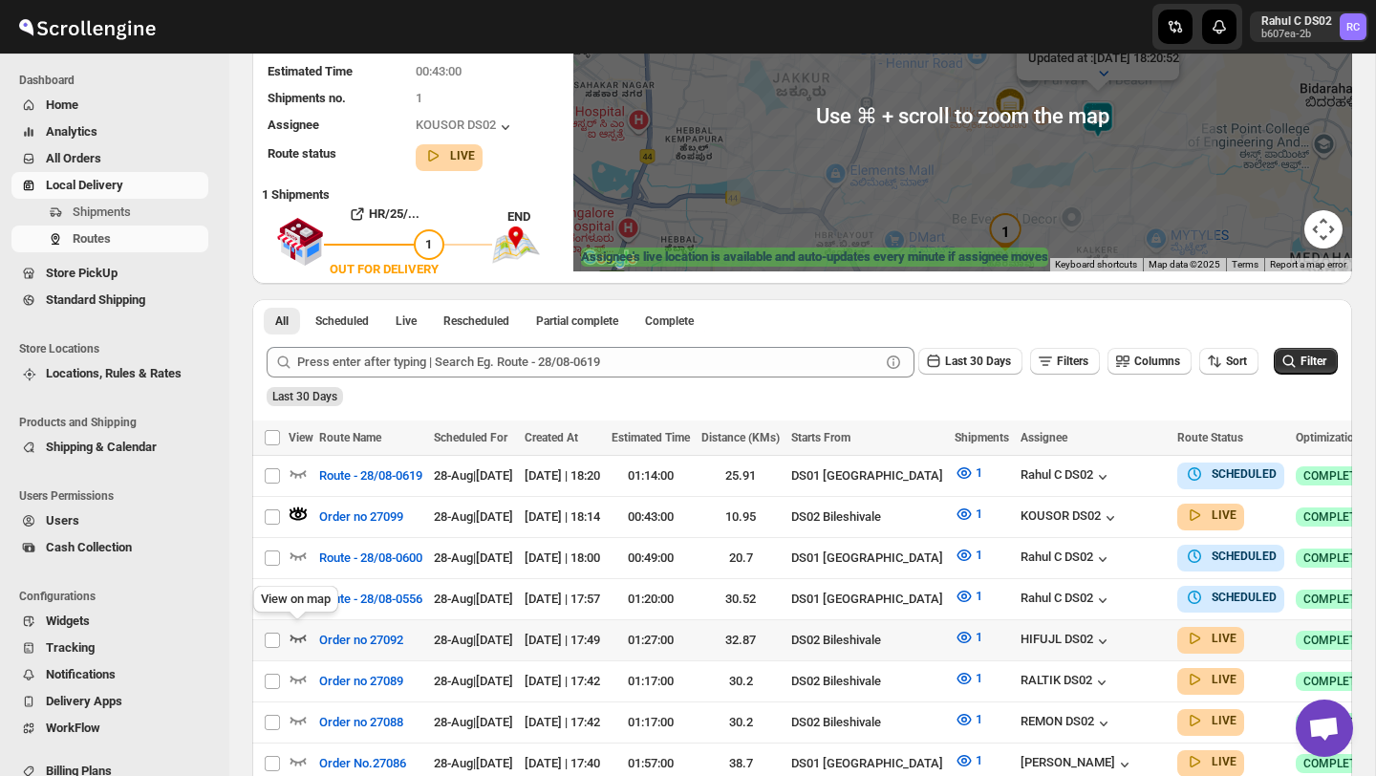
click at [299, 633] on icon "button" at bounding box center [298, 637] width 19 height 19
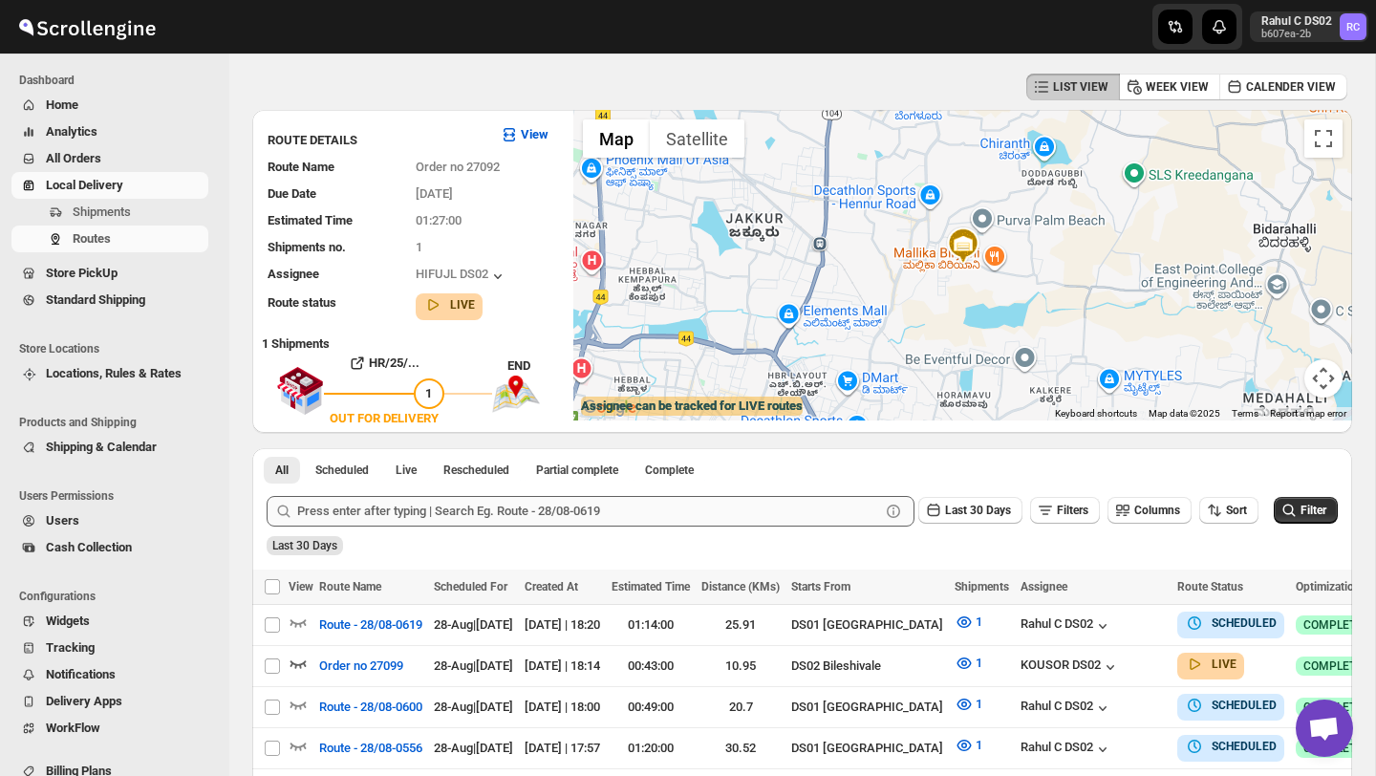
scroll to position [0, 0]
